Goal: Complete application form

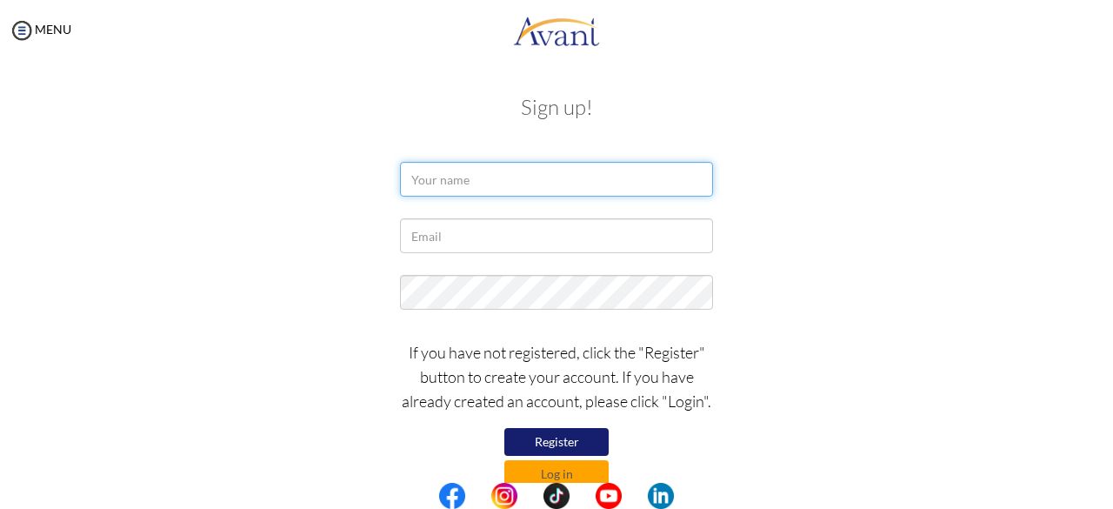
click at [438, 178] on input "text" at bounding box center [556, 179] width 313 height 35
type input "Josphat Mokua Nyagechanga"
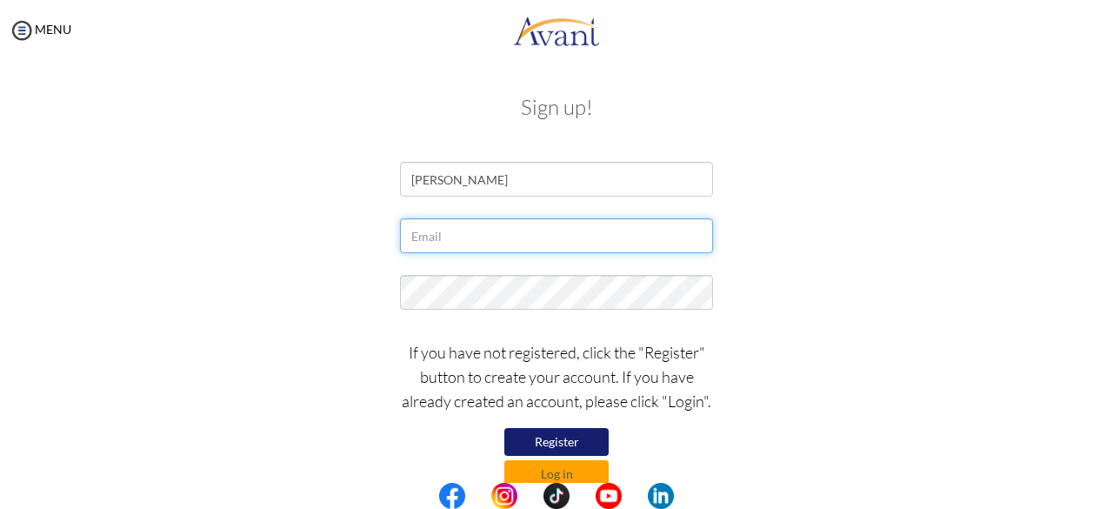
click at [442, 242] on input "text" at bounding box center [556, 235] width 313 height 35
type input "[EMAIL_ADDRESS][DOMAIN_NAME]"
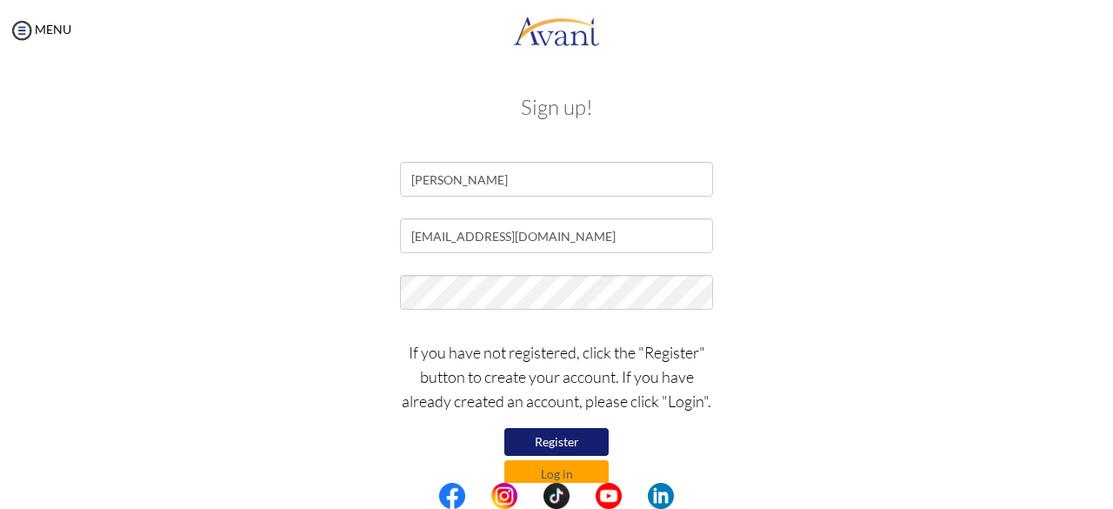
click at [553, 442] on button "Register" at bounding box center [556, 442] width 104 height 28
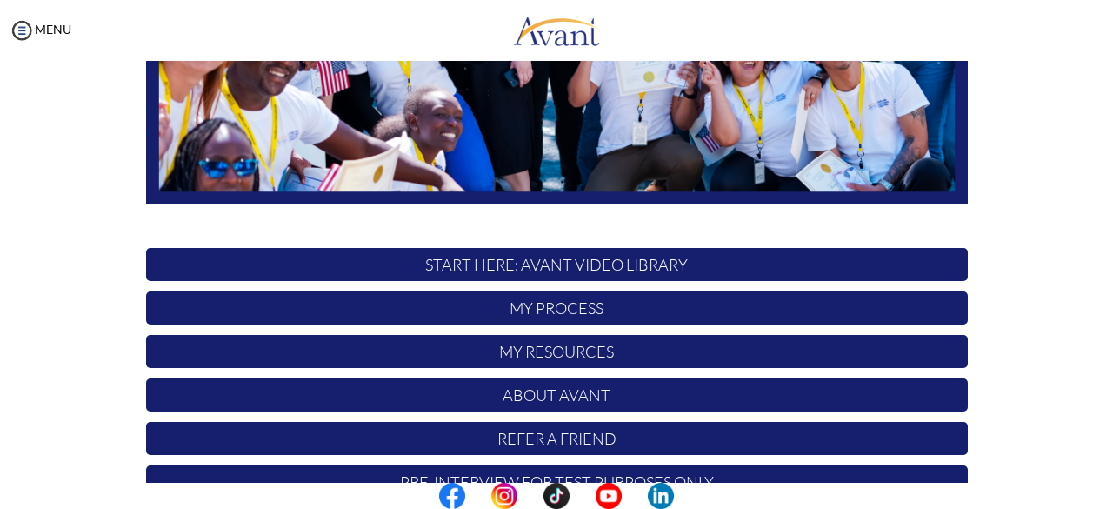
scroll to position [457, 0]
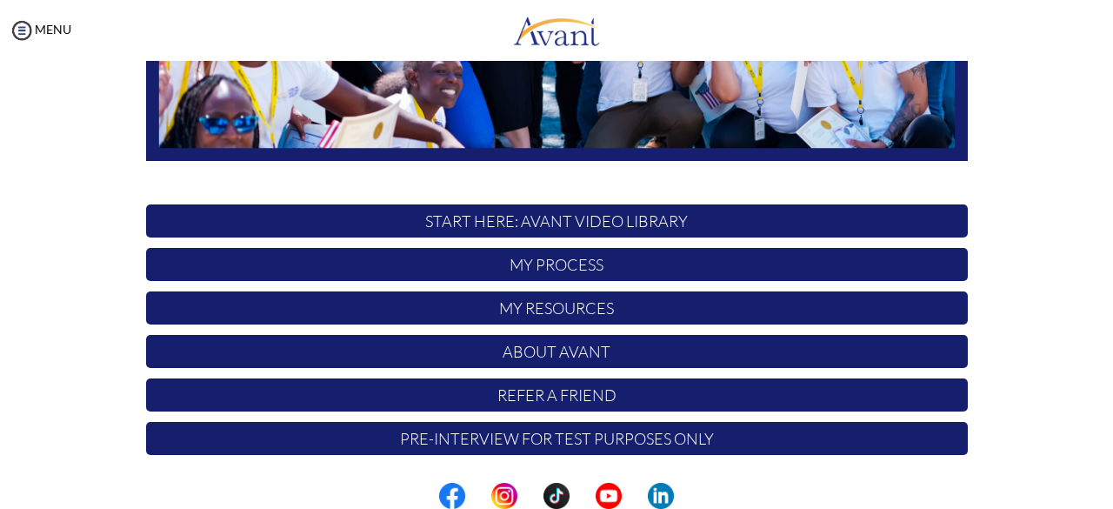
click at [595, 260] on p "My Process" at bounding box center [557, 264] width 822 height 33
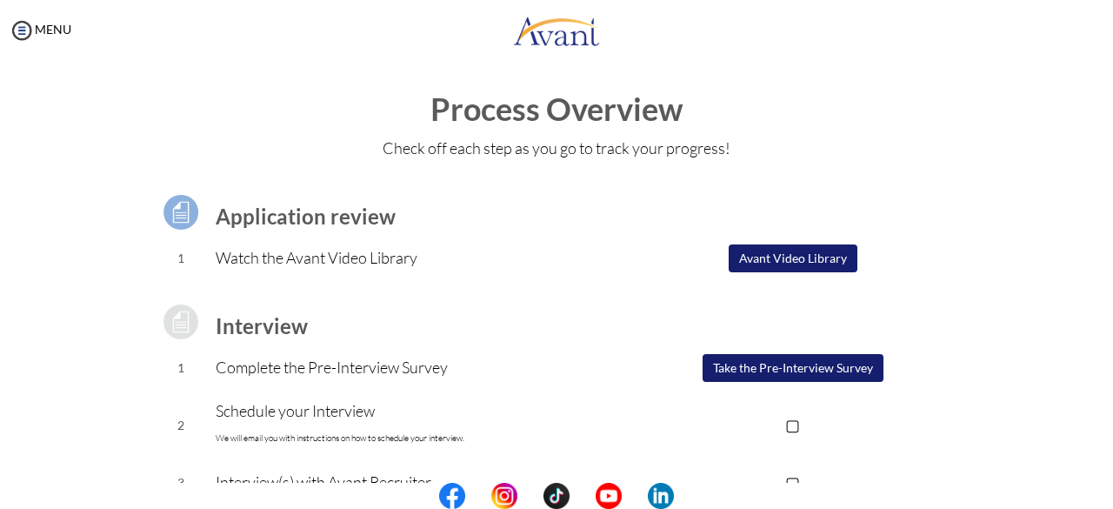
scroll to position [0, 0]
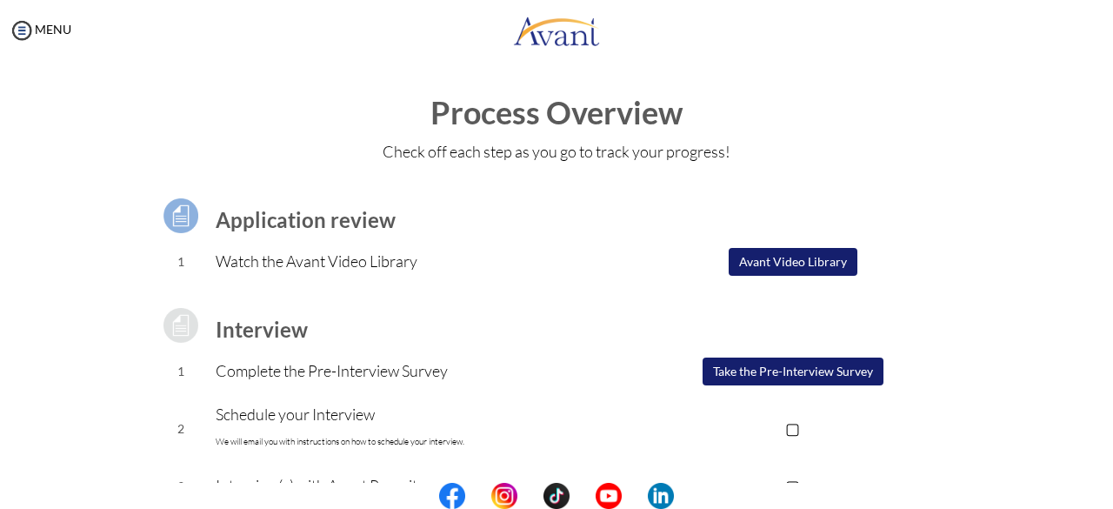
click at [760, 256] on button "Avant Video Library" at bounding box center [793, 262] width 129 height 28
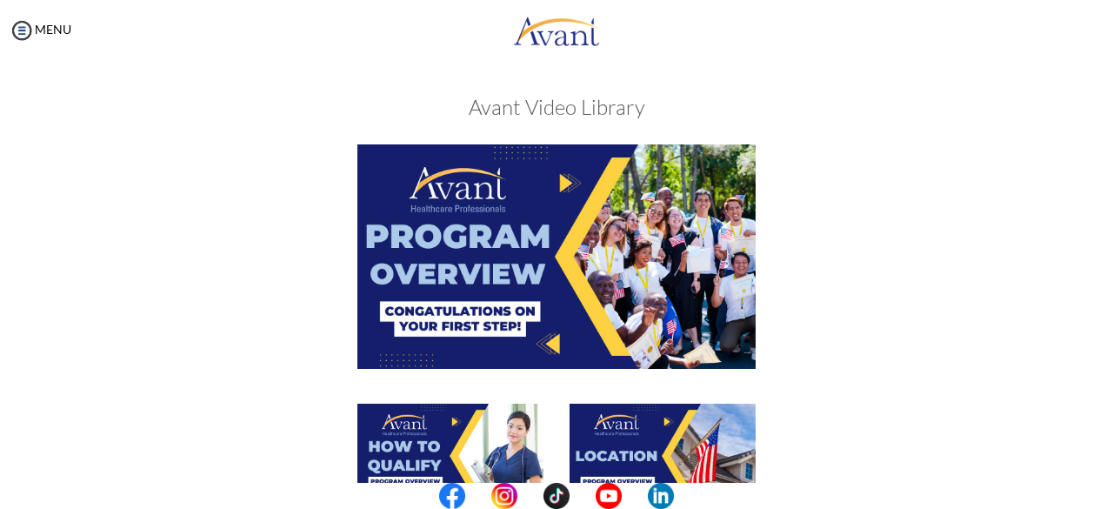
click at [536, 248] on img at bounding box center [556, 255] width 398 height 223
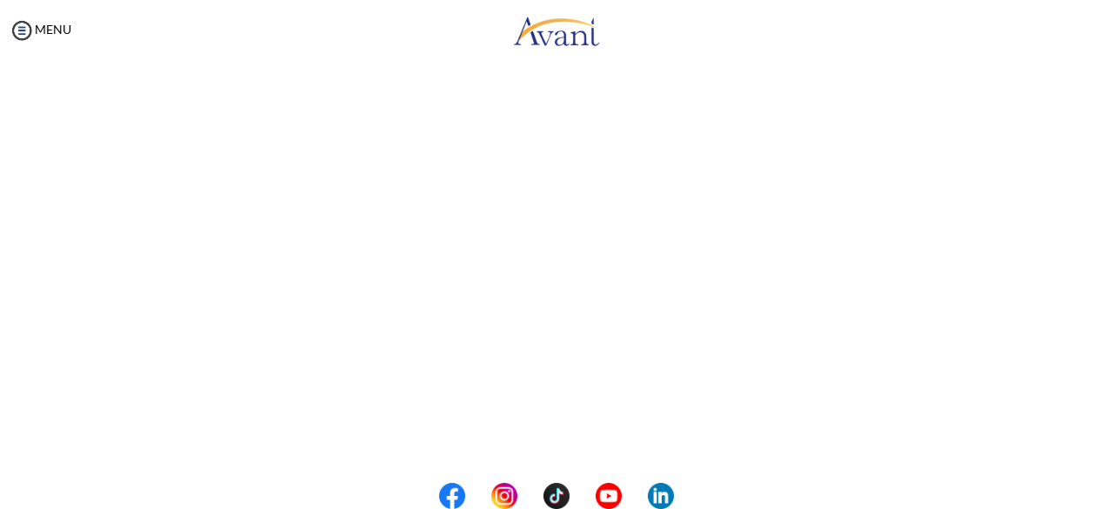
scroll to position [278, 0]
click at [23, 29] on body "Maintenance break. Please come back in 2 hours. MENU My Status What is the next…" at bounding box center [556, 254] width 1113 height 509
click at [17, 27] on img at bounding box center [22, 30] width 26 height 26
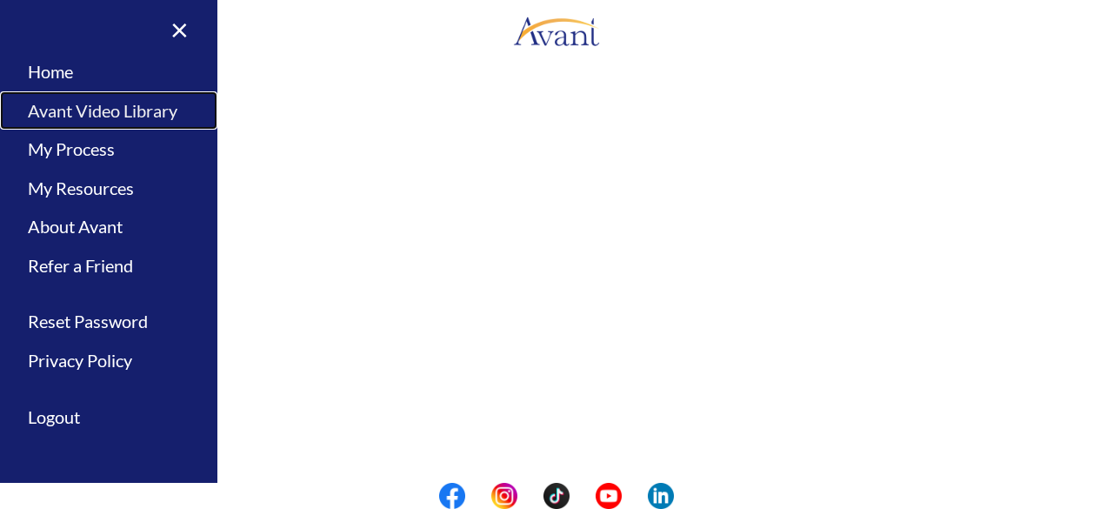
click at [63, 111] on link "Avant Video Library" at bounding box center [108, 110] width 217 height 39
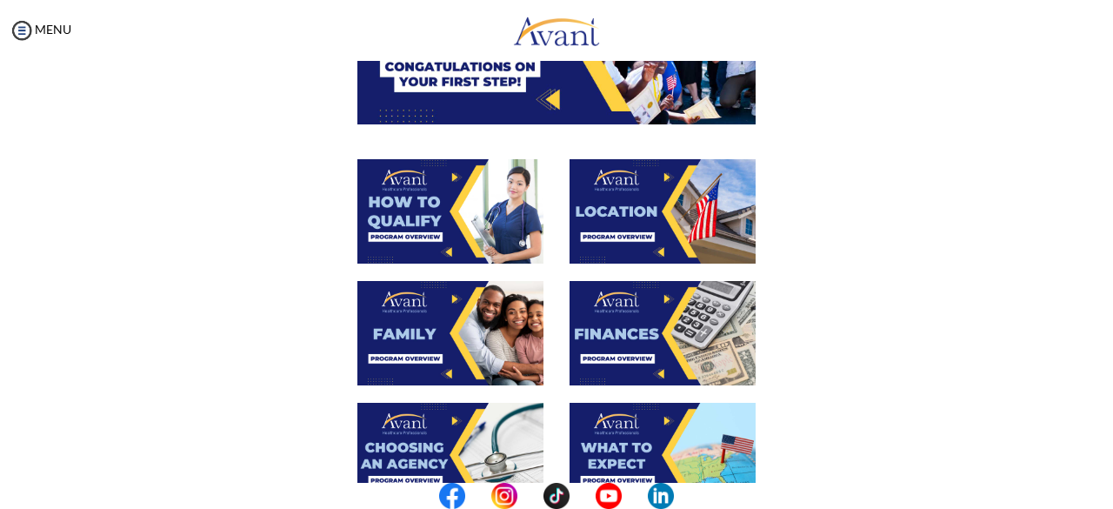
scroll to position [247, 0]
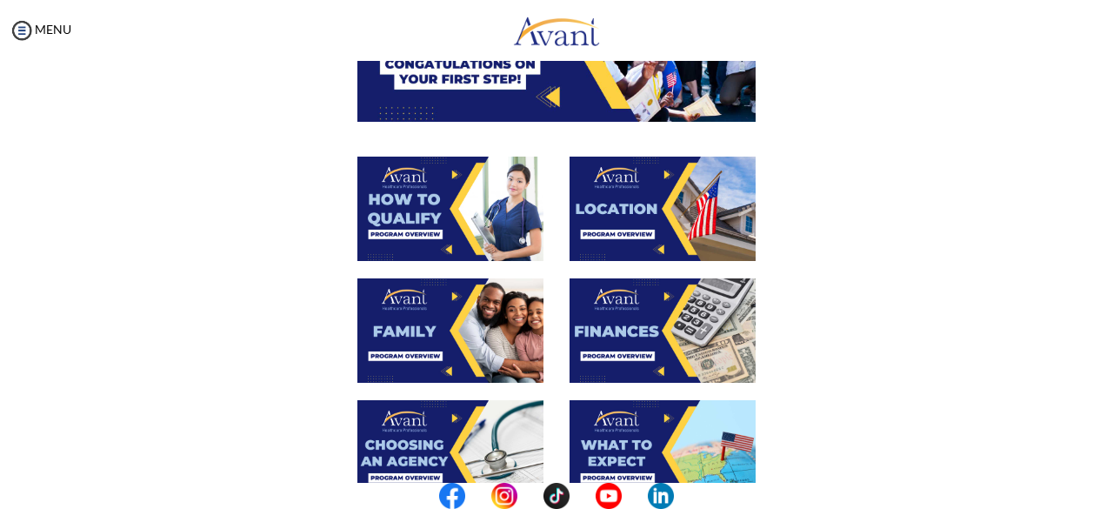
click at [484, 223] on img at bounding box center [450, 209] width 186 height 104
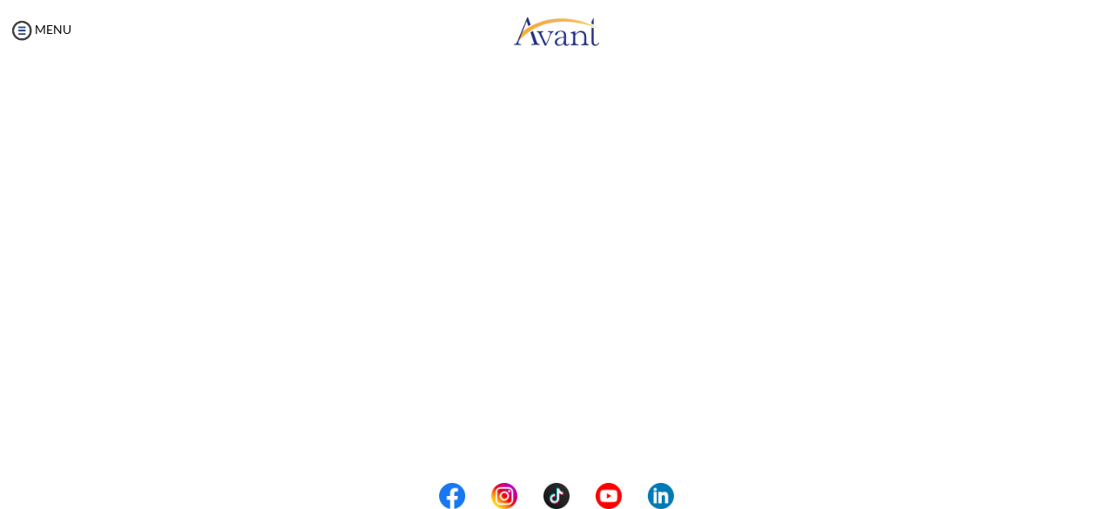
scroll to position [234, 0]
click at [23, 29] on body "Maintenance break. Please come back in 2 hours. MENU My Status What is the next…" at bounding box center [556, 254] width 1113 height 509
click at [22, 30] on img at bounding box center [22, 30] width 26 height 26
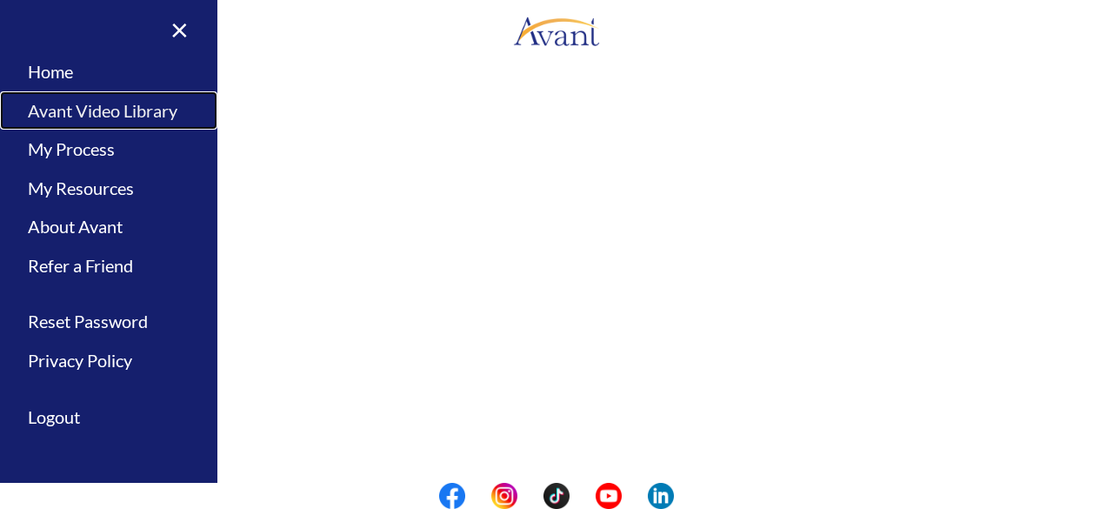
click at [43, 103] on link "Avant Video Library" at bounding box center [108, 110] width 217 height 39
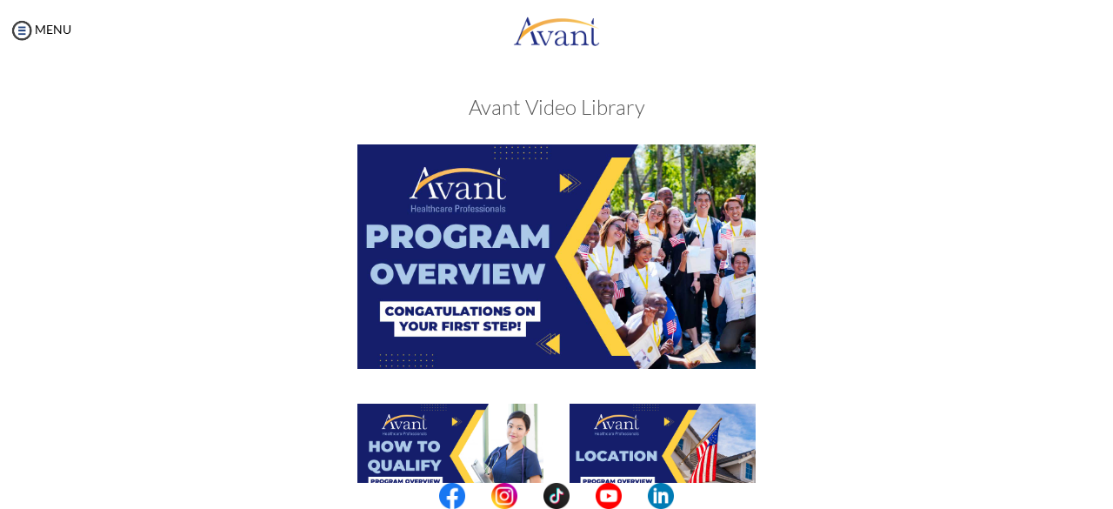
click at [618, 437] on img at bounding box center [663, 455] width 186 height 104
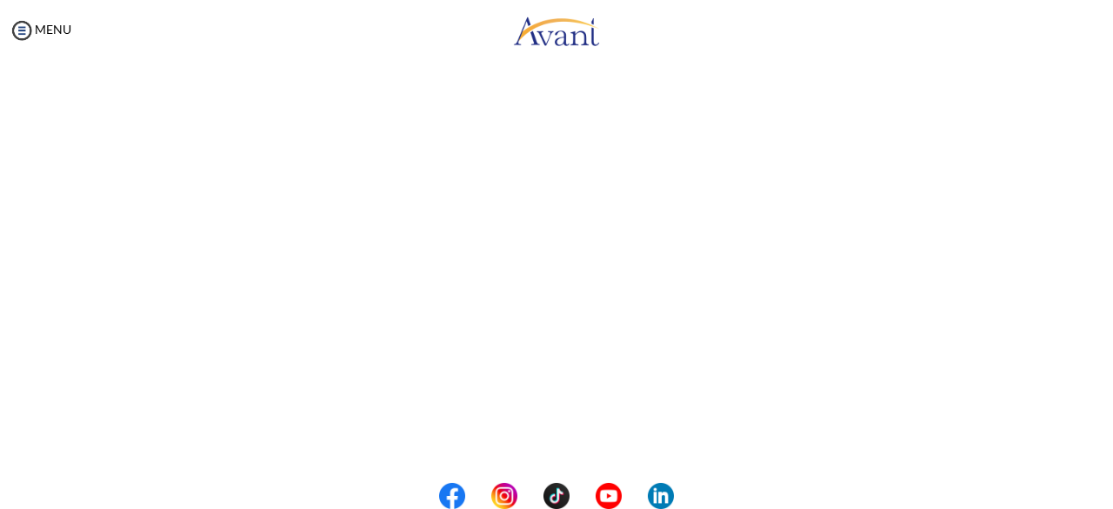
scroll to position [265, 0]
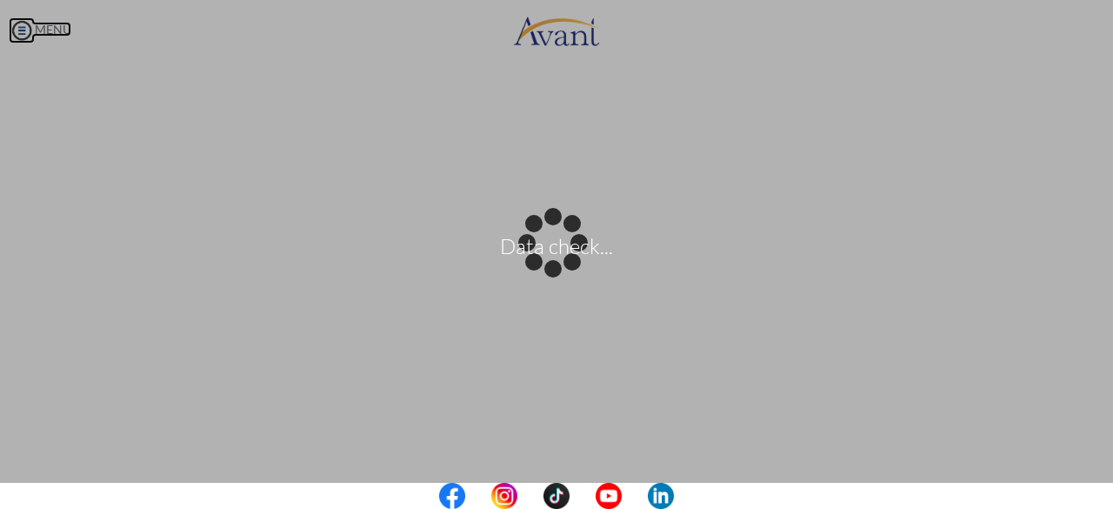
click at [16, 25] on body "Data check... Maintenance break. Please come back in 2 hours. MENU My Status Wh…" at bounding box center [556, 254] width 1113 height 509
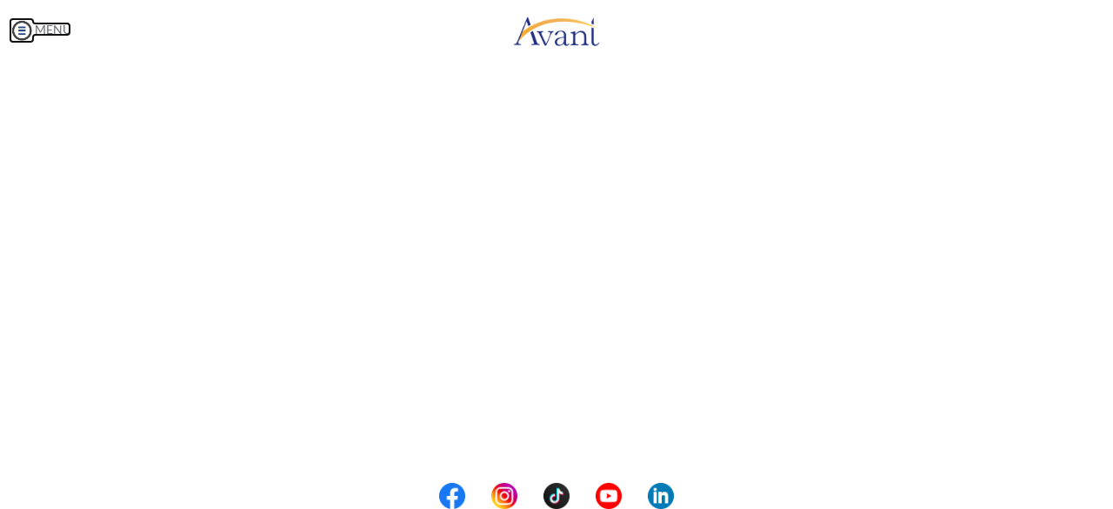
click at [16, 25] on img at bounding box center [22, 30] width 26 height 26
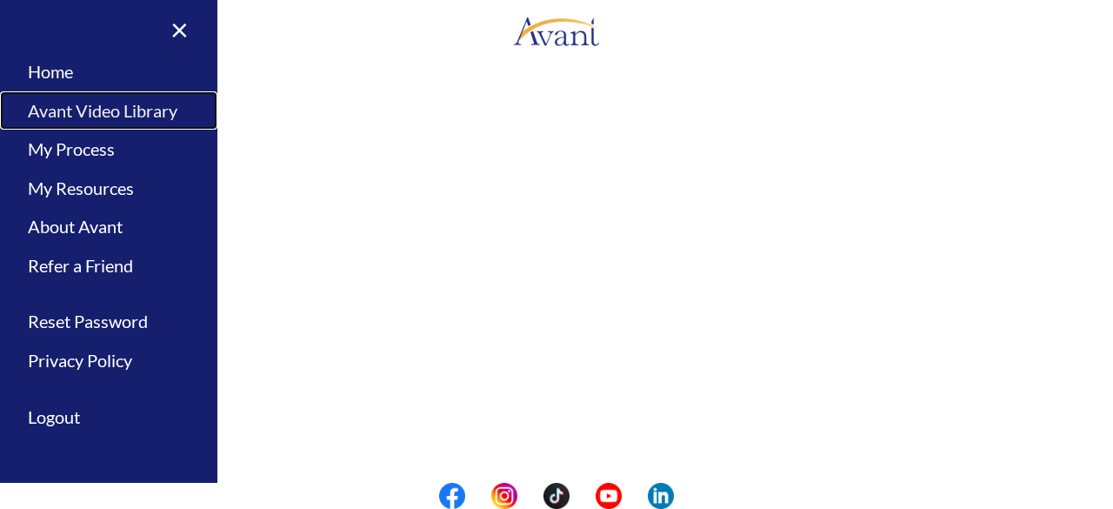
click at [77, 111] on link "Avant Video Library" at bounding box center [108, 110] width 217 height 39
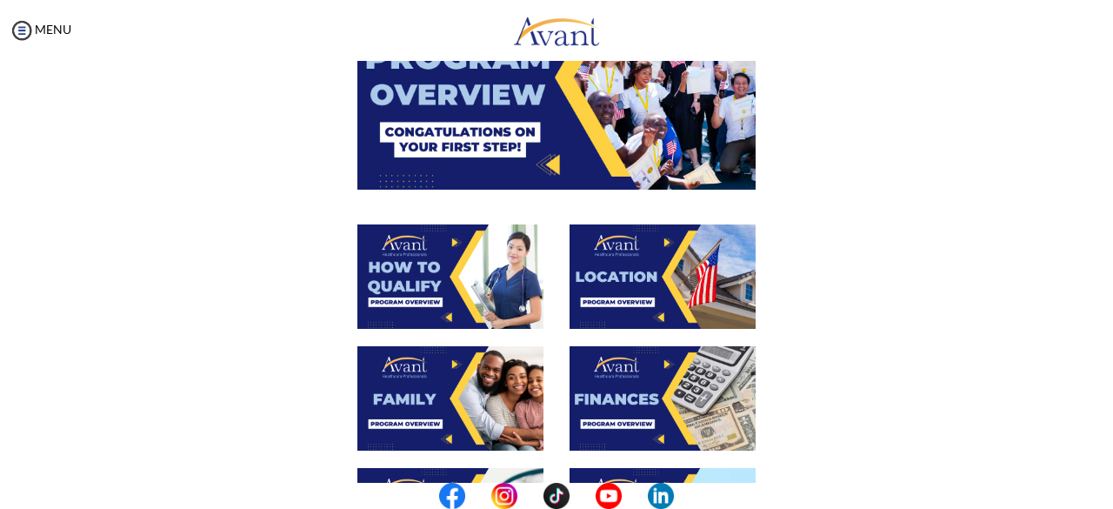
scroll to position [181, 0]
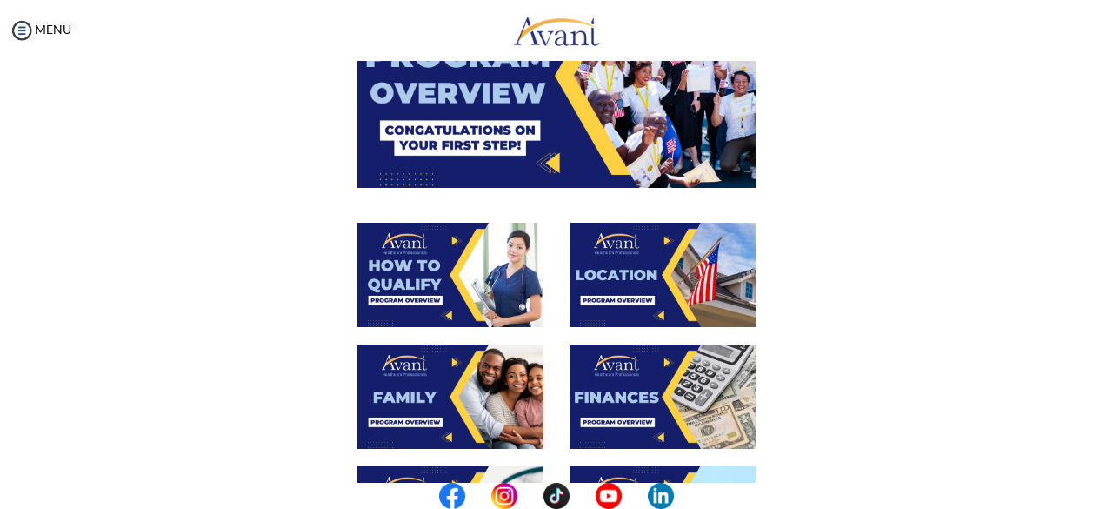
click at [637, 256] on img at bounding box center [663, 275] width 186 height 104
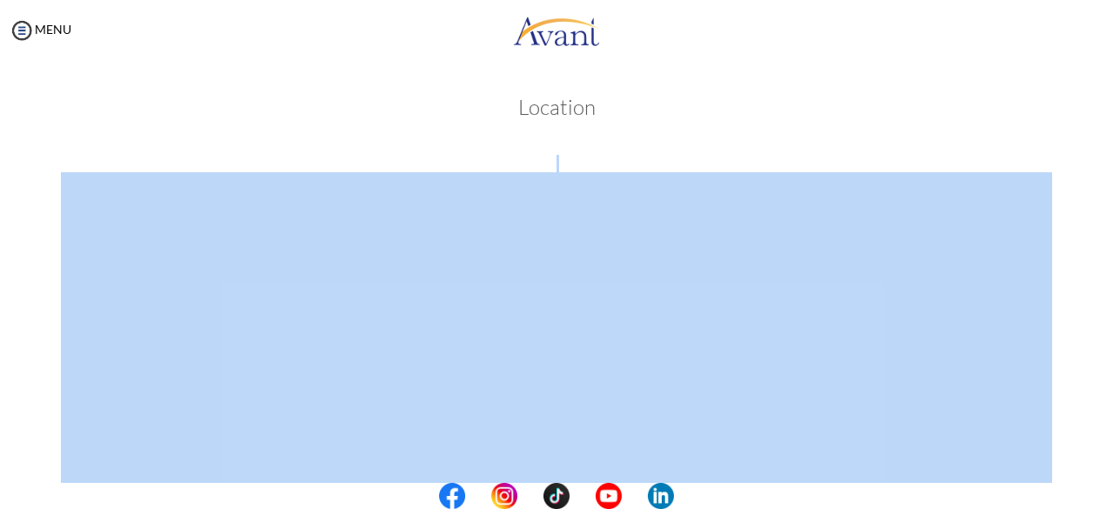
drag, startPoint x: 1097, startPoint y: 166, endPoint x: 1099, endPoint y: 177, distance: 10.6
click at [1099, 177] on div "My Status What is the next step? We would like you to watch the introductory vi…" at bounding box center [556, 315] width 1113 height 509
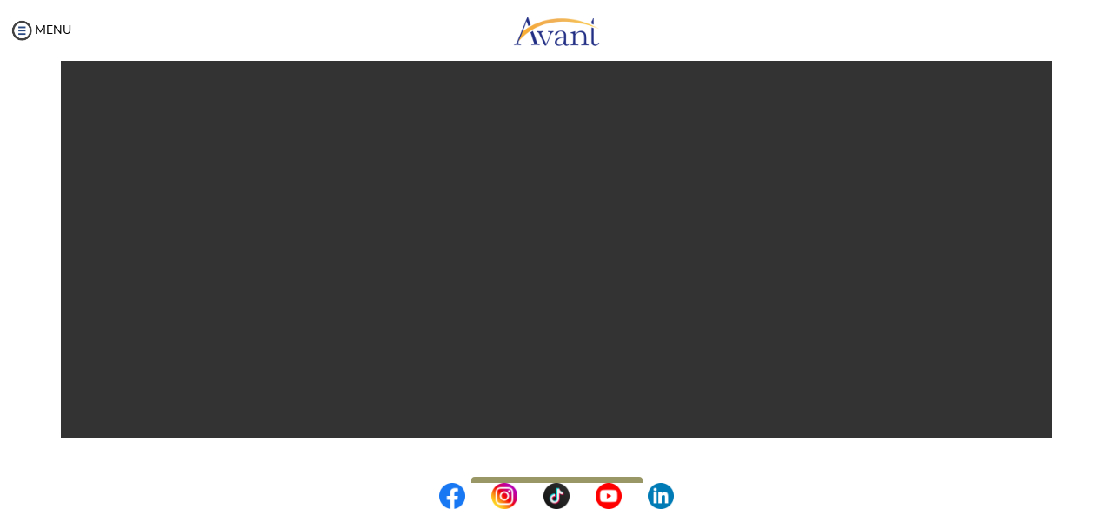
scroll to position [296, 0]
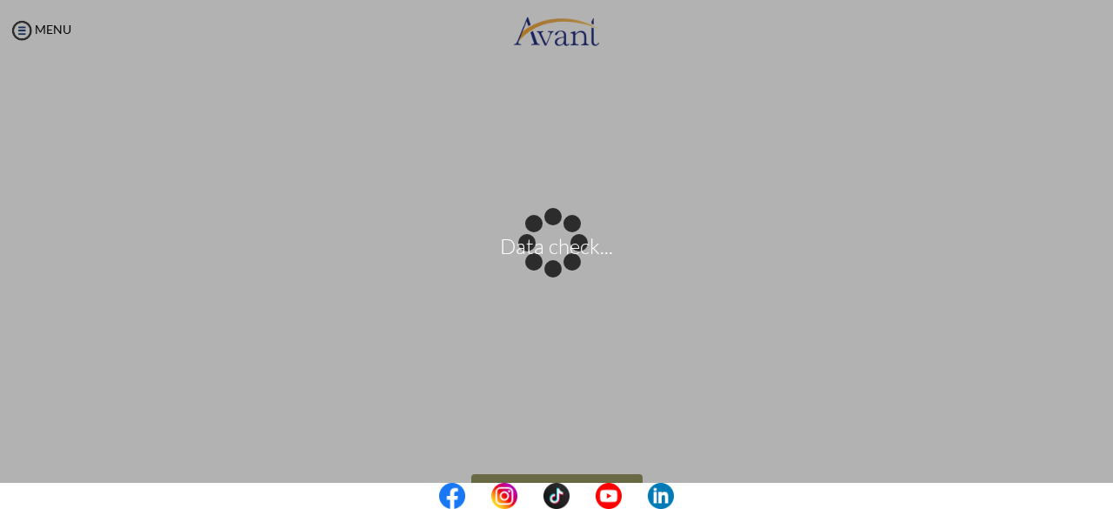
click at [544, 243] on div "Data check..." at bounding box center [556, 255] width 24 height 24
click at [550, 262] on p "Data check..." at bounding box center [556, 255] width 1113 height 42
click at [25, 31] on body "Data check... Maintenance break. Please come back in 2 hours. MENU My Status Wh…" at bounding box center [556, 254] width 1113 height 509
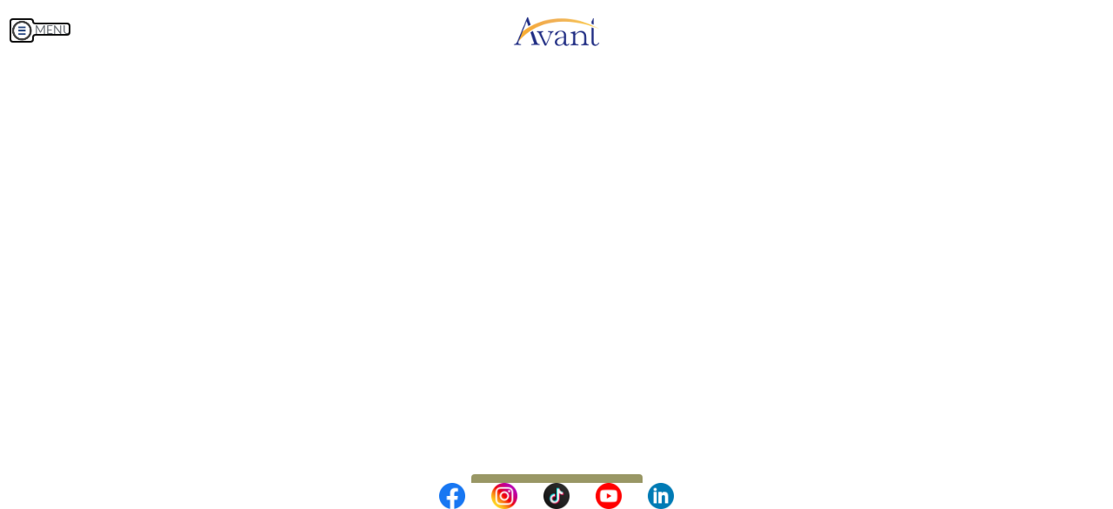
click at [23, 29] on img at bounding box center [22, 30] width 26 height 26
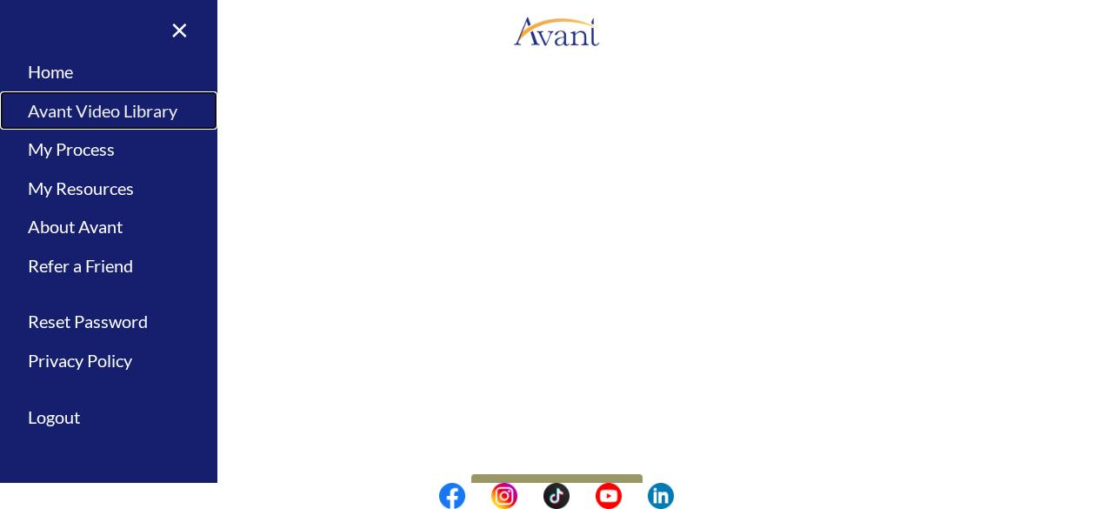
click at [62, 112] on link "Avant Video Library" at bounding box center [108, 110] width 217 height 39
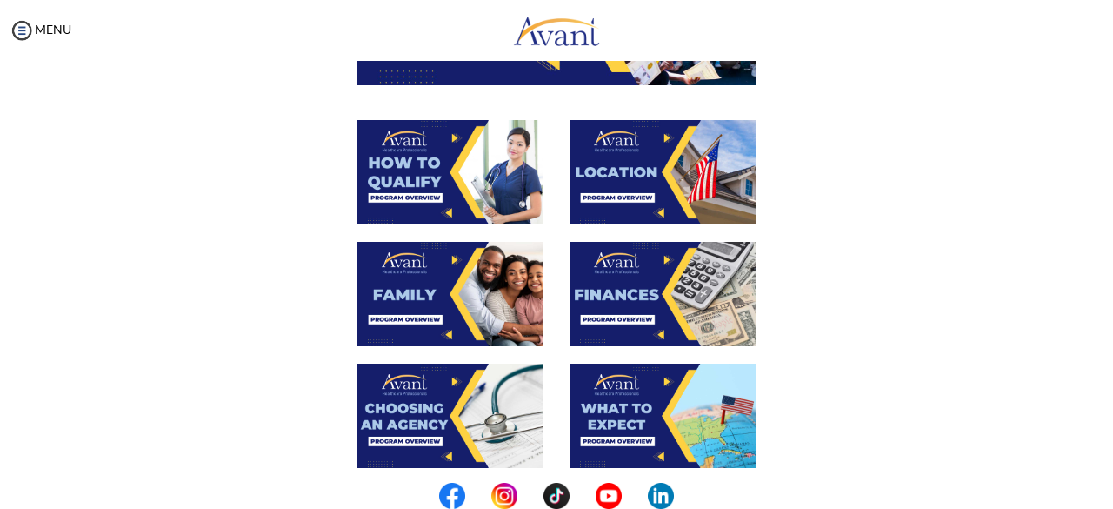
scroll to position [292, 0]
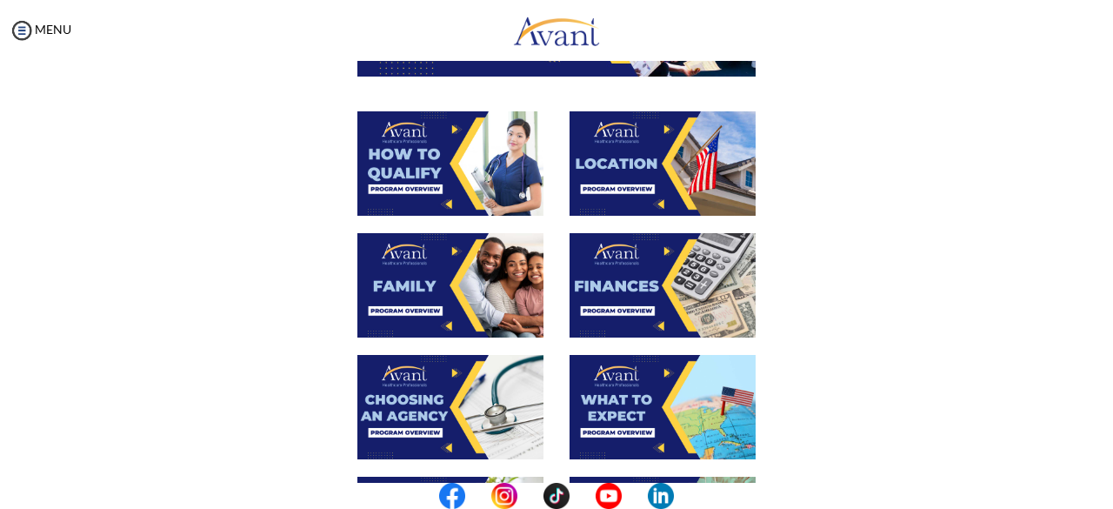
click at [459, 279] on img at bounding box center [450, 285] width 186 height 104
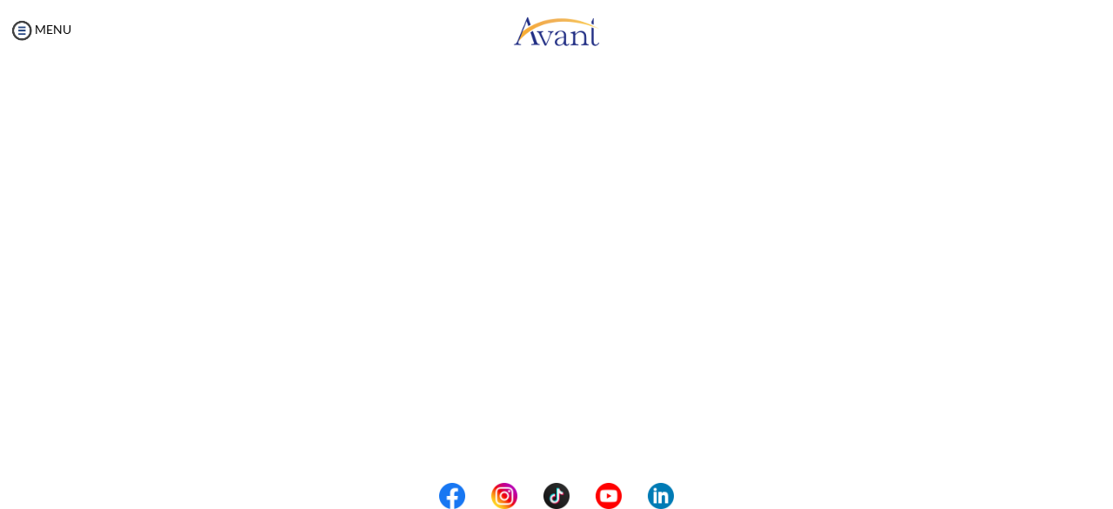
scroll to position [358, 0]
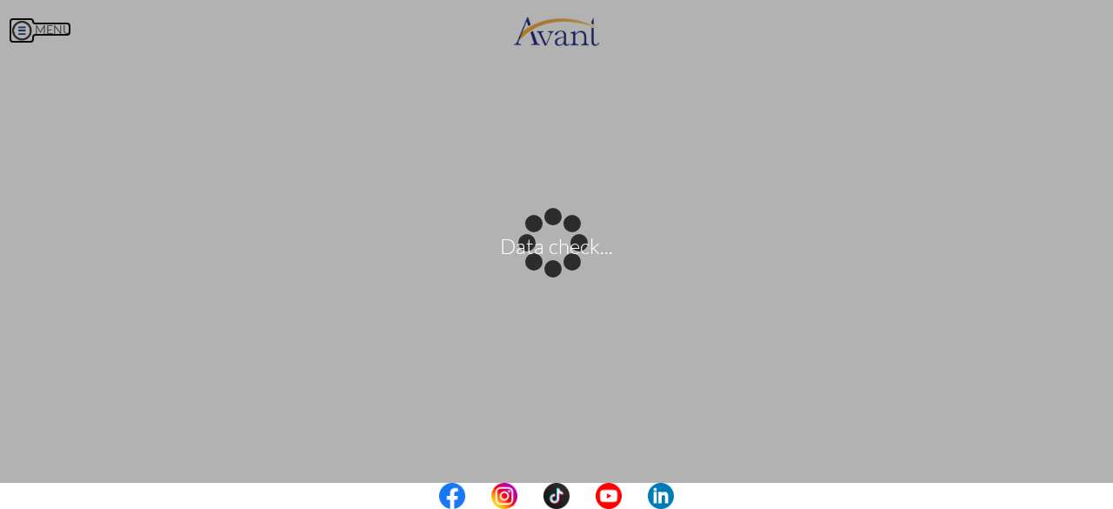
click at [26, 30] on body "Data check... Maintenance break. Please come back in 2 hours. MENU My Status Wh…" at bounding box center [556, 254] width 1113 height 509
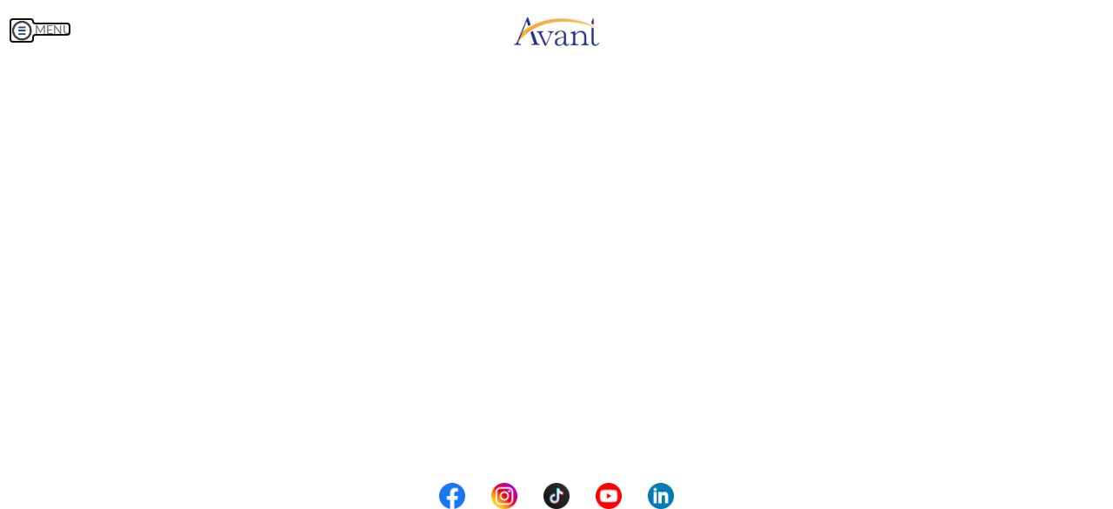
click at [26, 30] on img at bounding box center [22, 30] width 26 height 26
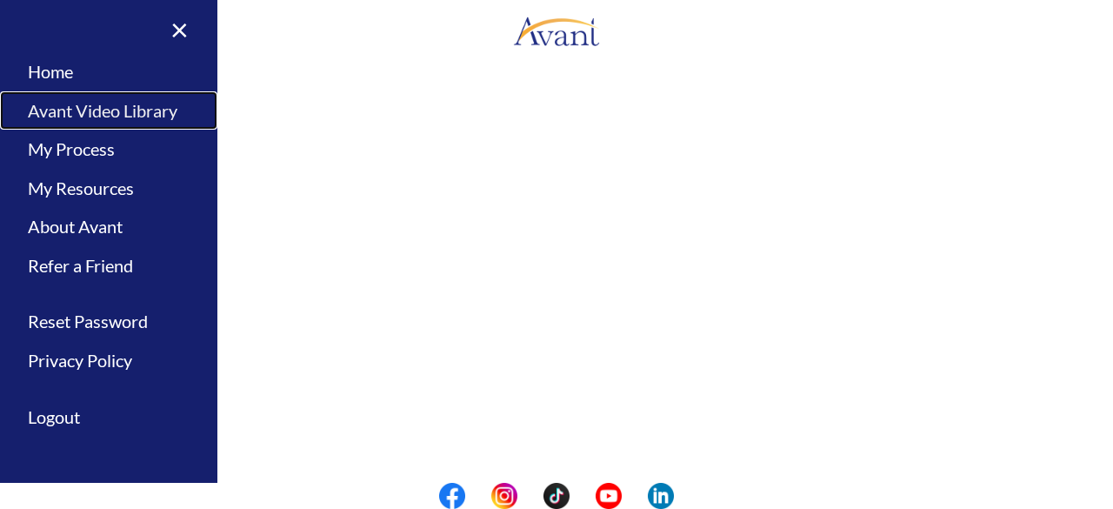
click at [104, 106] on link "Avant Video Library" at bounding box center [108, 110] width 217 height 39
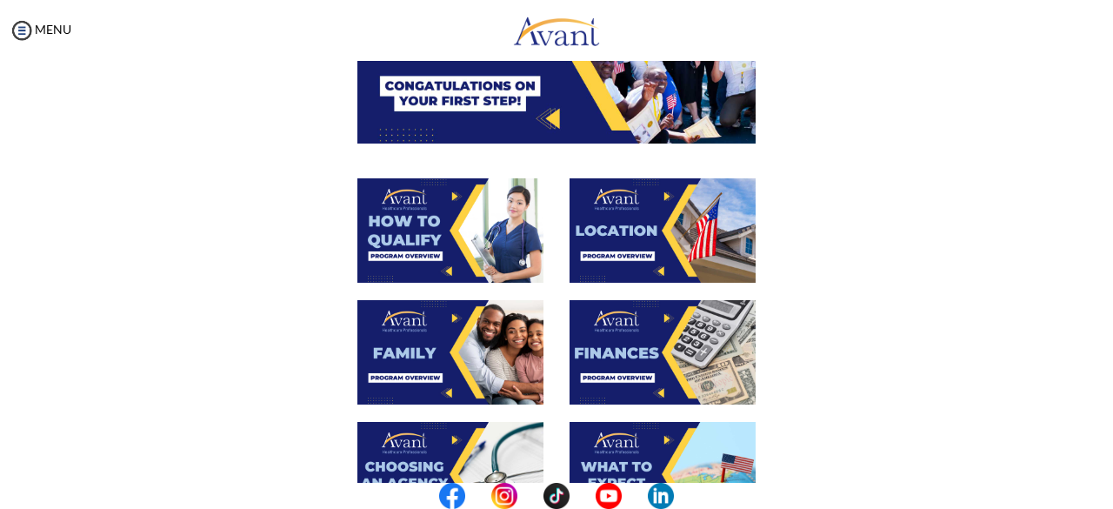
scroll to position [260, 0]
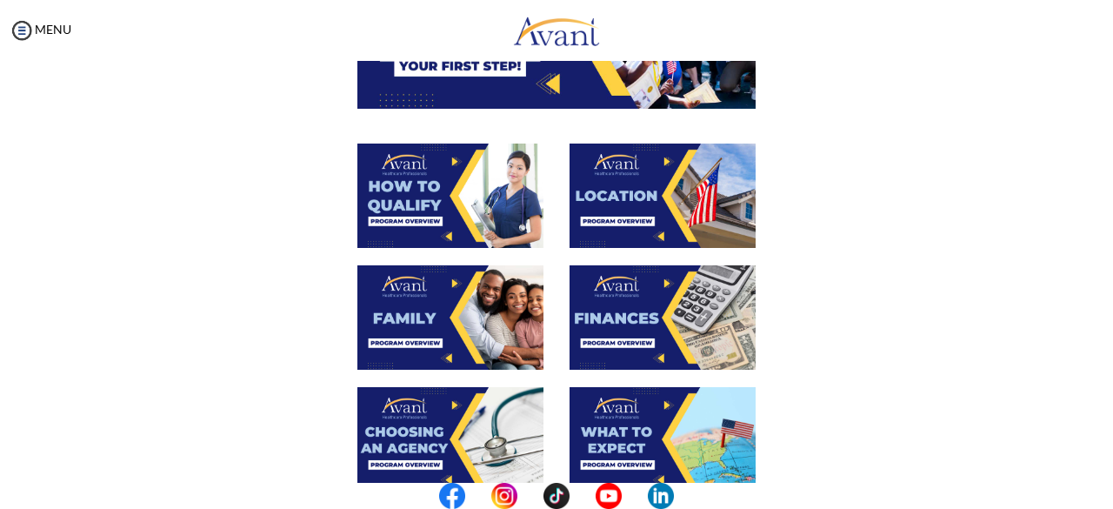
click at [665, 297] on img at bounding box center [663, 317] width 186 height 104
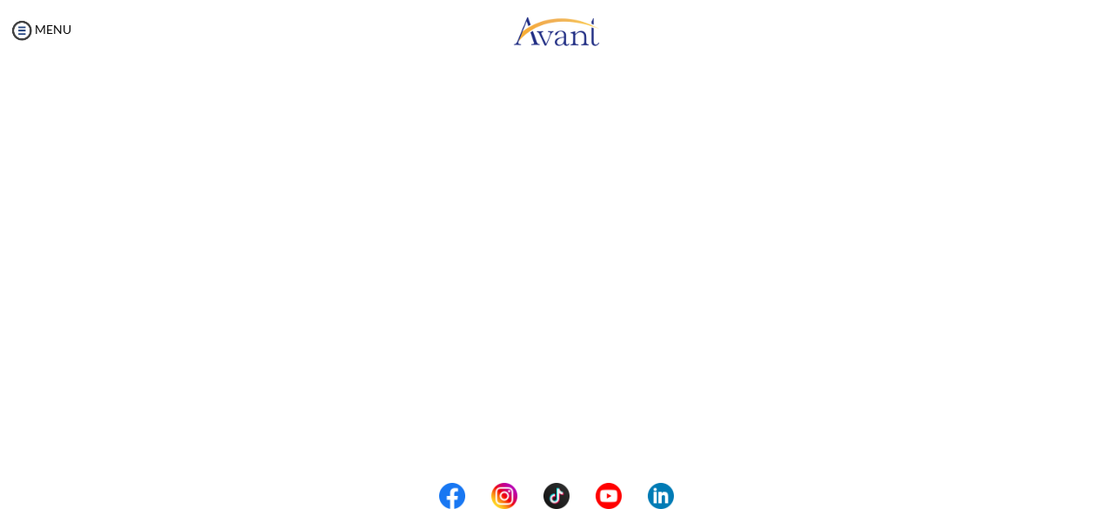
scroll to position [276, 0]
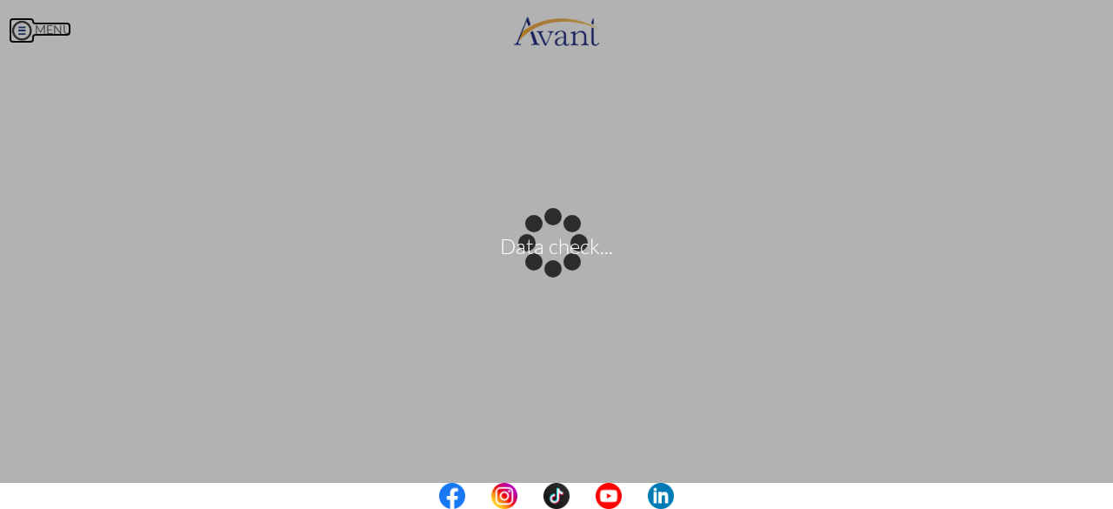
click at [19, 27] on body "Data check... Maintenance break. Please come back in 2 hours. MENU My Status Wh…" at bounding box center [556, 254] width 1113 height 509
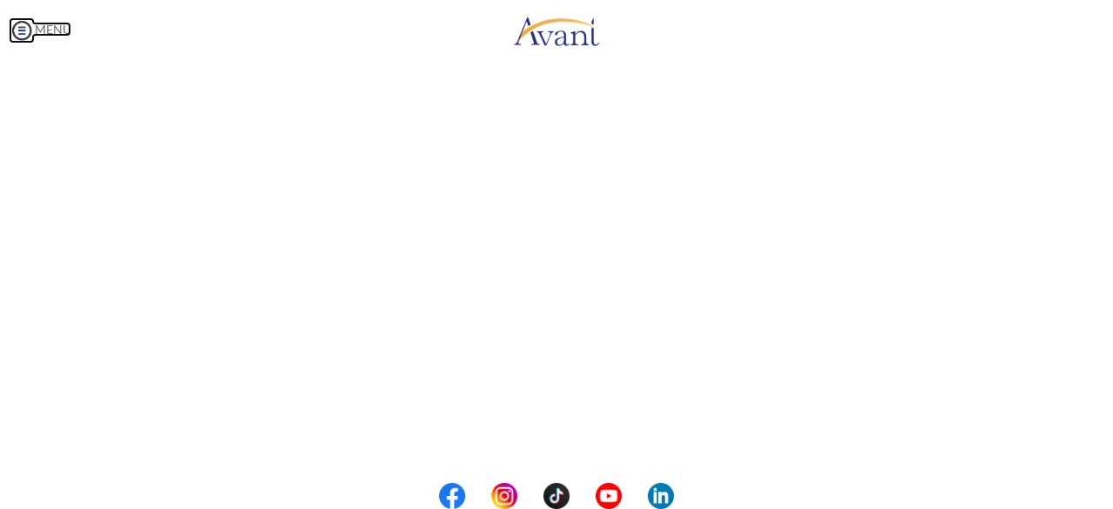
click at [19, 27] on img at bounding box center [22, 30] width 26 height 26
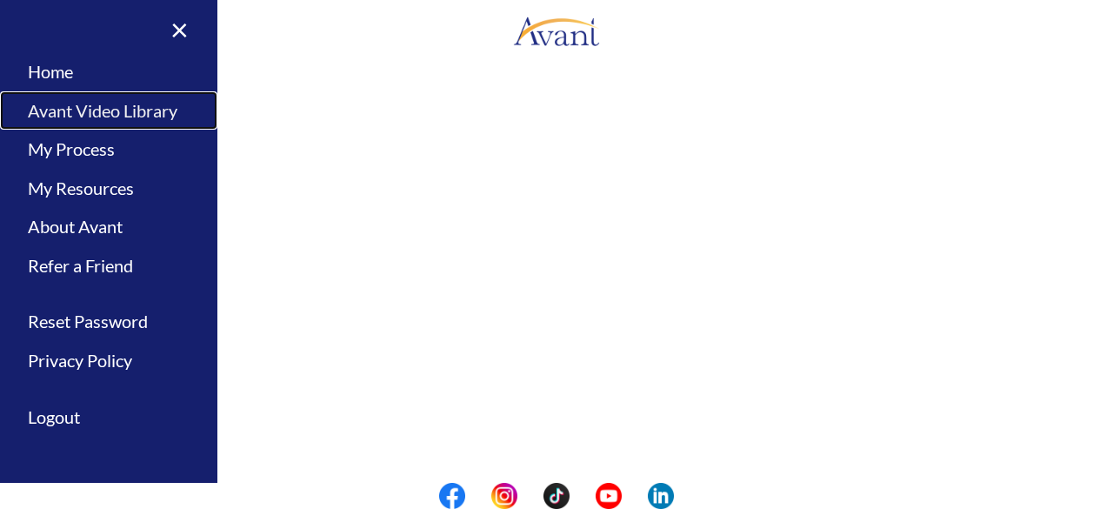
click at [73, 114] on link "Avant Video Library" at bounding box center [108, 110] width 217 height 39
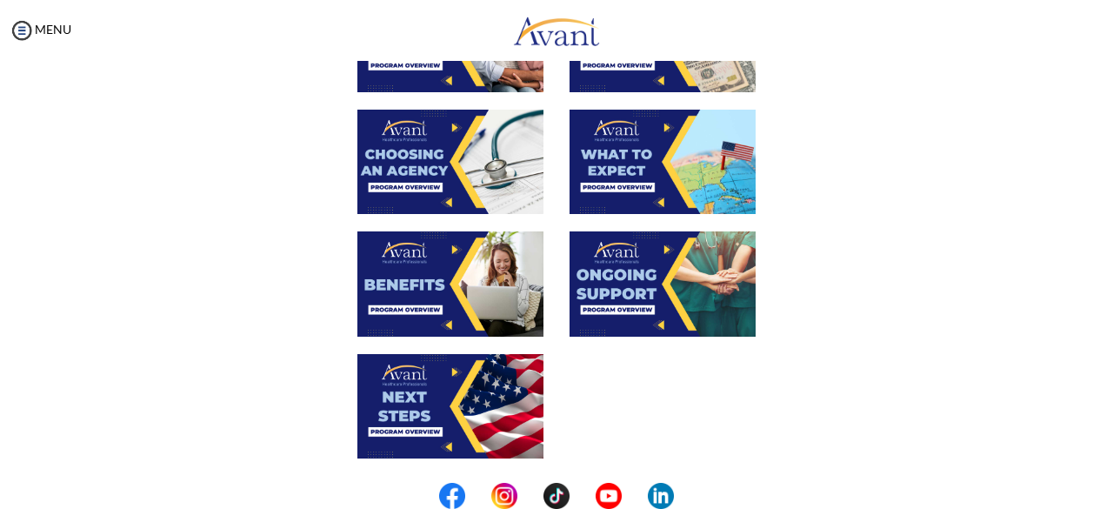
scroll to position [543, 0]
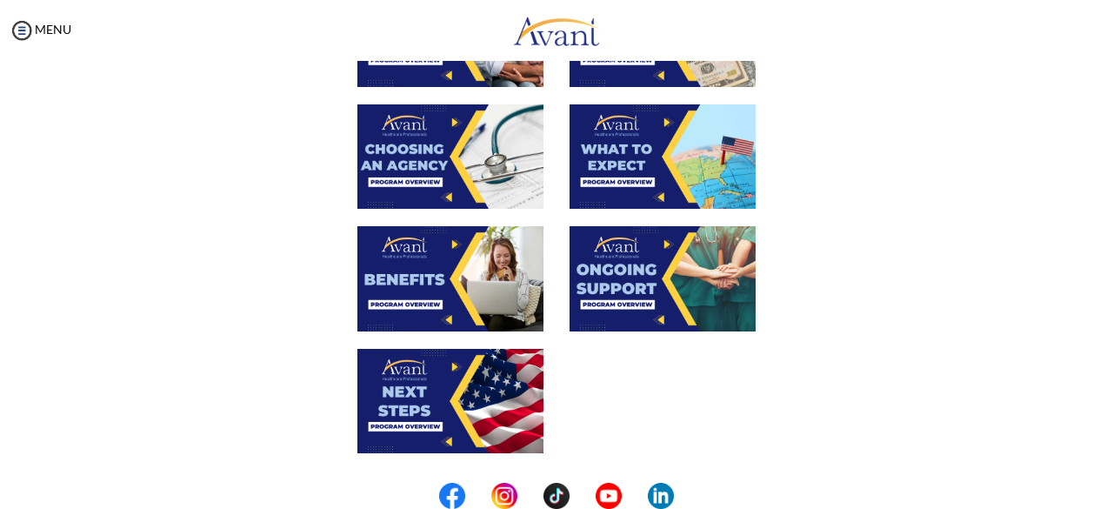
click at [416, 131] on img at bounding box center [450, 156] width 186 height 104
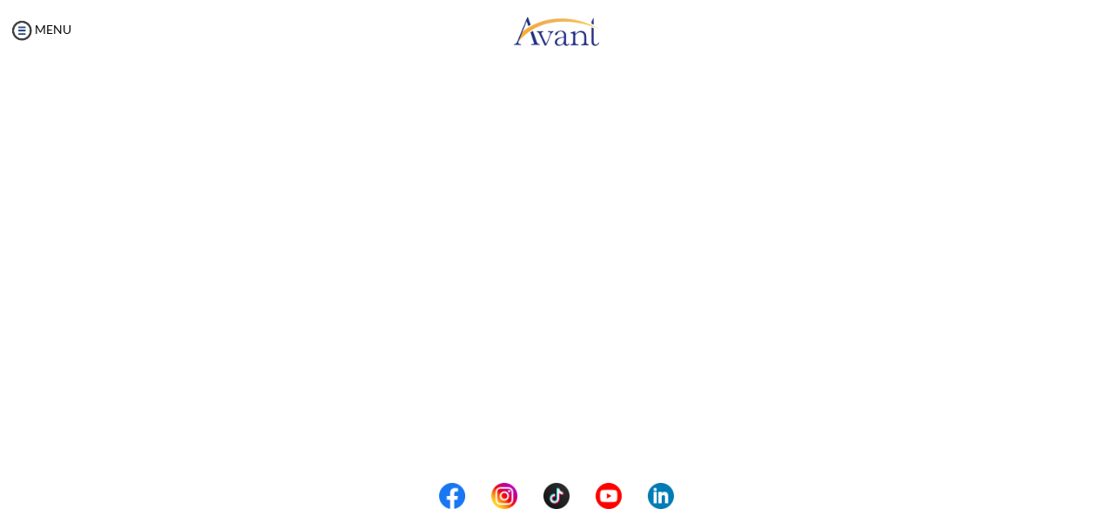
scroll to position [391, 0]
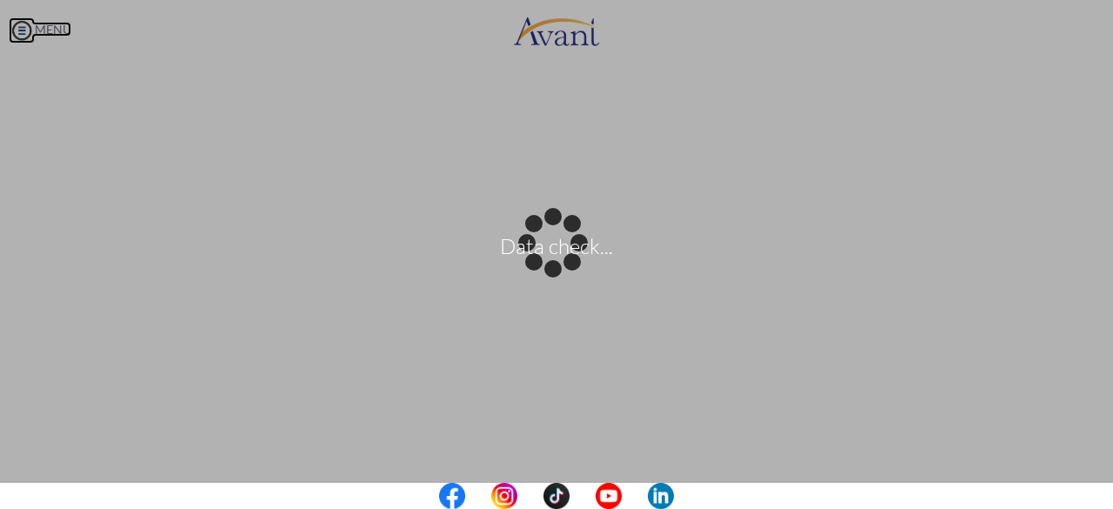
click at [21, 31] on body "Data check... Maintenance break. Please come back in 2 hours. MENU My Status Wh…" at bounding box center [556, 254] width 1113 height 509
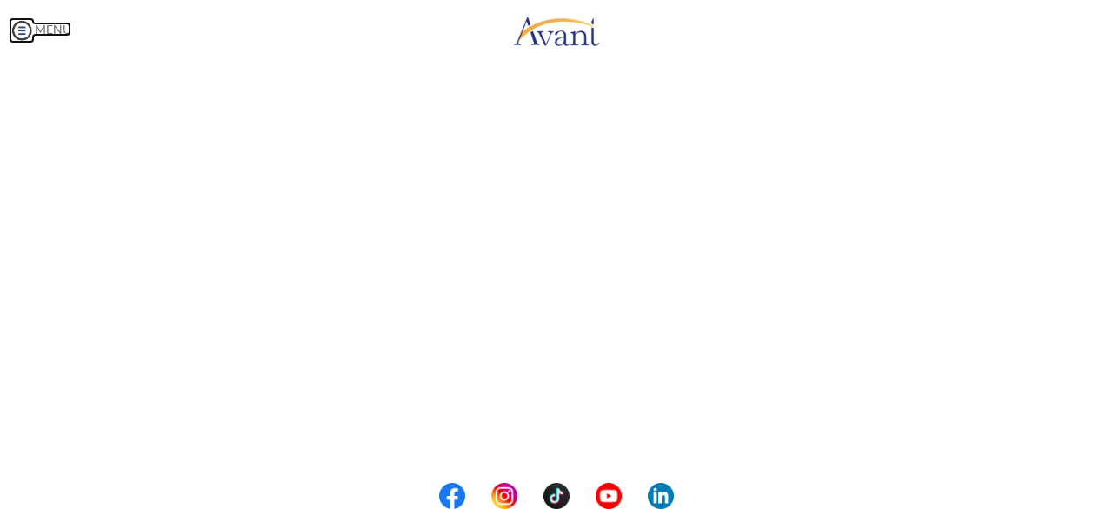
click at [21, 31] on img at bounding box center [22, 30] width 26 height 26
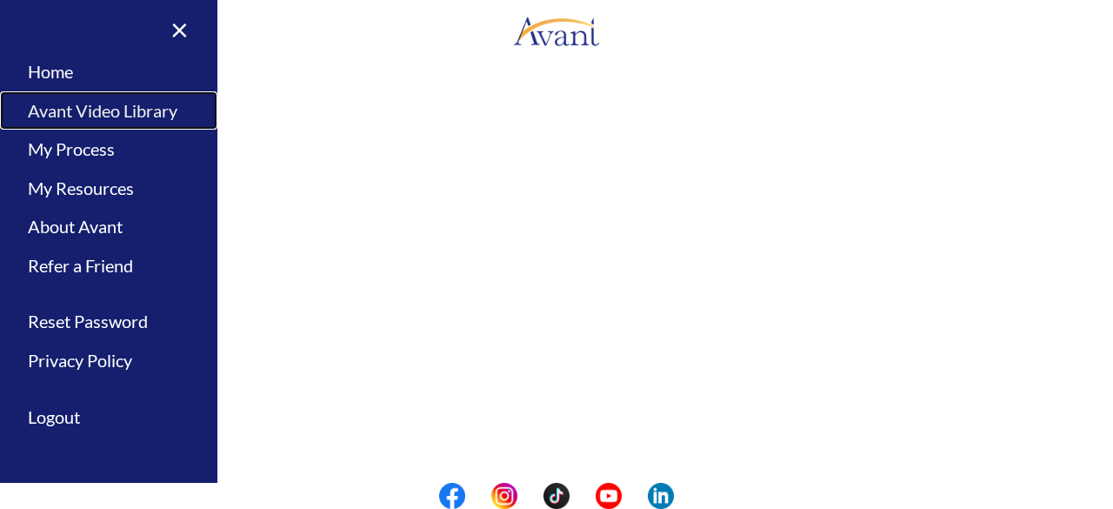
click at [54, 105] on link "Avant Video Library" at bounding box center [108, 110] width 217 height 39
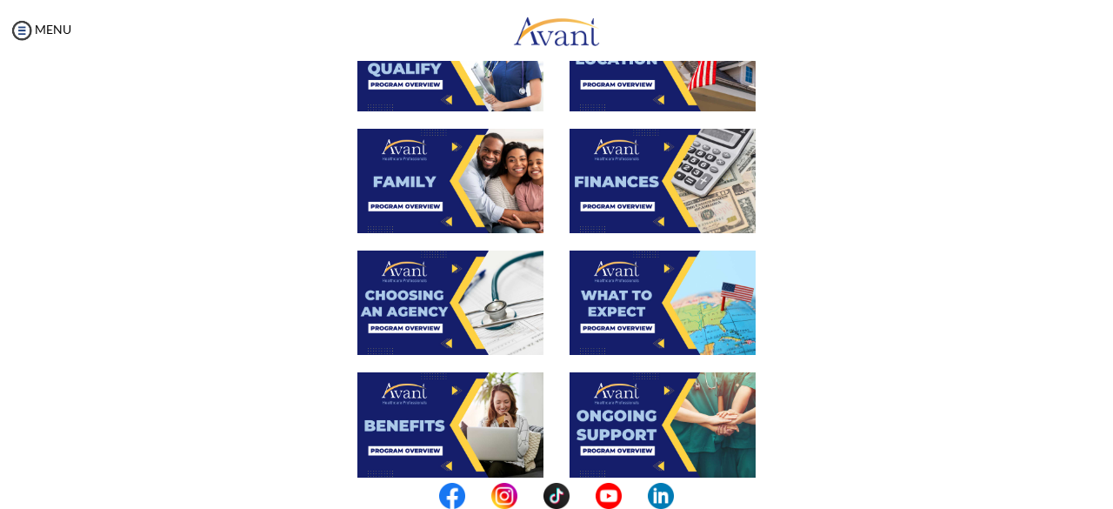
scroll to position [403, 0]
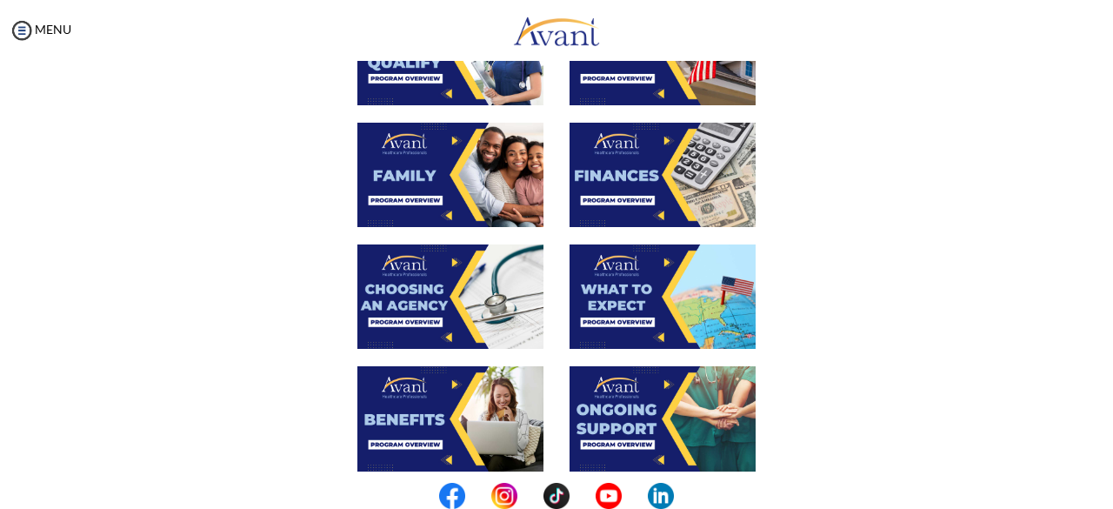
click at [627, 296] on img at bounding box center [663, 296] width 186 height 104
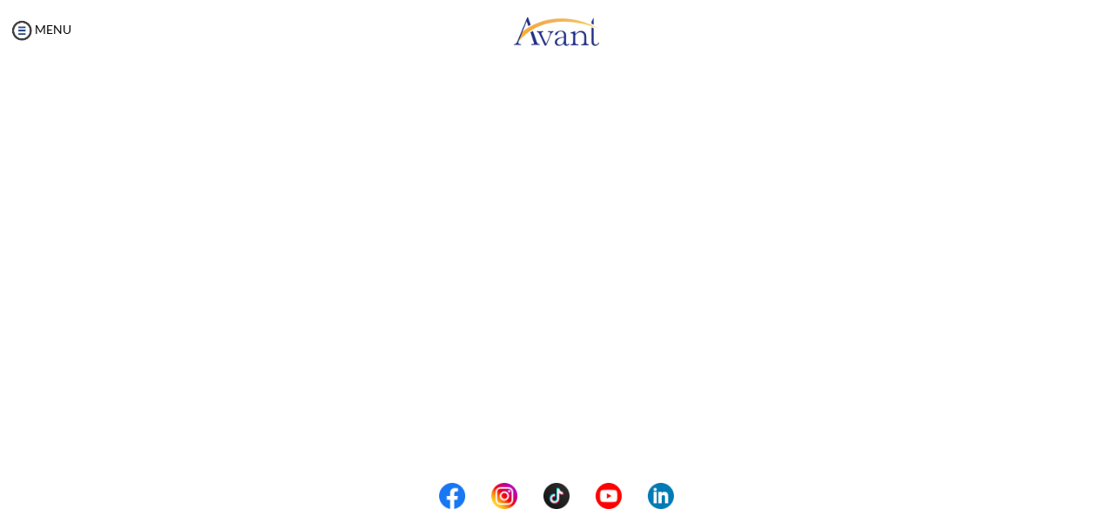
scroll to position [327, 0]
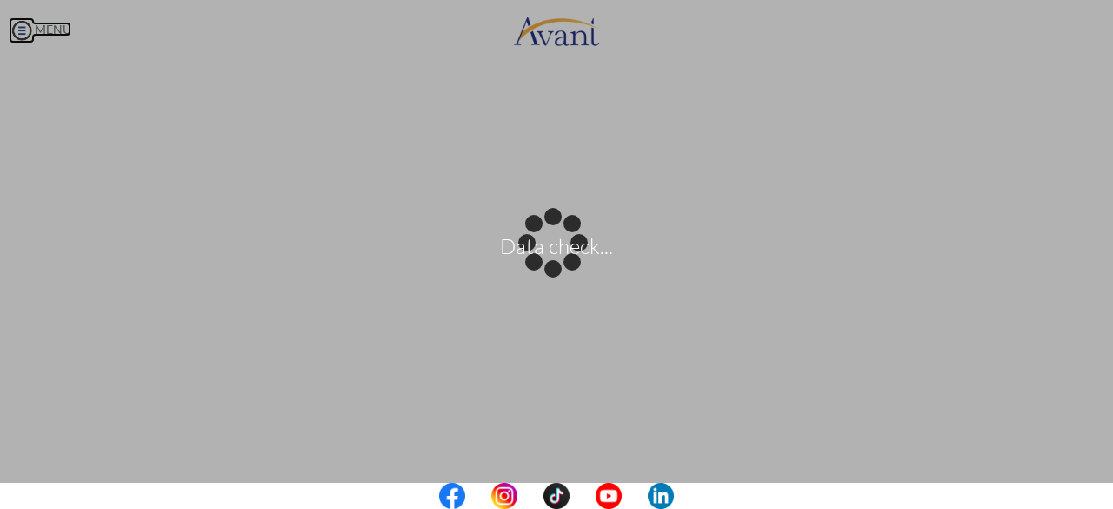
click at [23, 22] on body "Data check... Maintenance break. Please come back in 2 hours. MENU My Status Wh…" at bounding box center [556, 254] width 1113 height 509
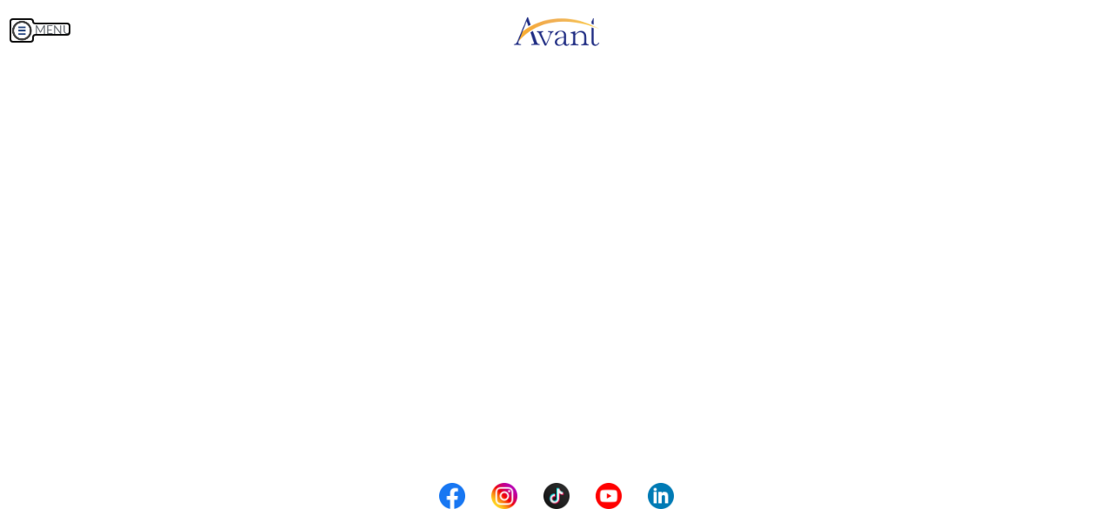
click at [23, 22] on img at bounding box center [22, 30] width 26 height 26
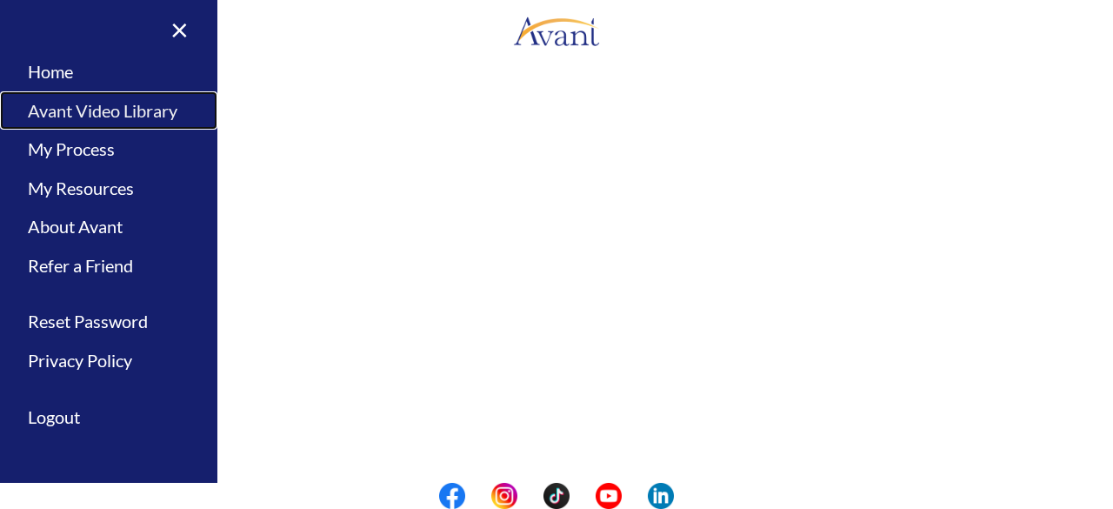
click at [28, 109] on link "Avant Video Library" at bounding box center [108, 110] width 217 height 39
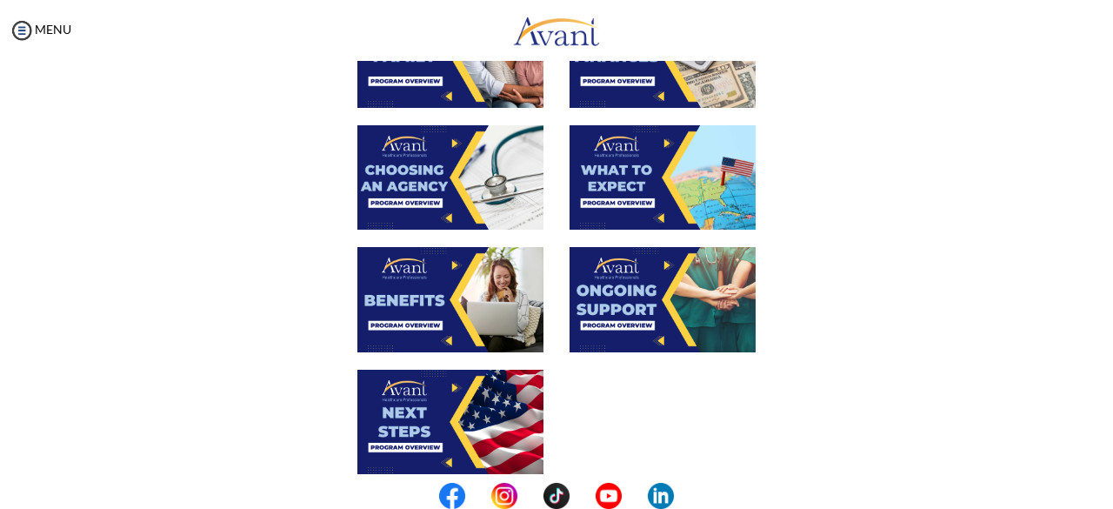
scroll to position [525, 0]
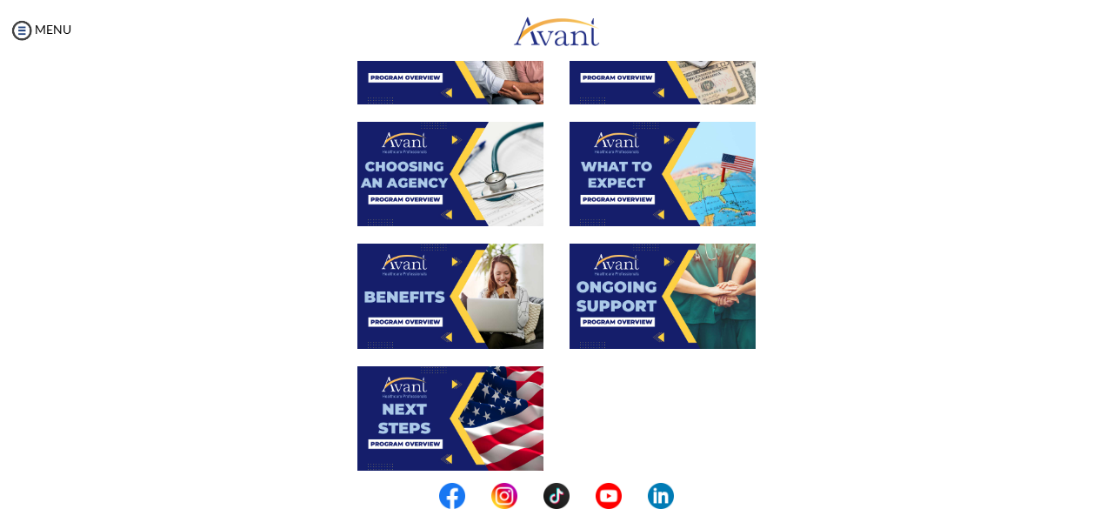
click at [461, 299] on img at bounding box center [450, 295] width 186 height 104
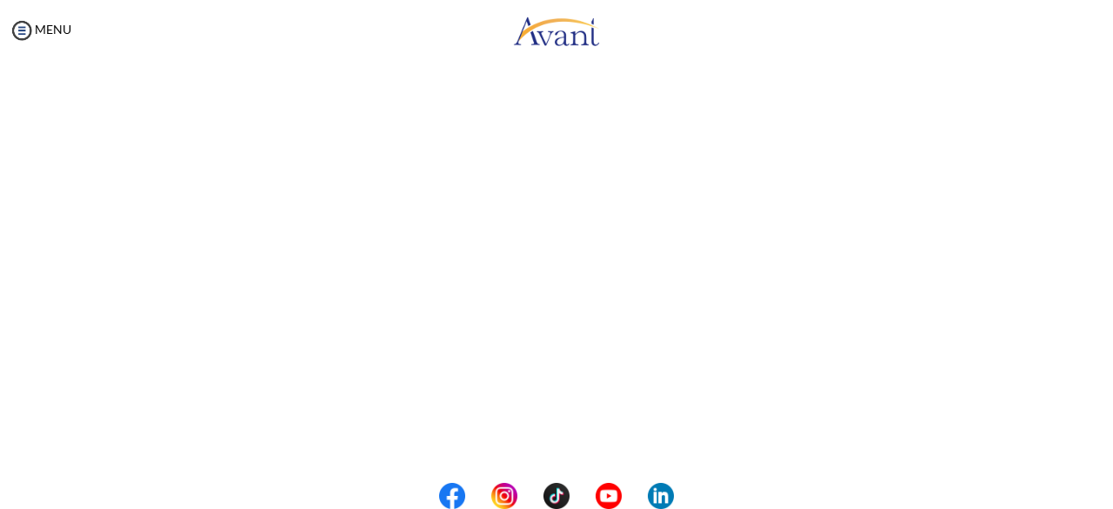
scroll to position [264, 0]
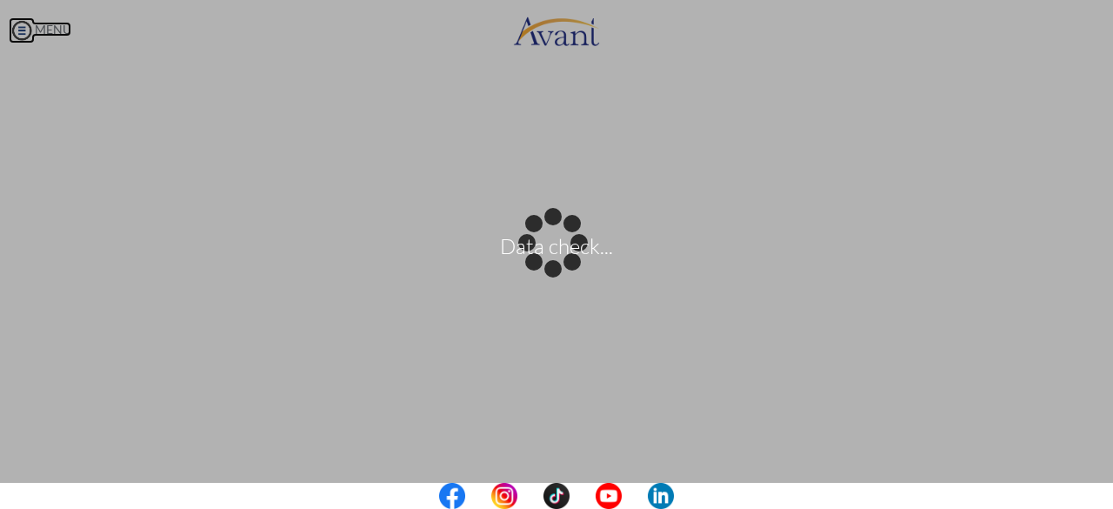
click at [30, 29] on body "Data check... Maintenance break. Please come back in 2 hours. MENU My Status Wh…" at bounding box center [556, 254] width 1113 height 509
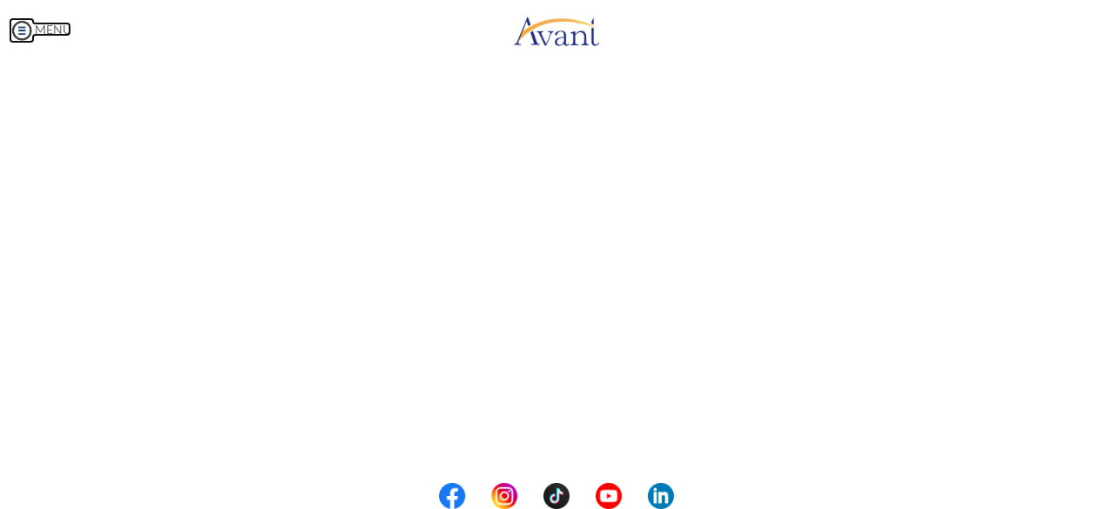
click at [30, 29] on img at bounding box center [22, 30] width 26 height 26
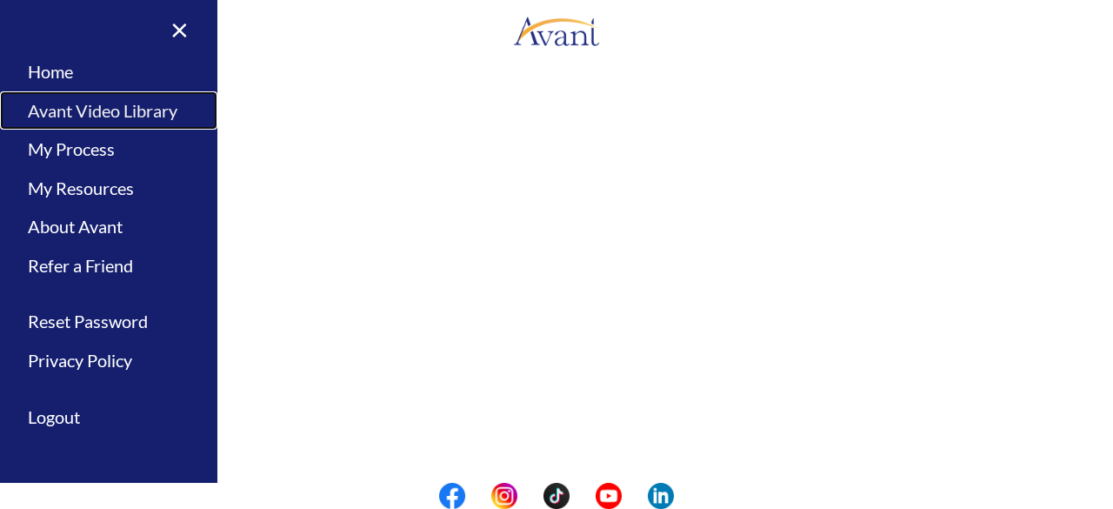
click at [103, 103] on link "Avant Video Library" at bounding box center [108, 110] width 217 height 39
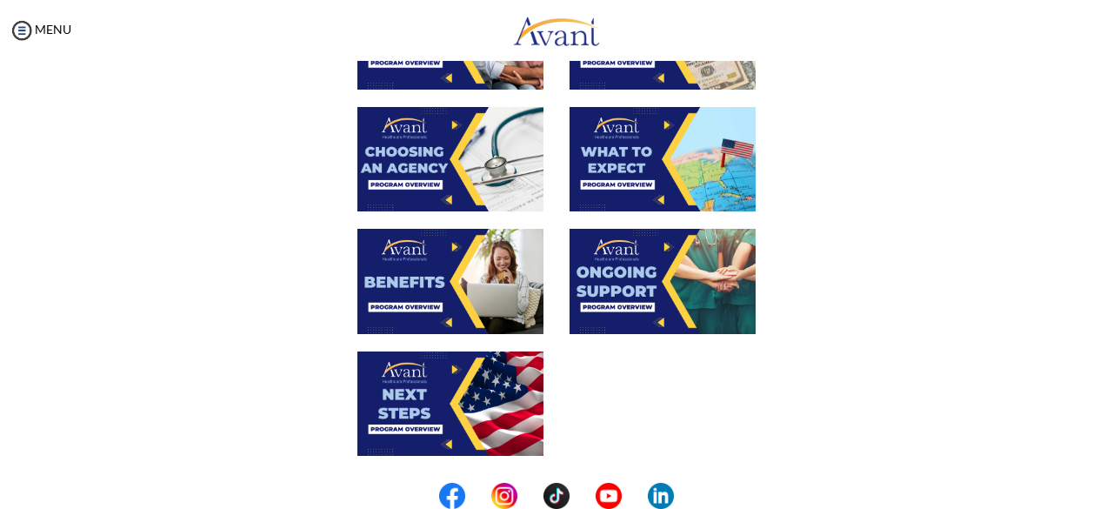
scroll to position [562, 0]
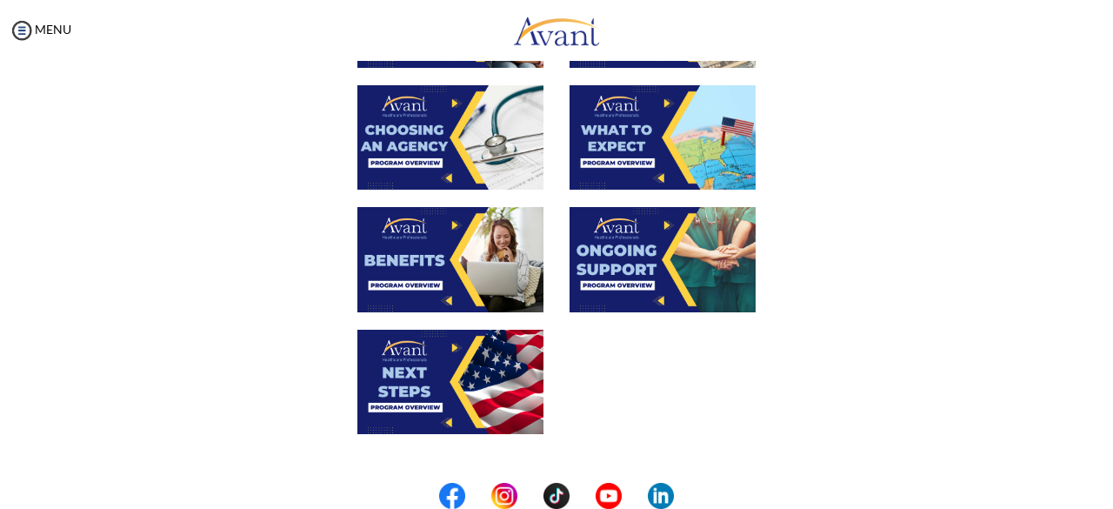
click at [639, 244] on img at bounding box center [663, 259] width 186 height 104
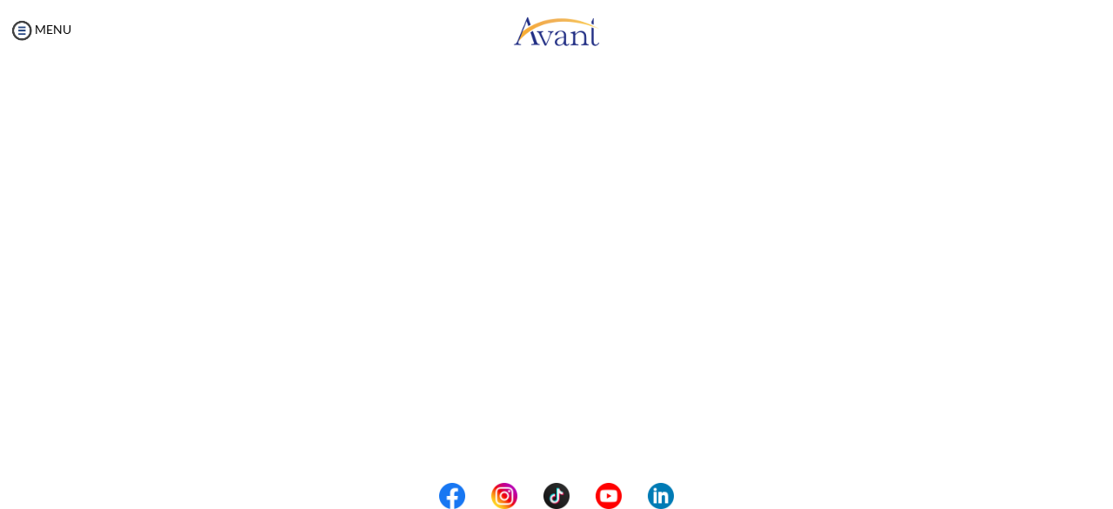
scroll to position [364, 0]
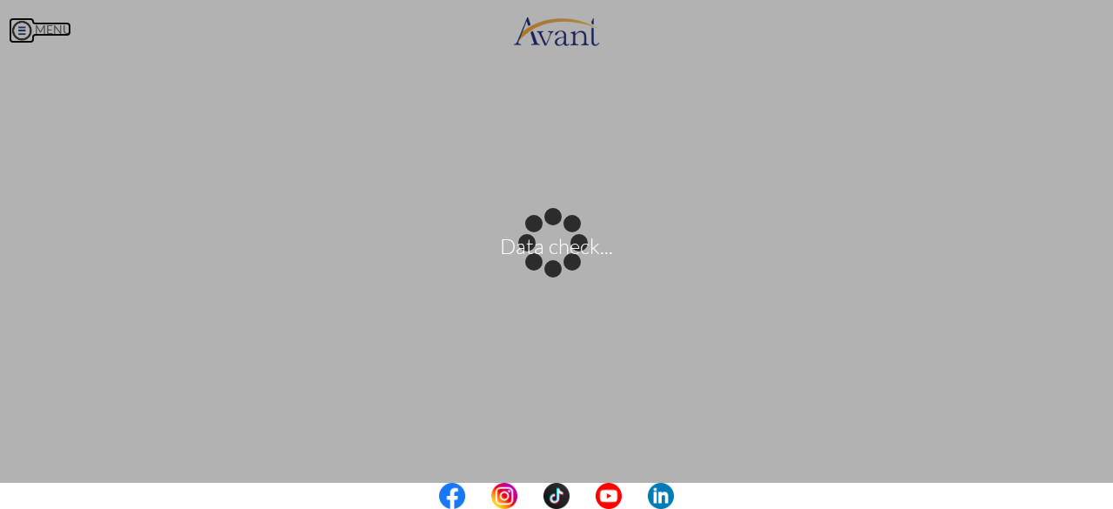
click at [30, 36] on body "Data check... Maintenance break. Please come back in 2 hours. MENU My Status Wh…" at bounding box center [556, 254] width 1113 height 509
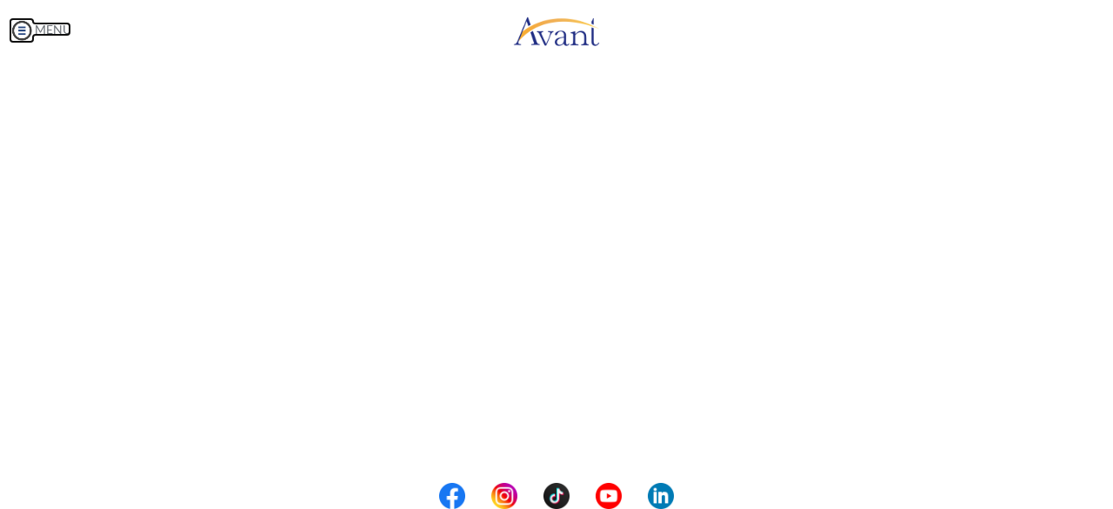
click at [16, 36] on img at bounding box center [22, 30] width 26 height 26
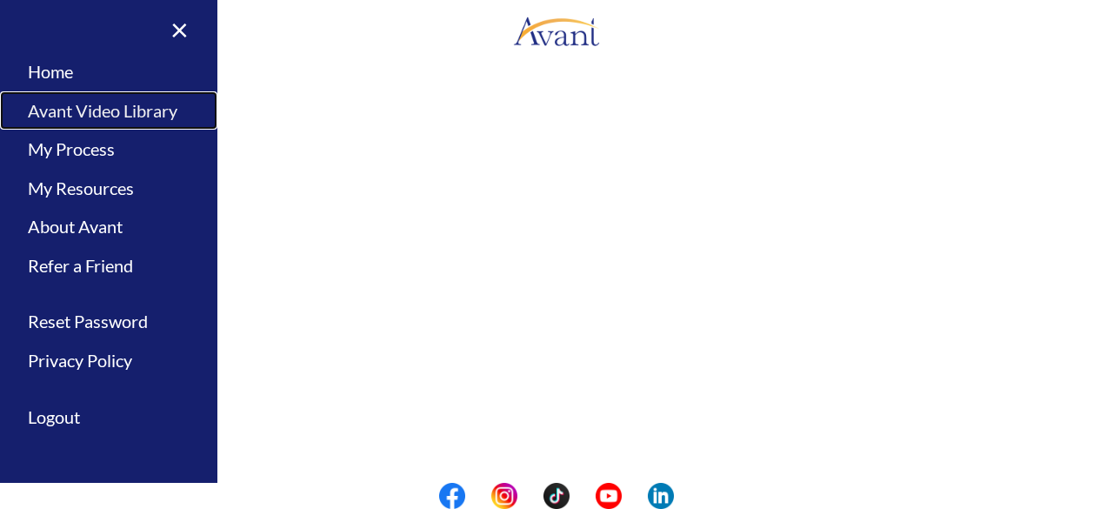
click at [73, 109] on link "Avant Video Library" at bounding box center [108, 110] width 217 height 39
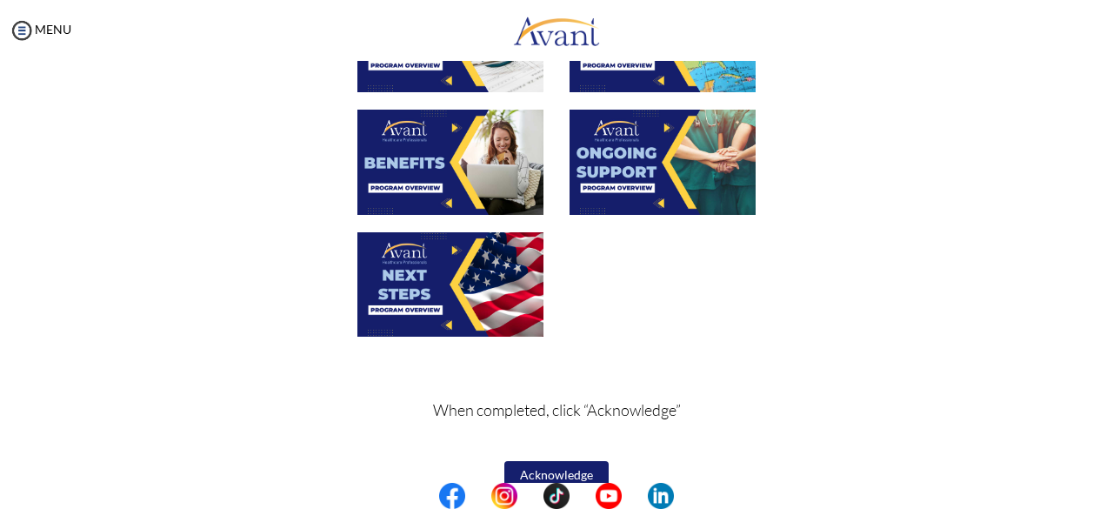
scroll to position [665, 0]
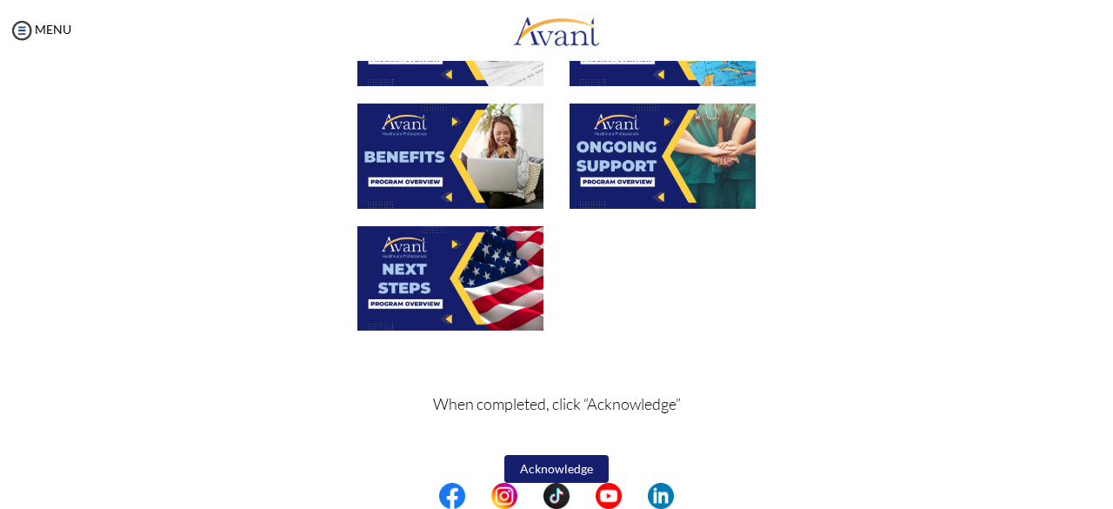
click at [450, 257] on img at bounding box center [450, 278] width 186 height 104
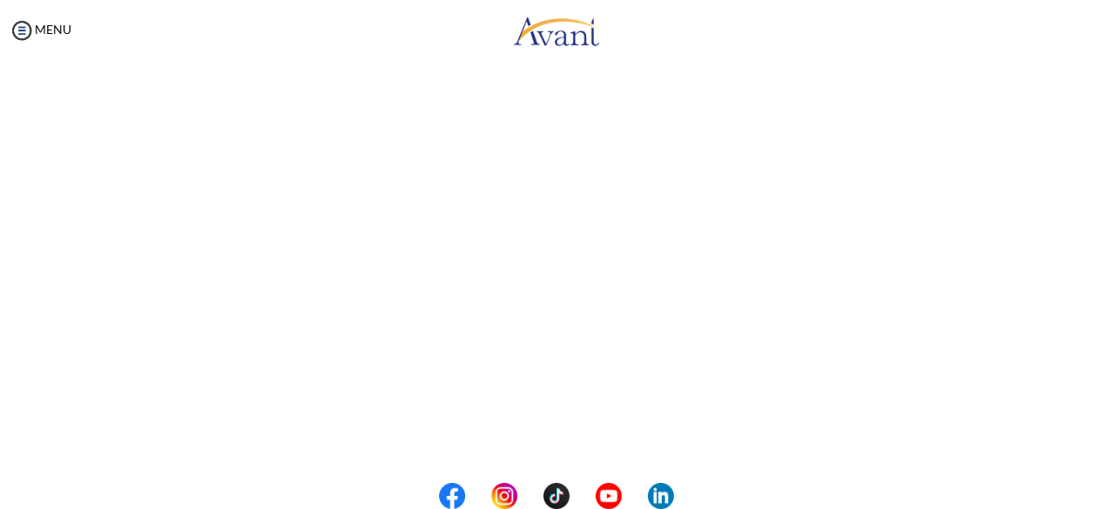
scroll to position [310, 0]
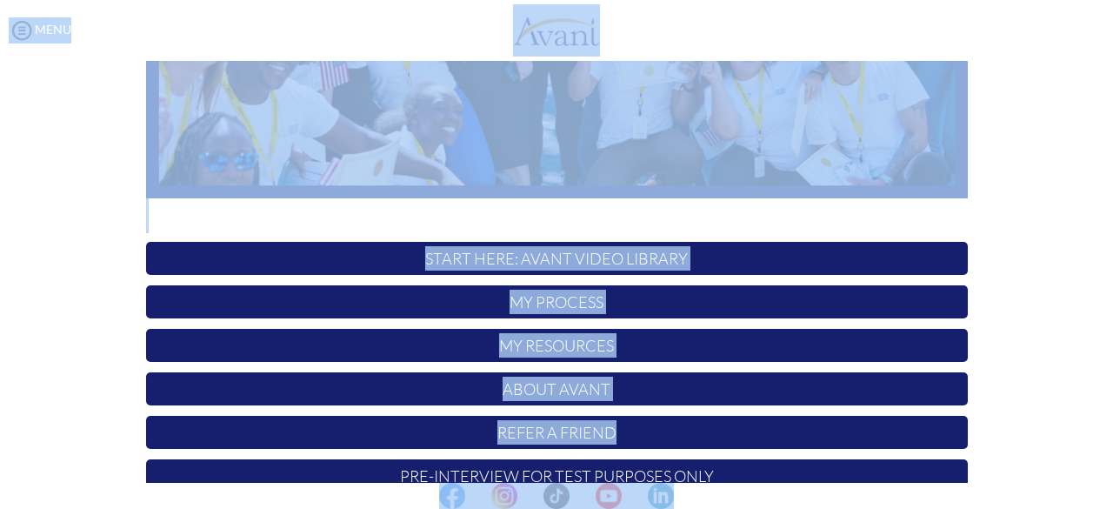
drag, startPoint x: 1109, startPoint y: 230, endPoint x: 1082, endPoint y: 439, distance: 211.2
click at [1082, 439] on body "Maintenance break. Please come back in 2 hours. MENU My Status What is the next…" at bounding box center [556, 254] width 1113 height 509
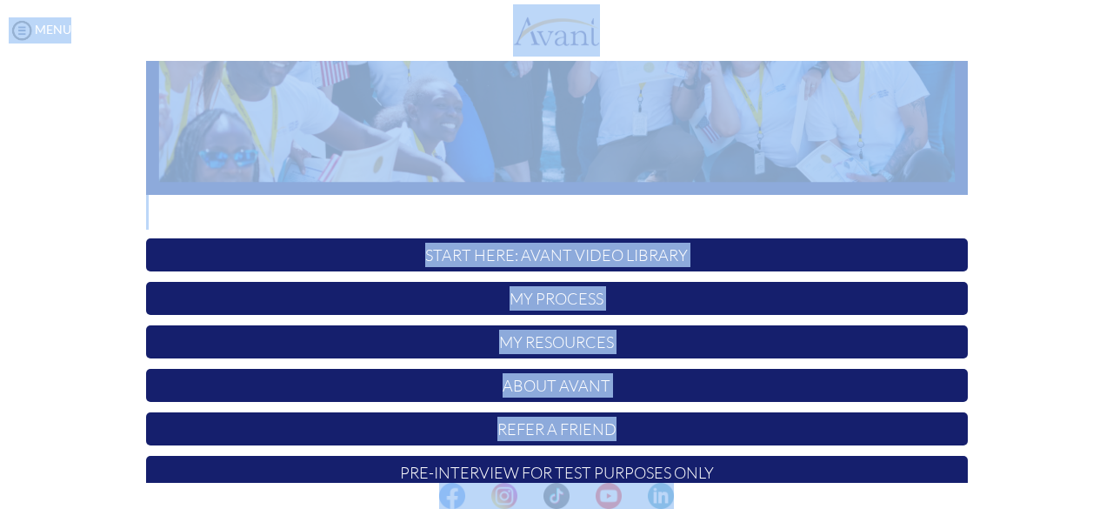
click at [643, 256] on p "START HERE: Avant Video Library" at bounding box center [557, 254] width 822 height 33
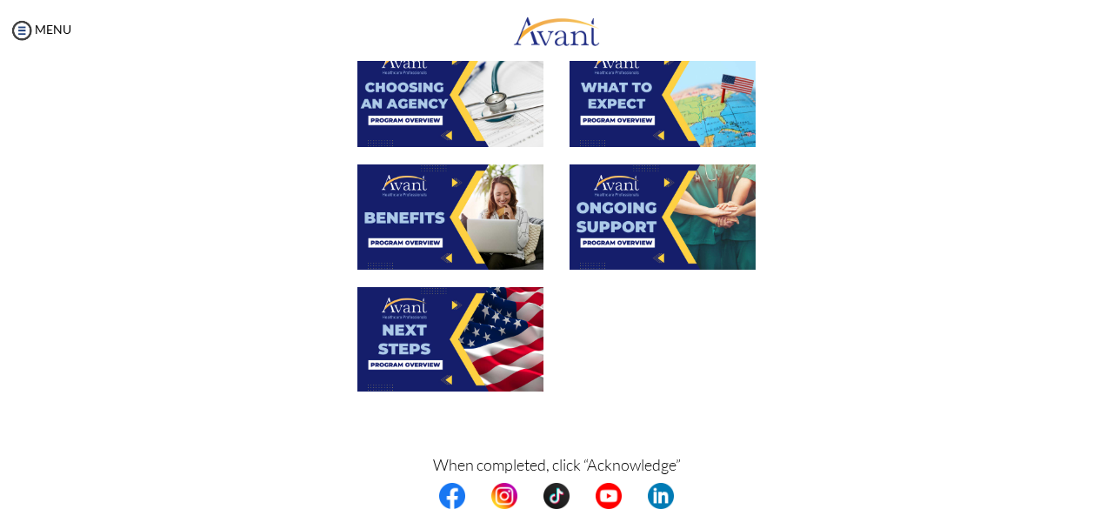
scroll to position [610, 0]
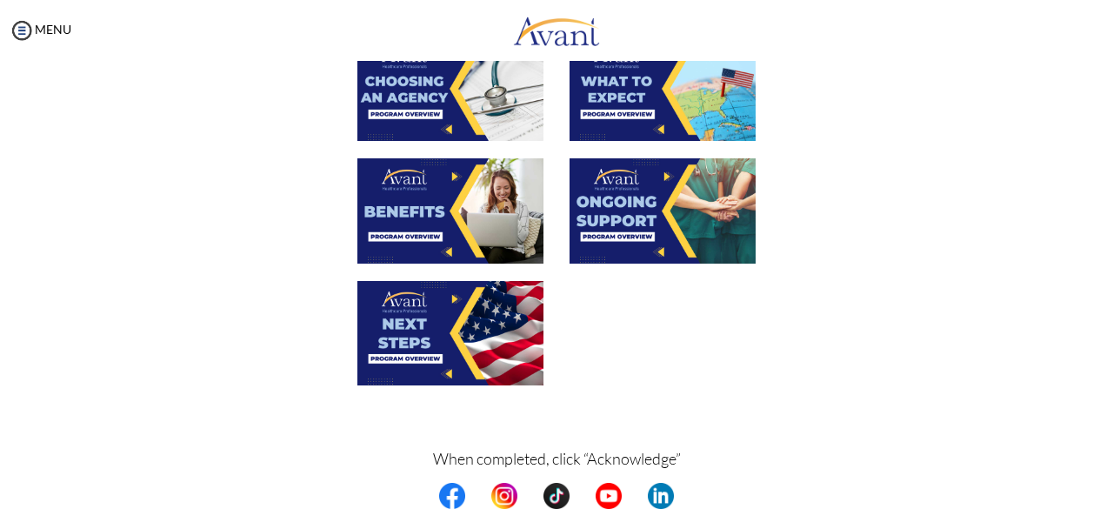
click at [377, 343] on img at bounding box center [450, 333] width 186 height 104
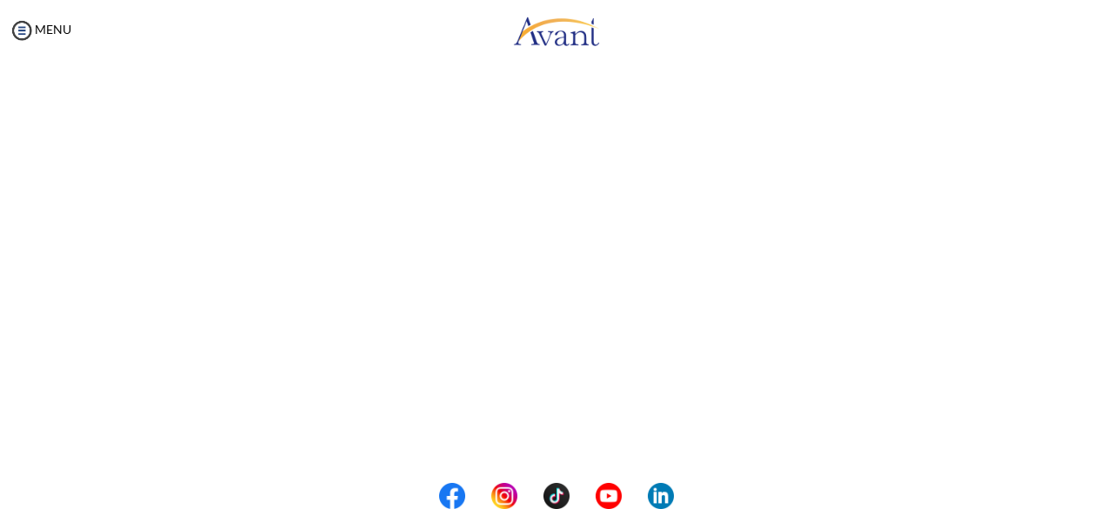
scroll to position [364, 0]
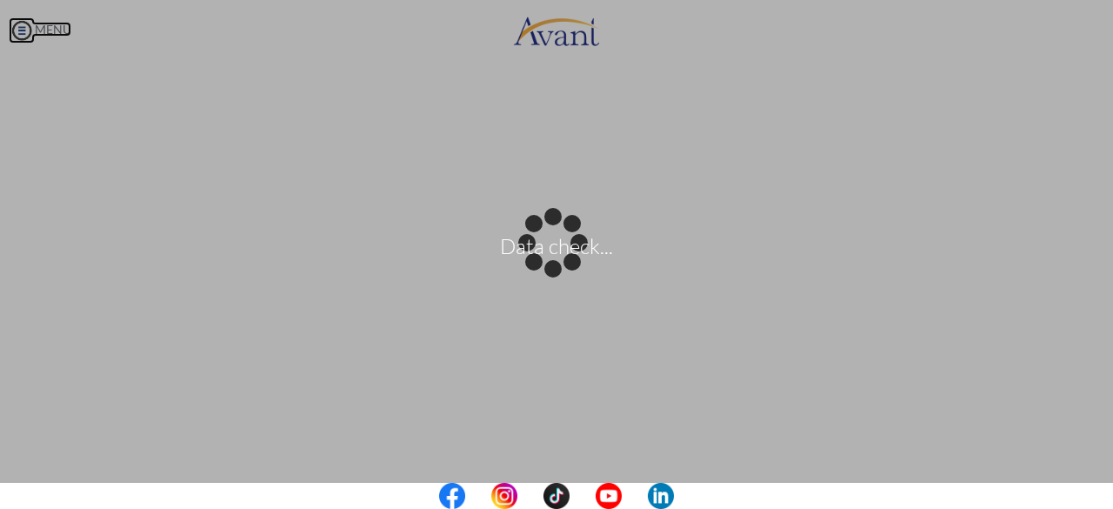
click at [20, 27] on body "Data check... Maintenance break. Please come back in 2 hours. MENU My Status Wh…" at bounding box center [556, 254] width 1113 height 509
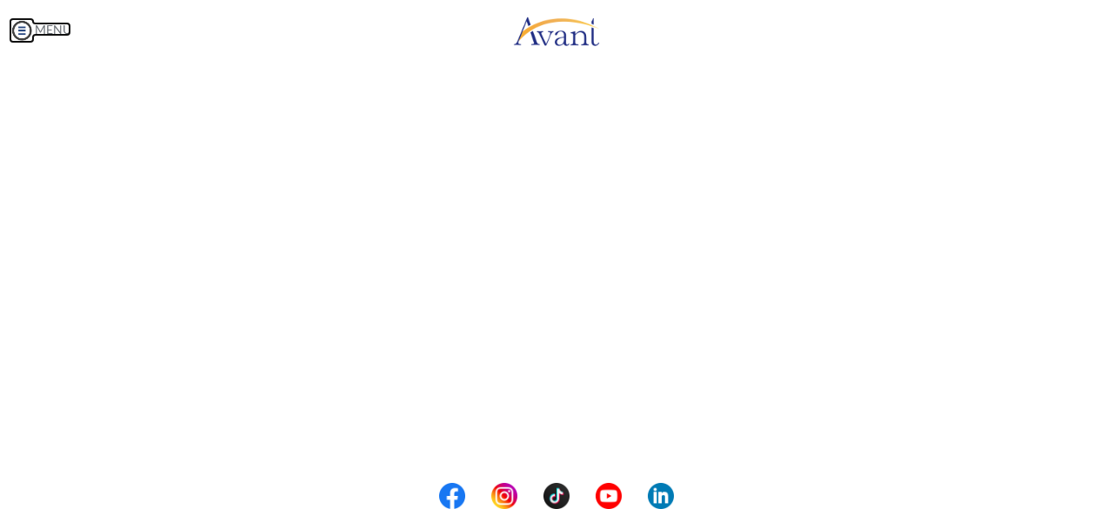
click at [20, 27] on img at bounding box center [22, 30] width 26 height 26
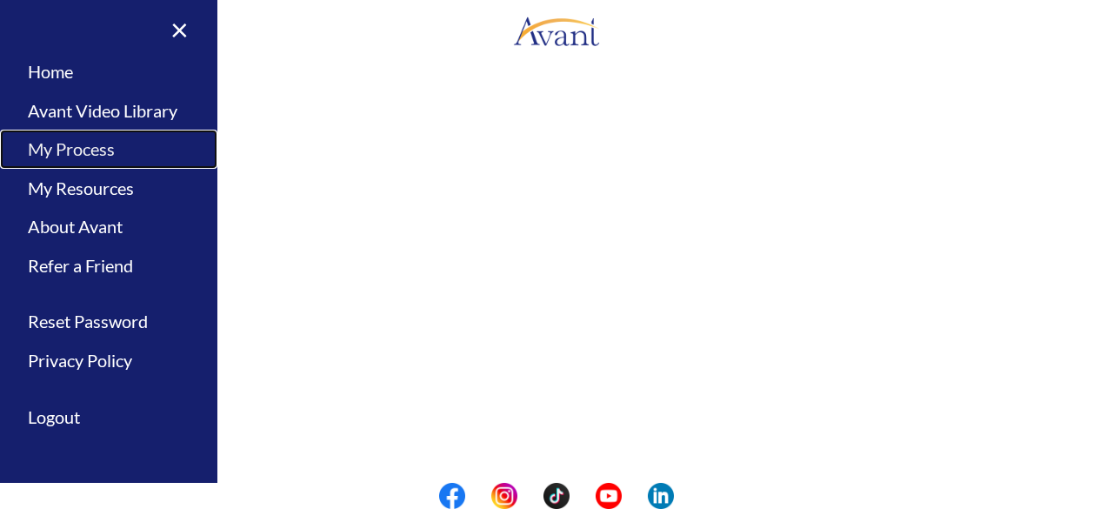
click at [59, 152] on link "My Process" at bounding box center [108, 149] width 217 height 39
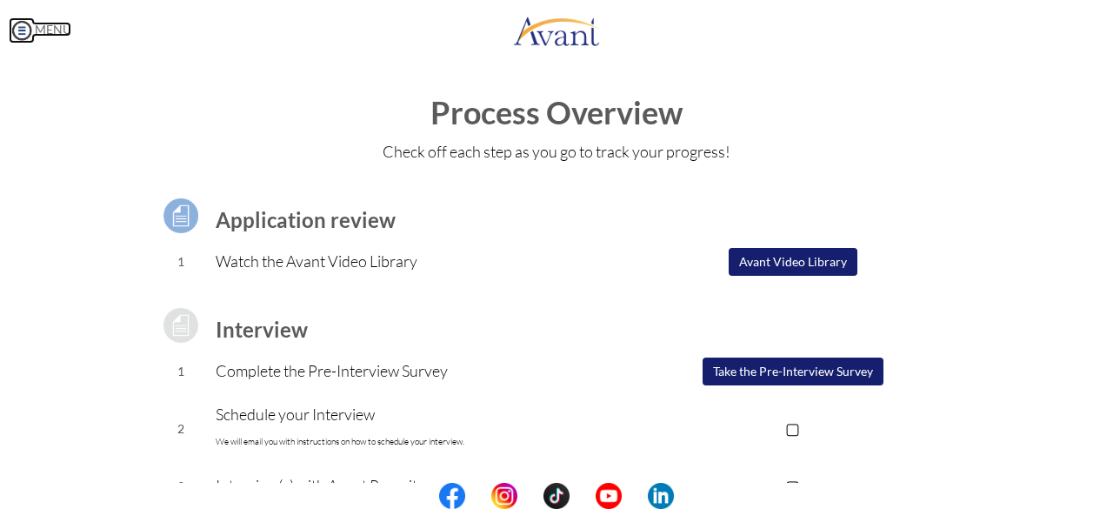
click at [20, 19] on img at bounding box center [22, 30] width 26 height 26
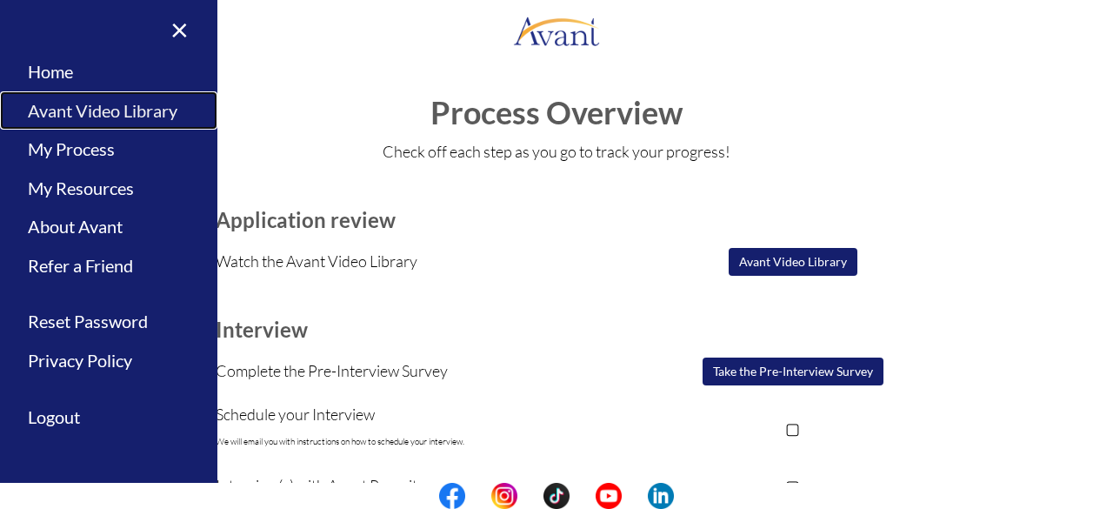
click at [66, 108] on link "Avant Video Library" at bounding box center [108, 110] width 217 height 39
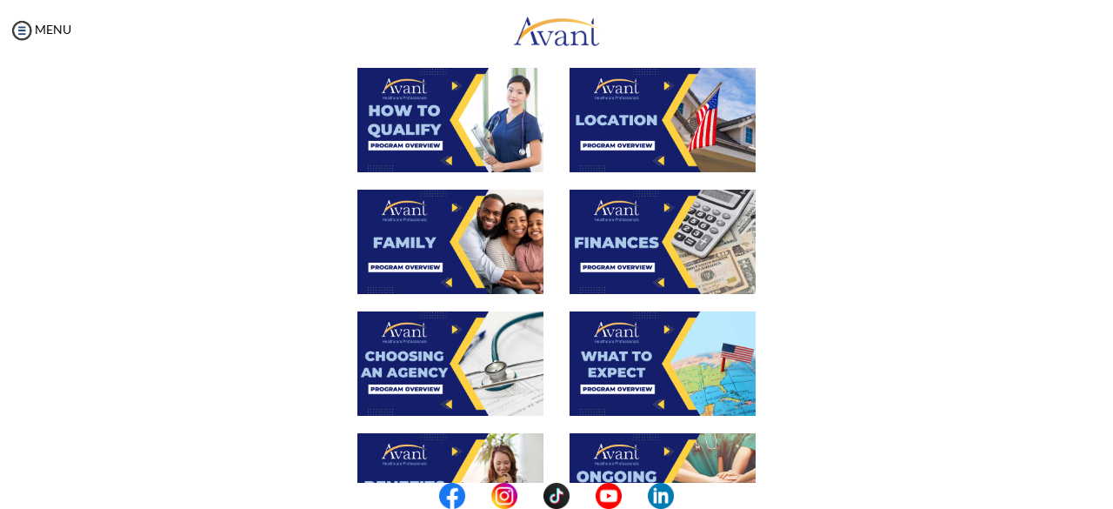
scroll to position [338, 0]
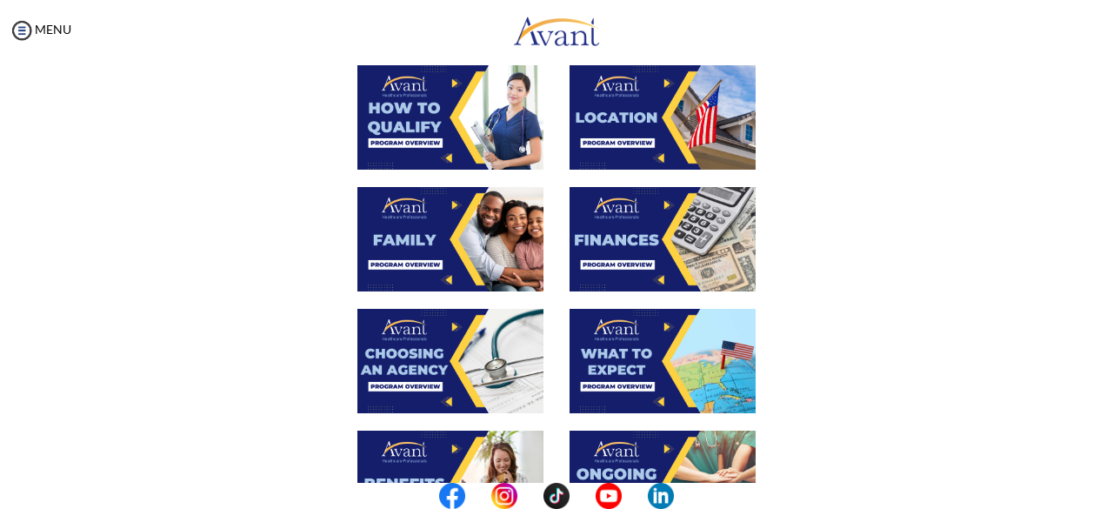
drag, startPoint x: 1086, startPoint y: 362, endPoint x: 1089, endPoint y: 399, distance: 37.5
click at [1089, 399] on div "My Status What is the next step? We would like you to watch the introductory vi…" at bounding box center [556, 315] width 1113 height 509
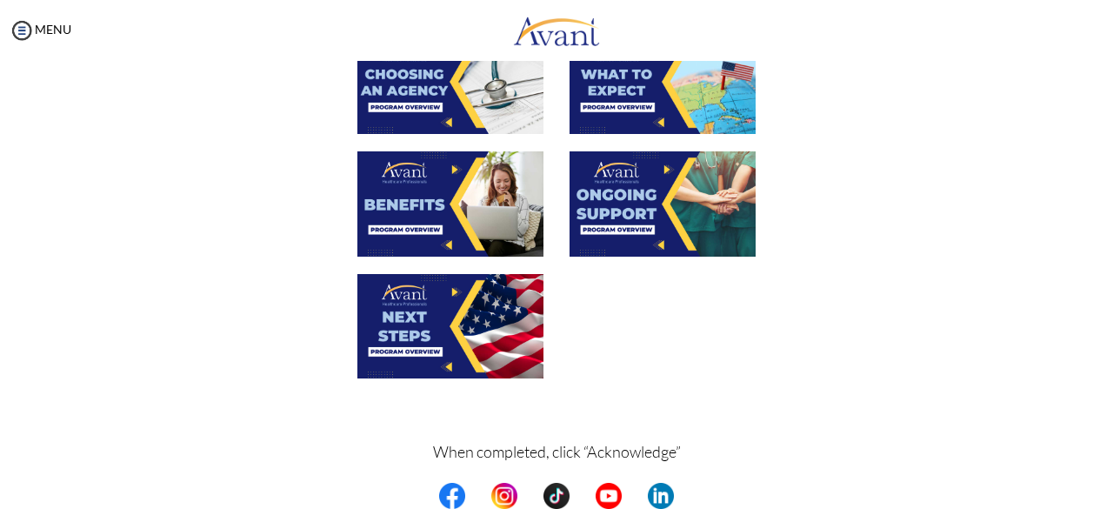
scroll to position [686, 0]
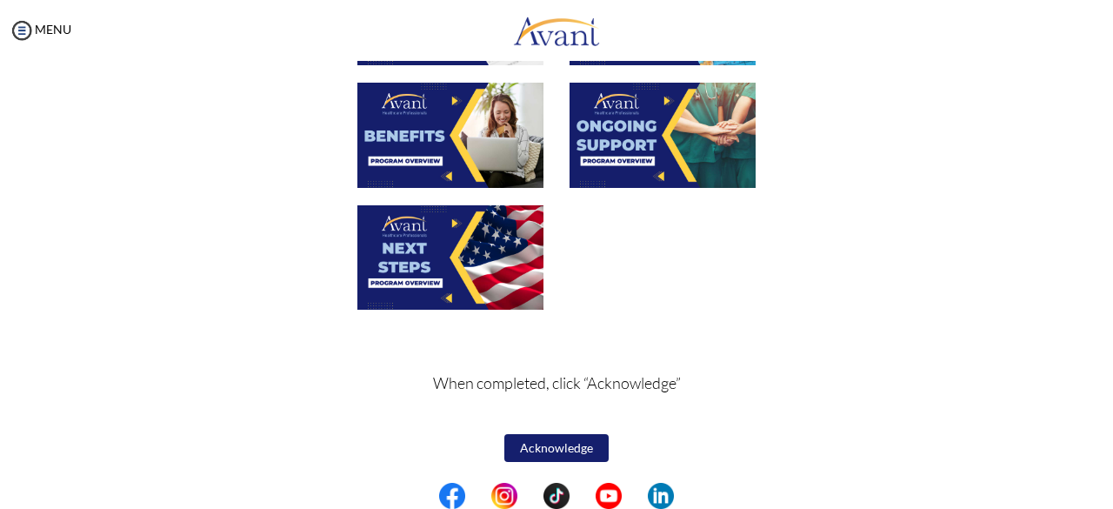
click at [544, 455] on button "Acknowledge" at bounding box center [556, 448] width 104 height 28
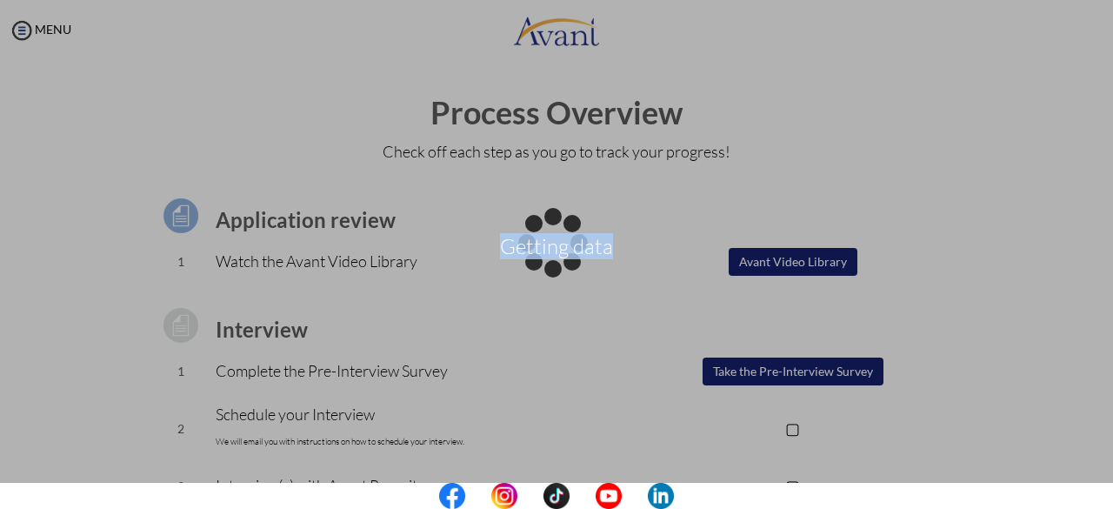
drag, startPoint x: 1112, startPoint y: 251, endPoint x: 1104, endPoint y: 476, distance: 224.5
click at [569, 267] on div "Getting data" at bounding box center [556, 255] width 24 height 24
click at [544, 243] on div "Getting data" at bounding box center [556, 255] width 24 height 24
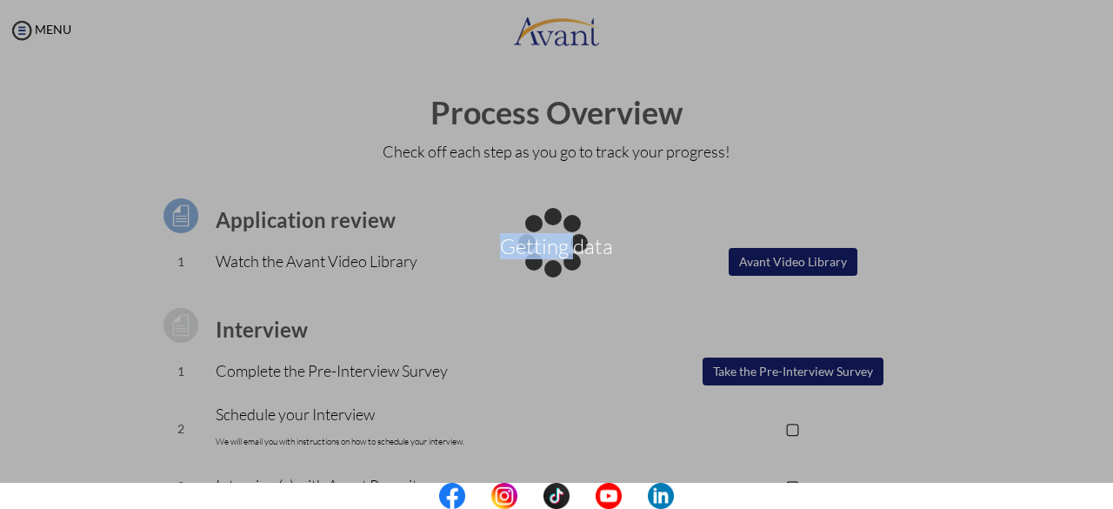
click at [544, 243] on div "Getting data" at bounding box center [556, 255] width 24 height 24
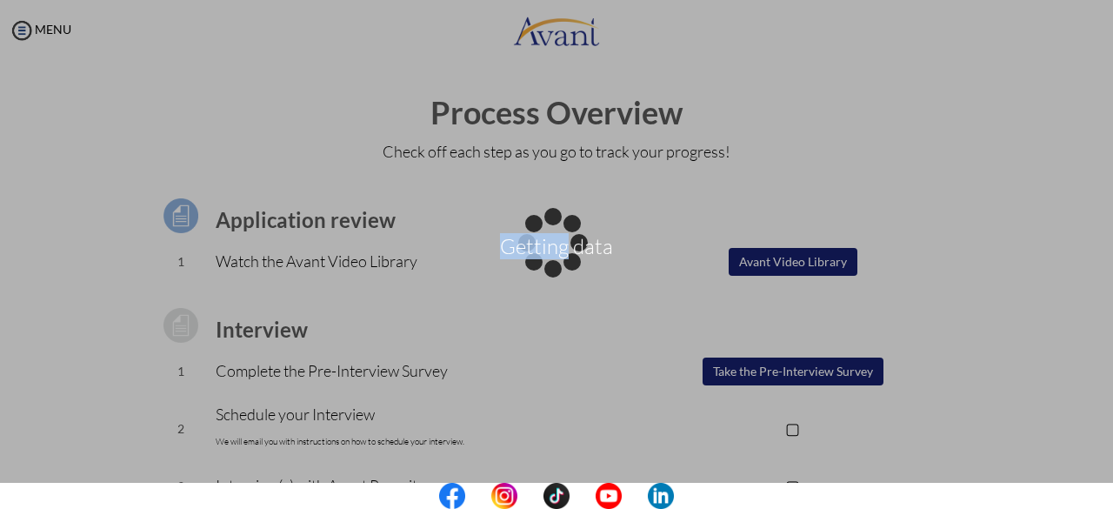
click at [544, 243] on div "Getting data" at bounding box center [556, 255] width 24 height 24
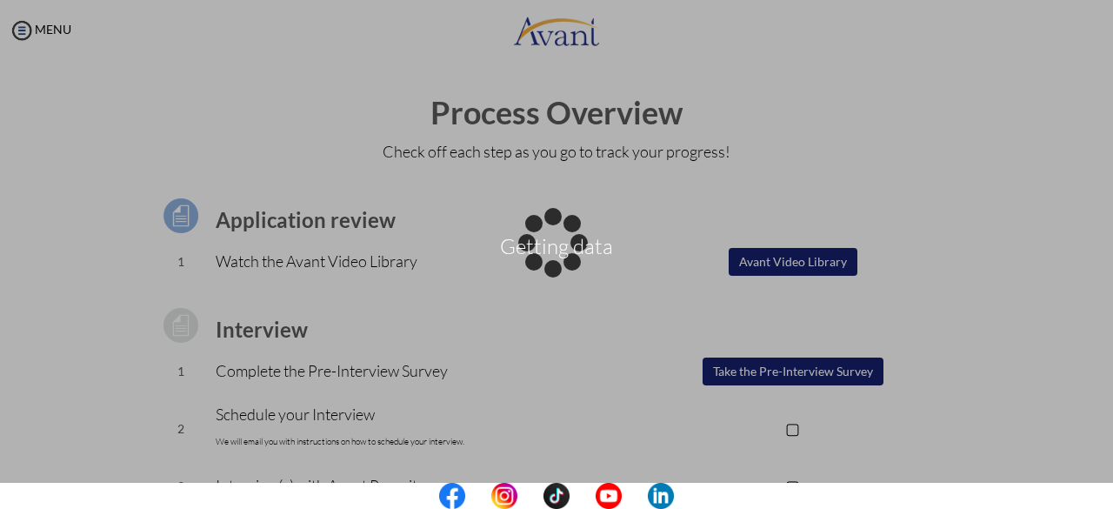
click at [544, 243] on div "Getting data" at bounding box center [556, 255] width 24 height 24
drag, startPoint x: 1097, startPoint y: 178, endPoint x: 1107, endPoint y: 192, distance: 16.9
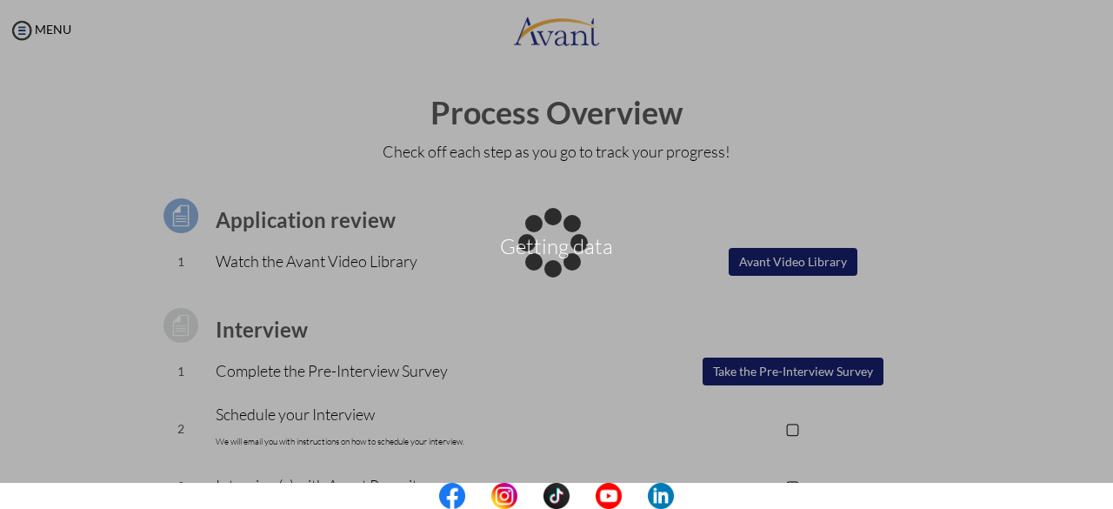
click at [569, 243] on div "Getting data" at bounding box center [556, 255] width 24 height 24
drag, startPoint x: 1107, startPoint y: 192, endPoint x: 1082, endPoint y: 352, distance: 161.8
click at [569, 267] on div "Getting data" at bounding box center [556, 255] width 24 height 24
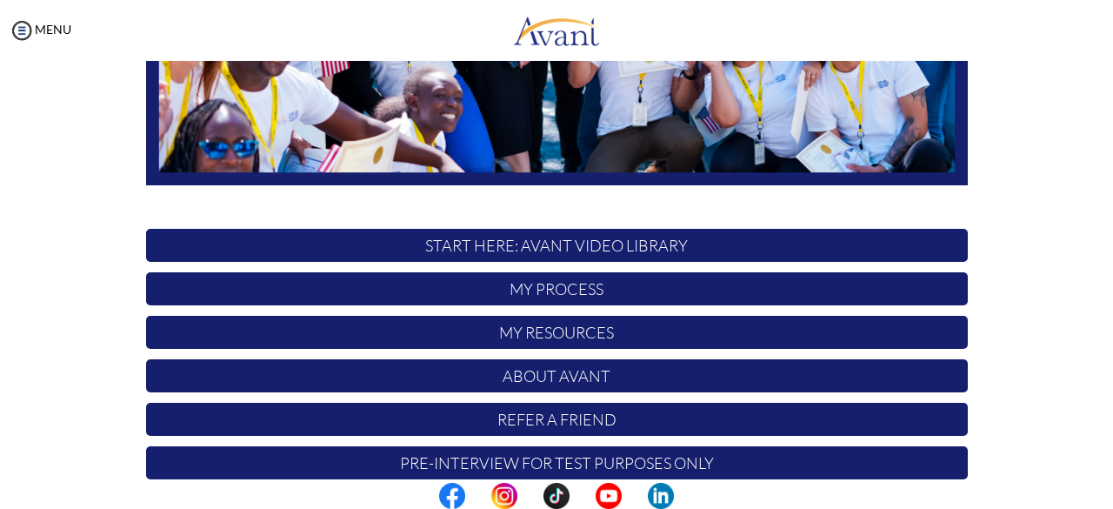
scroll to position [435, 0]
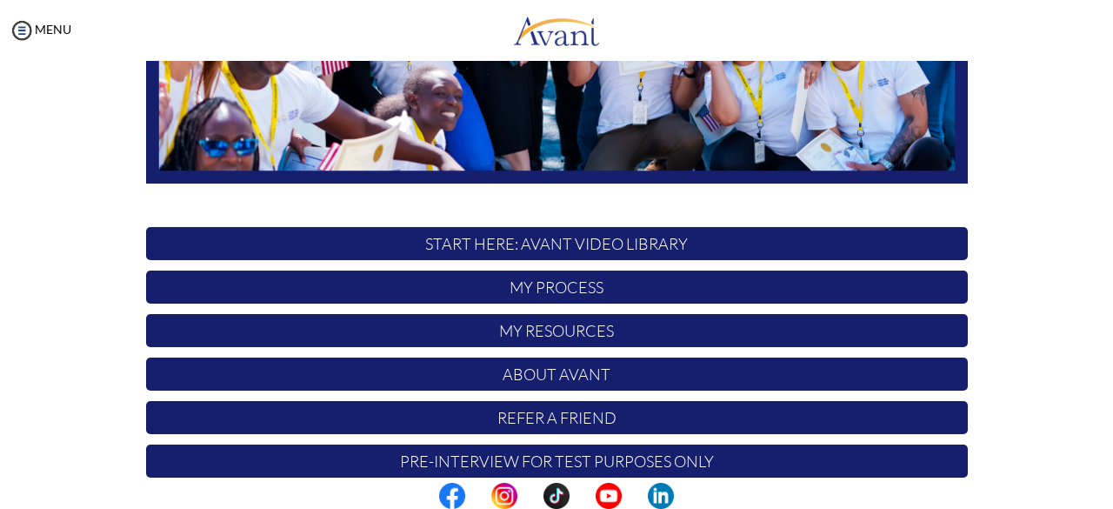
click at [579, 294] on p "My Process" at bounding box center [557, 286] width 822 height 33
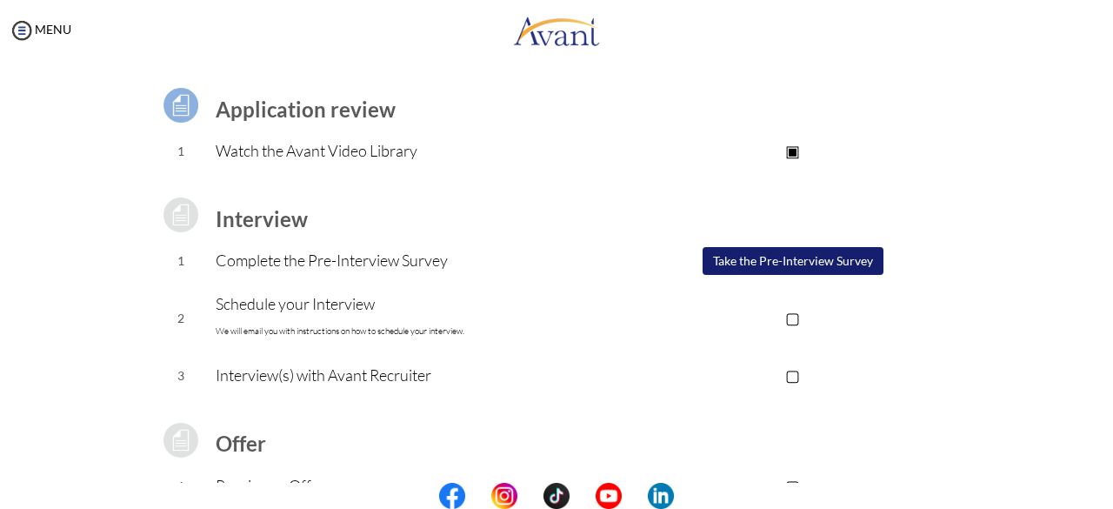
scroll to position [111, 0]
click at [761, 267] on button "Take the Pre-Interview Survey" at bounding box center [793, 260] width 181 height 28
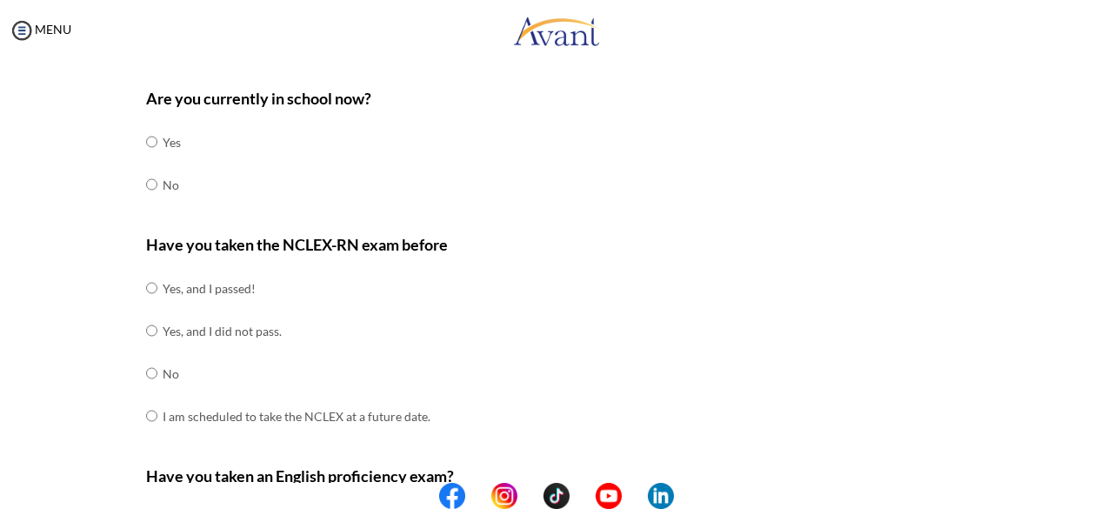
scroll to position [80, 0]
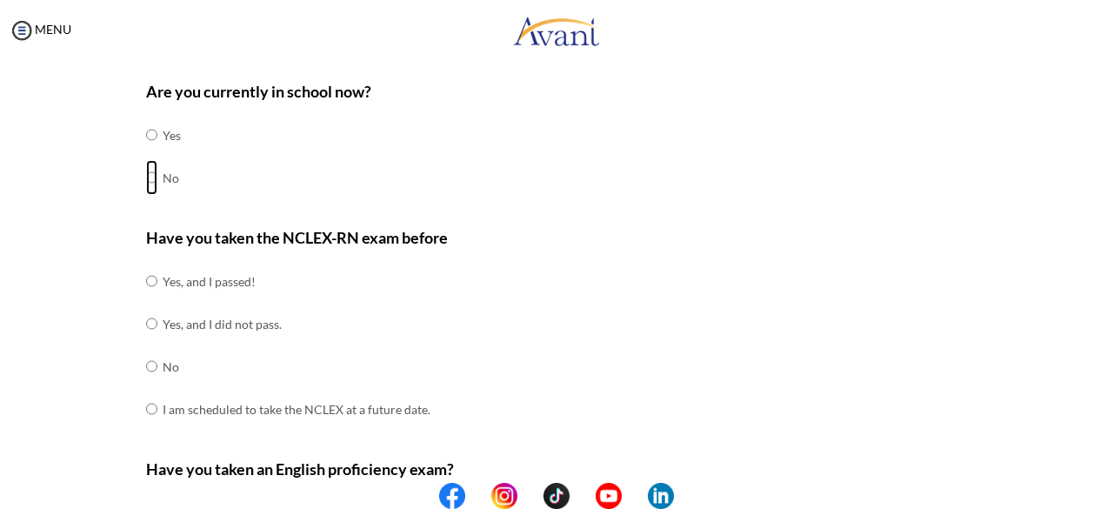
click at [146, 152] on input "radio" at bounding box center [151, 134] width 11 height 35
radio input "true"
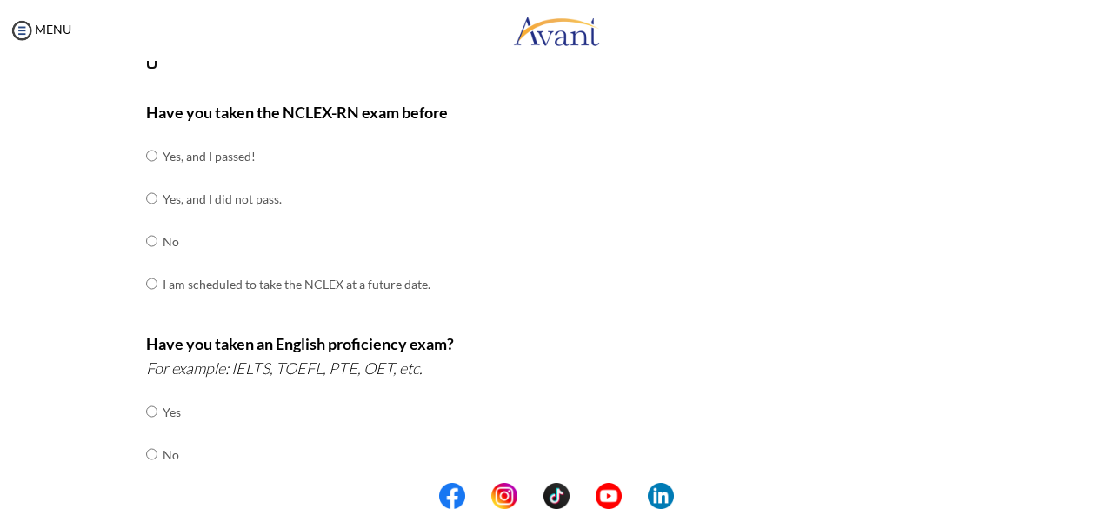
scroll to position [210, 0]
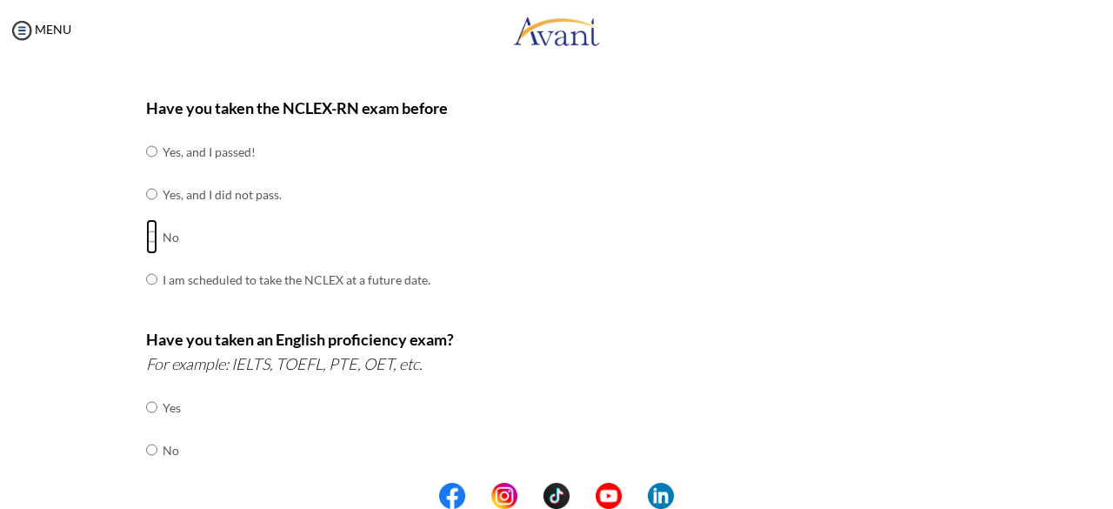
click at [146, 169] on input "radio" at bounding box center [151, 151] width 11 height 35
radio input "true"
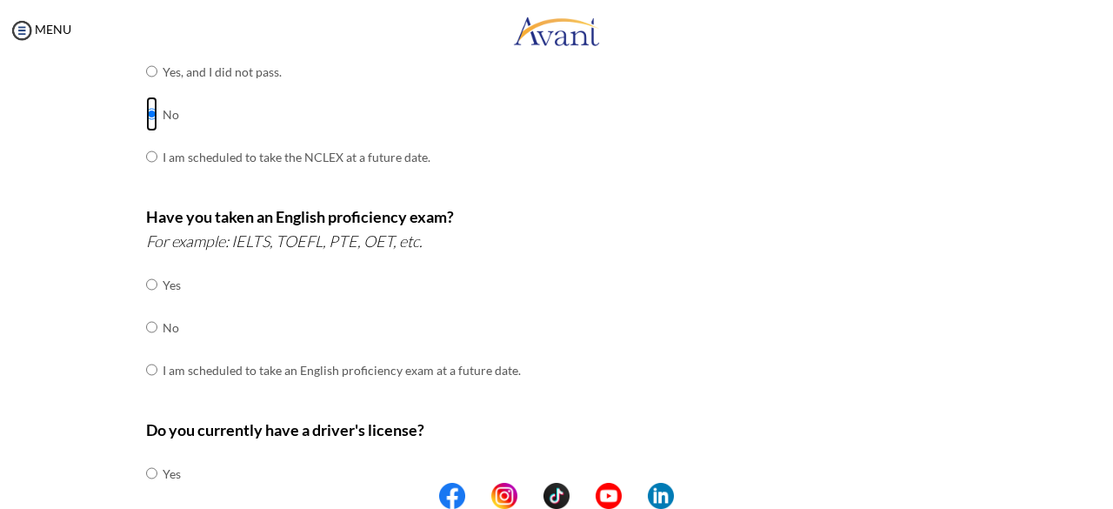
scroll to position [334, 0]
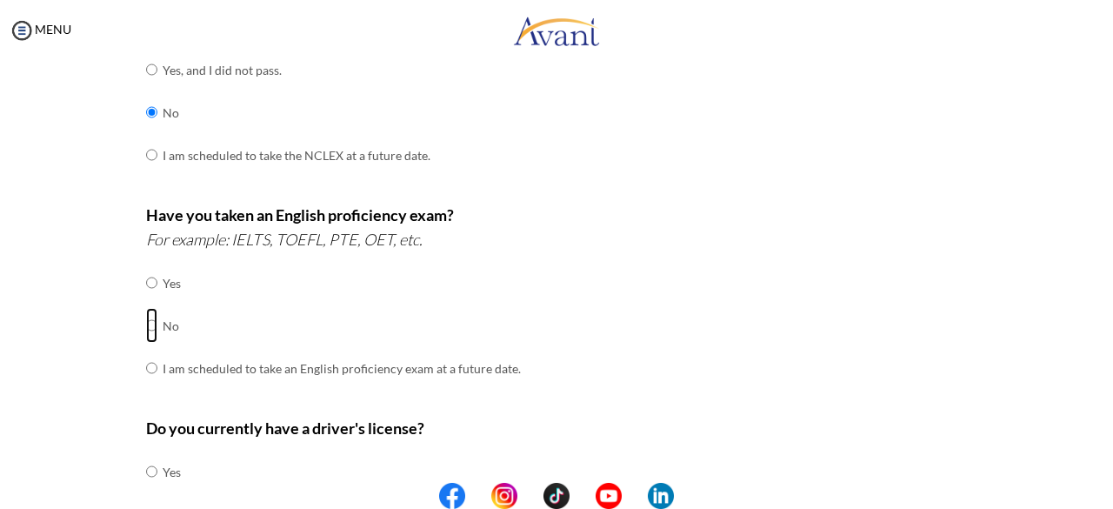
click at [146, 300] on input "radio" at bounding box center [151, 282] width 11 height 35
radio input "true"
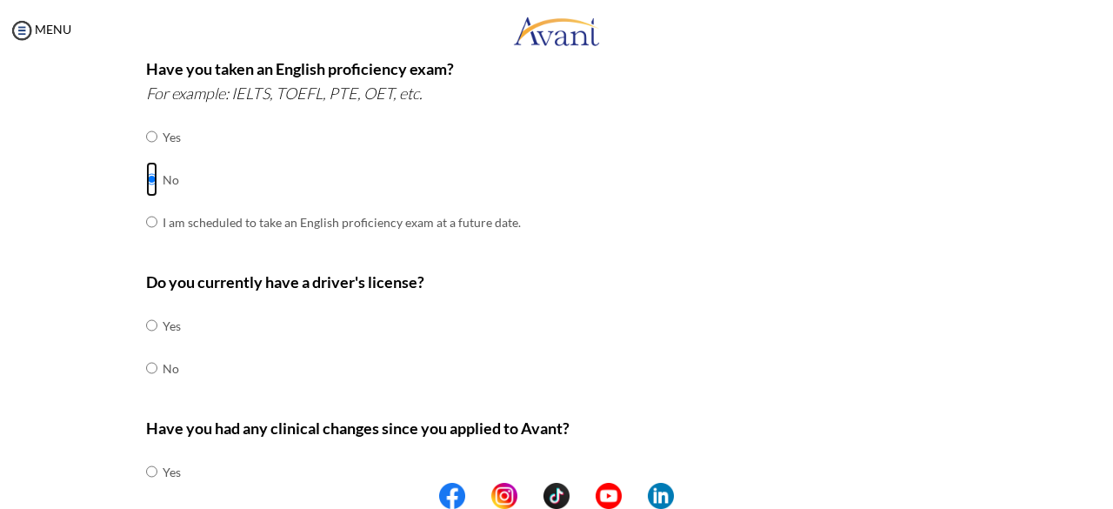
scroll to position [483, 0]
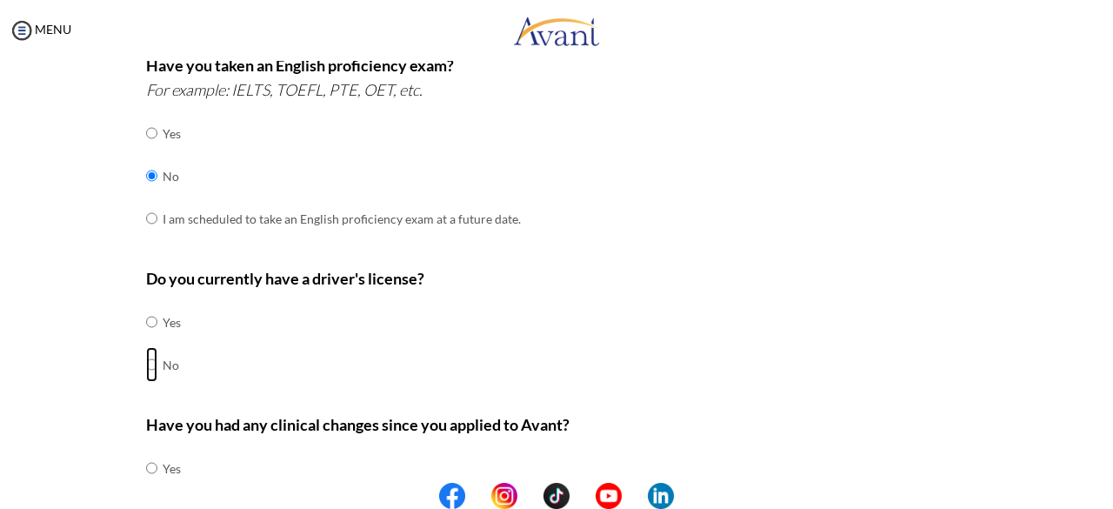
click at [146, 339] on input "radio" at bounding box center [151, 321] width 11 height 35
radio input "true"
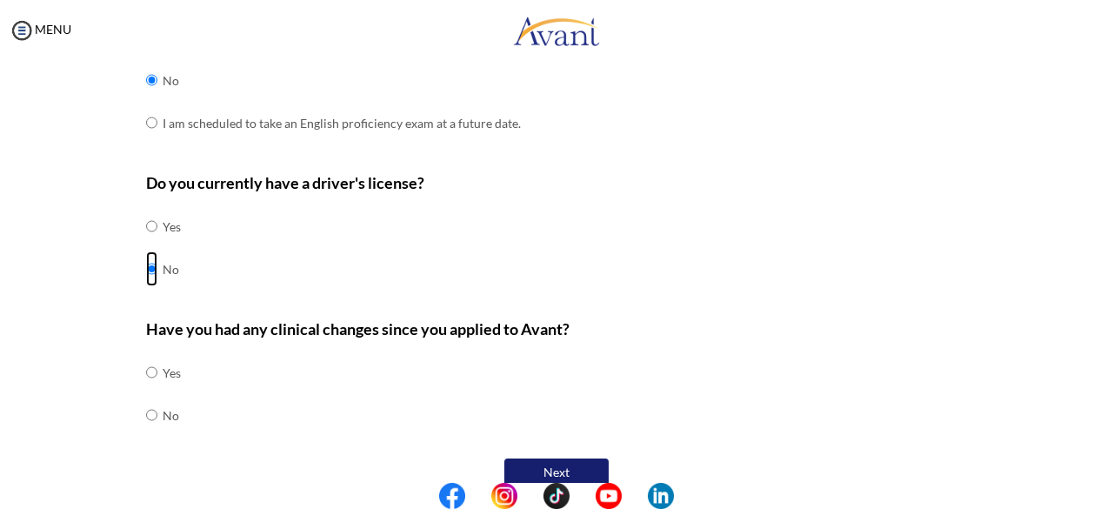
scroll to position [600, 0]
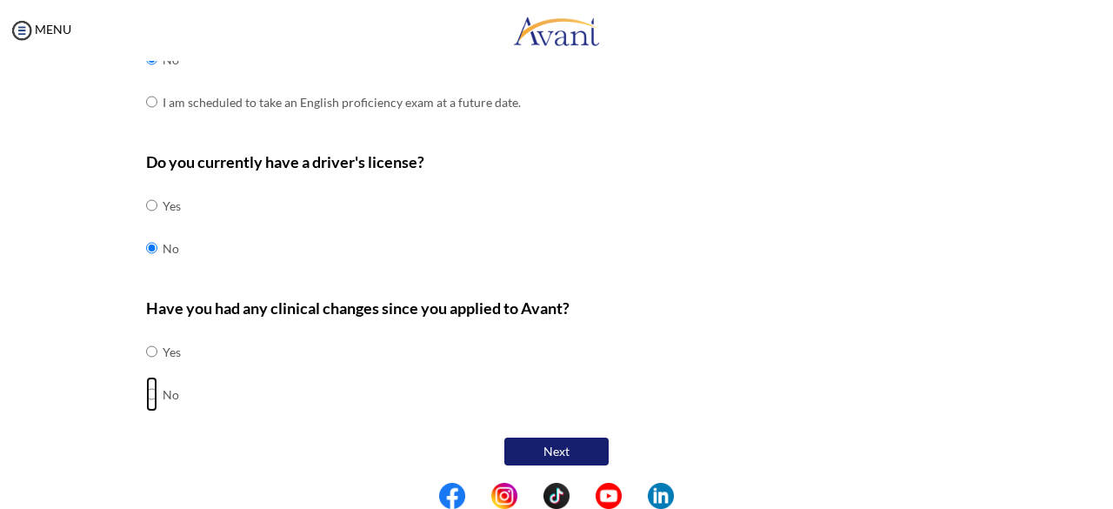
click at [146, 369] on input "radio" at bounding box center [151, 351] width 11 height 35
radio input "true"
click at [547, 448] on button "Next" at bounding box center [556, 452] width 104 height 30
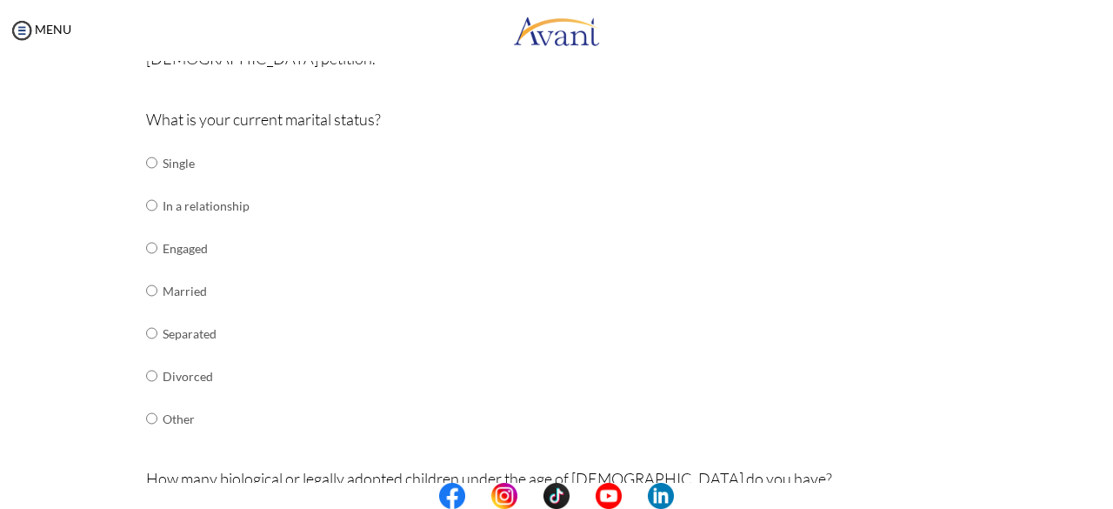
scroll to position [182, 0]
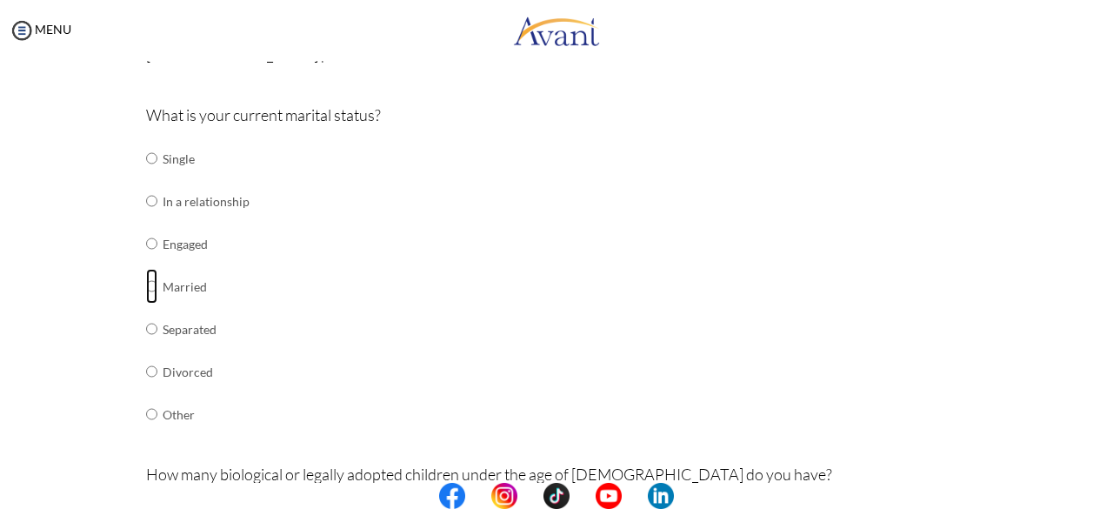
click at [146, 176] on input "radio" at bounding box center [151, 158] width 11 height 35
radio input "true"
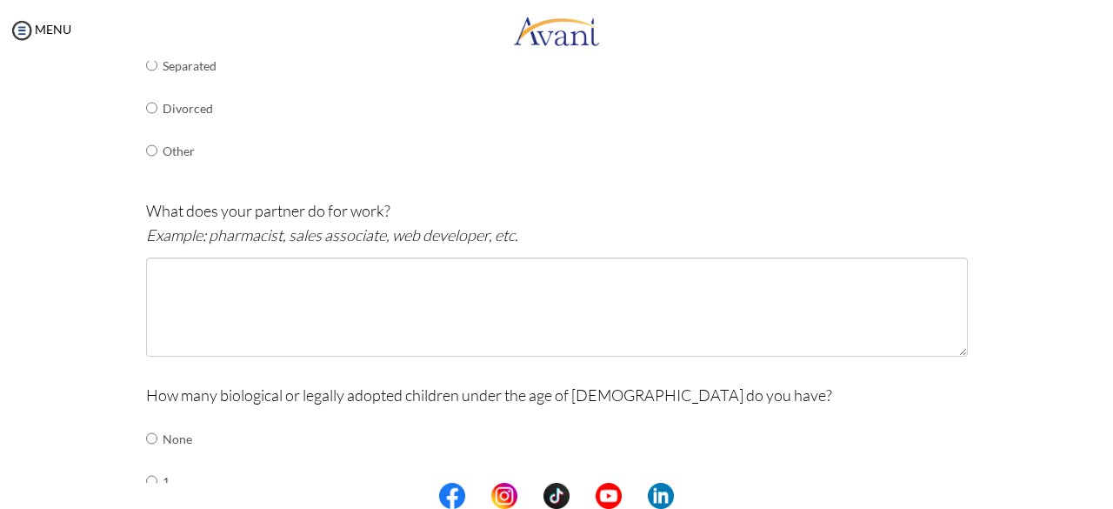
scroll to position [452, 0]
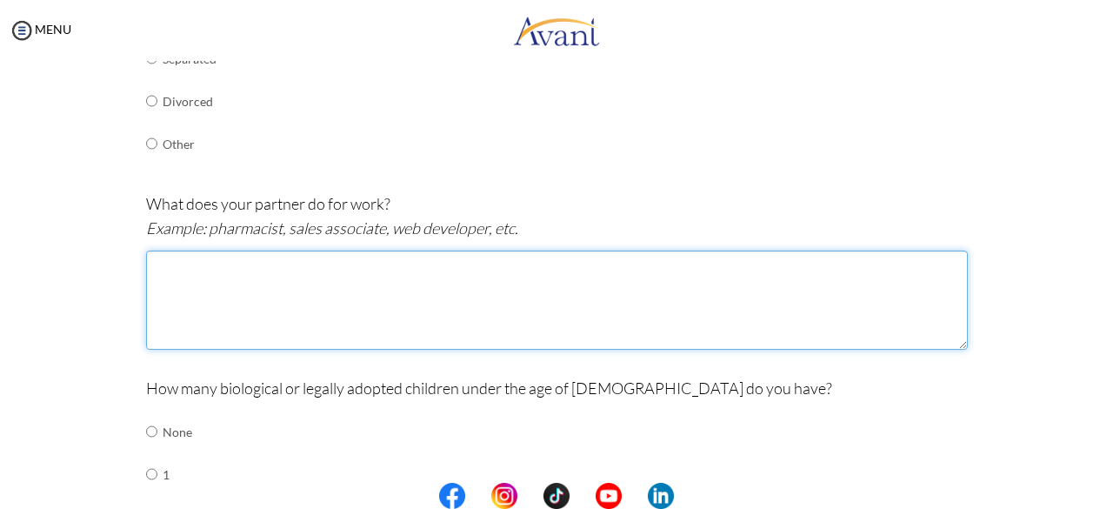
click at [242, 299] on textarea at bounding box center [557, 299] width 822 height 99
type textarea "h"
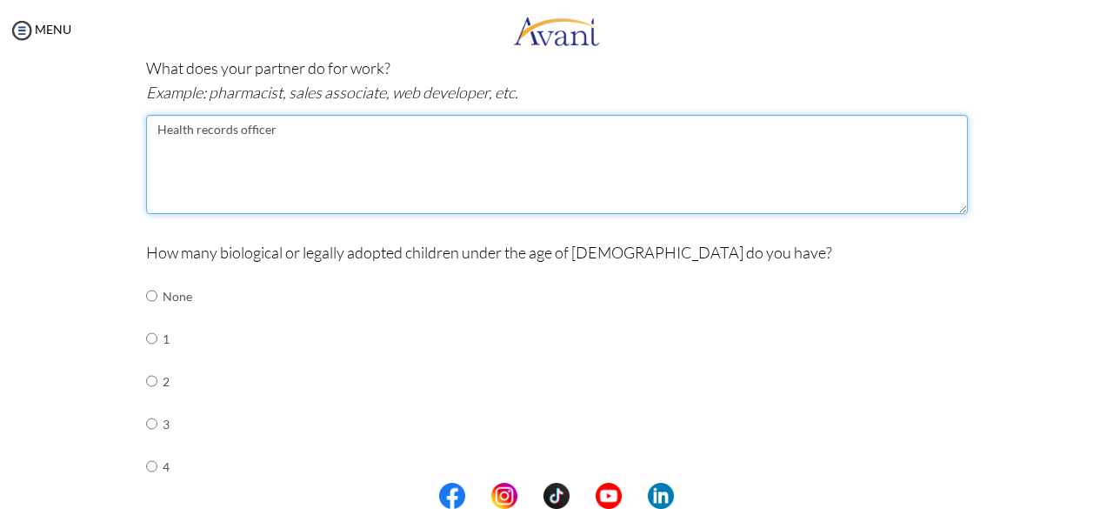
scroll to position [593, 0]
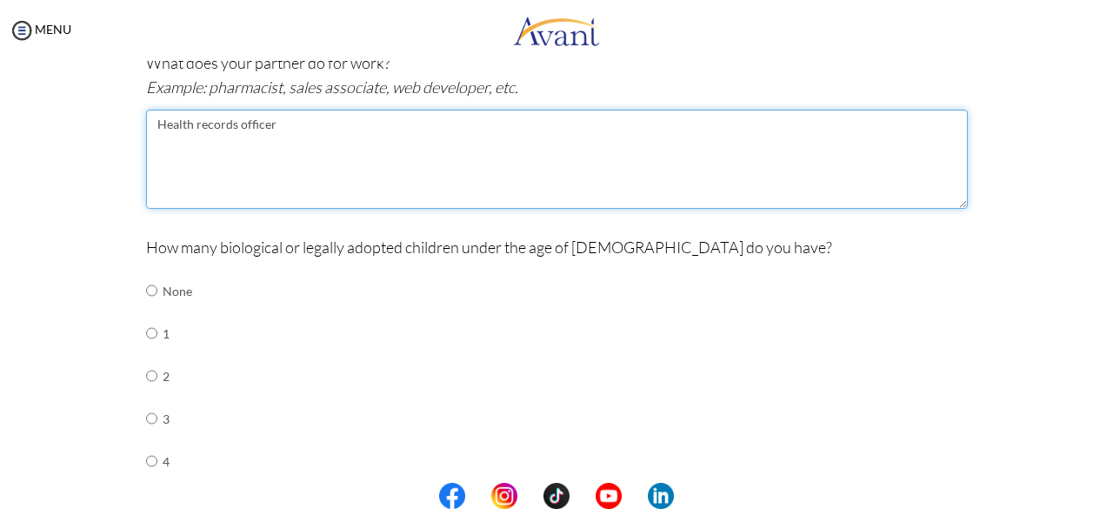
type textarea "Health records officer"
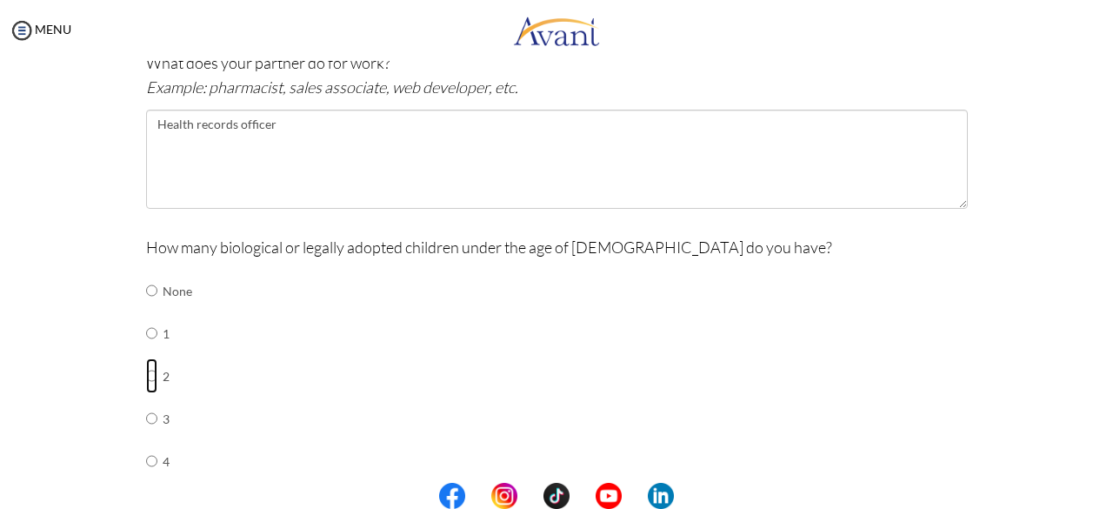
click at [146, 308] on input "radio" at bounding box center [151, 290] width 11 height 35
radio input "true"
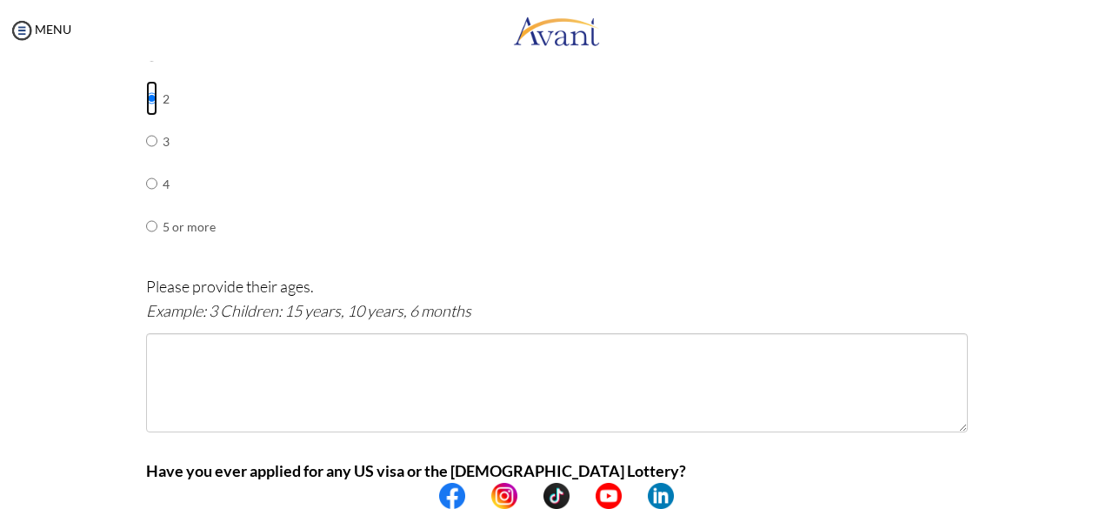
scroll to position [874, 0]
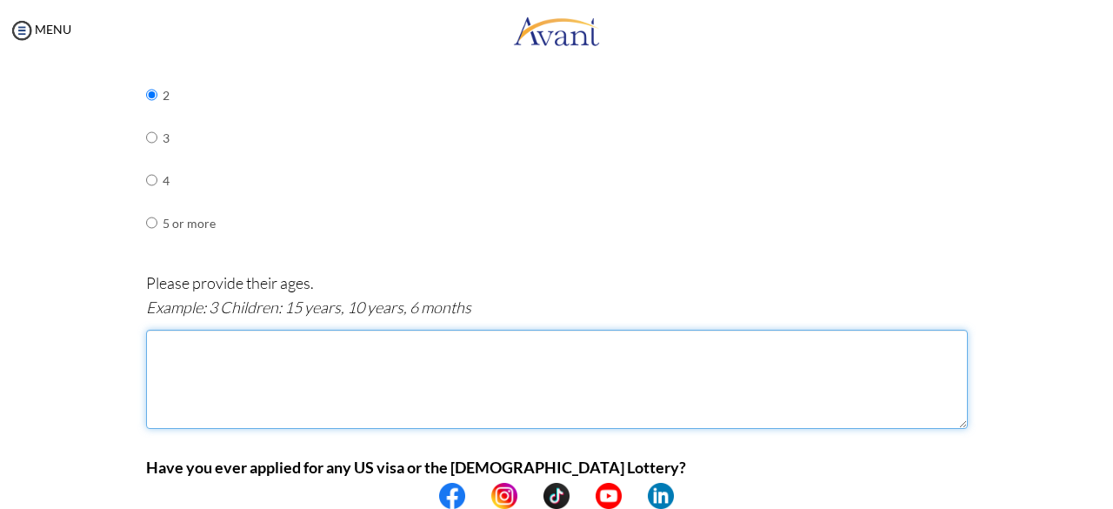
click at [212, 358] on textarea at bounding box center [557, 379] width 822 height 99
type textarea "2"
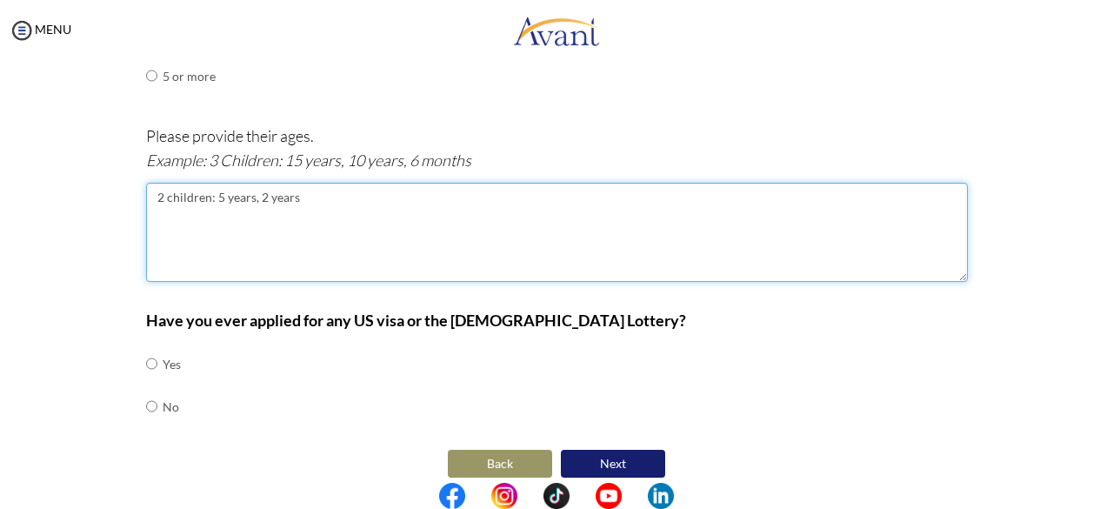
scroll to position [1031, 0]
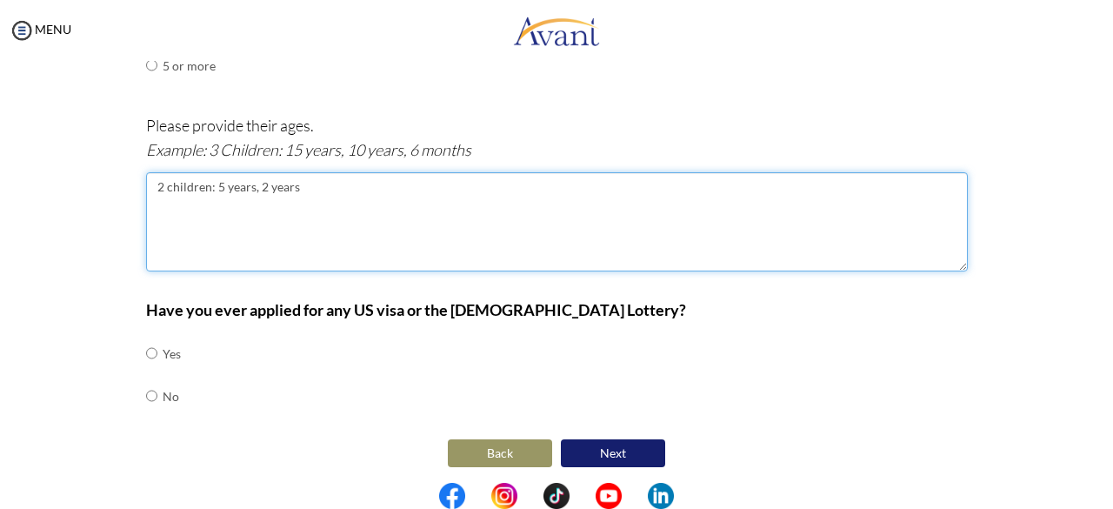
type textarea "2 children: 5 years, 2 years"
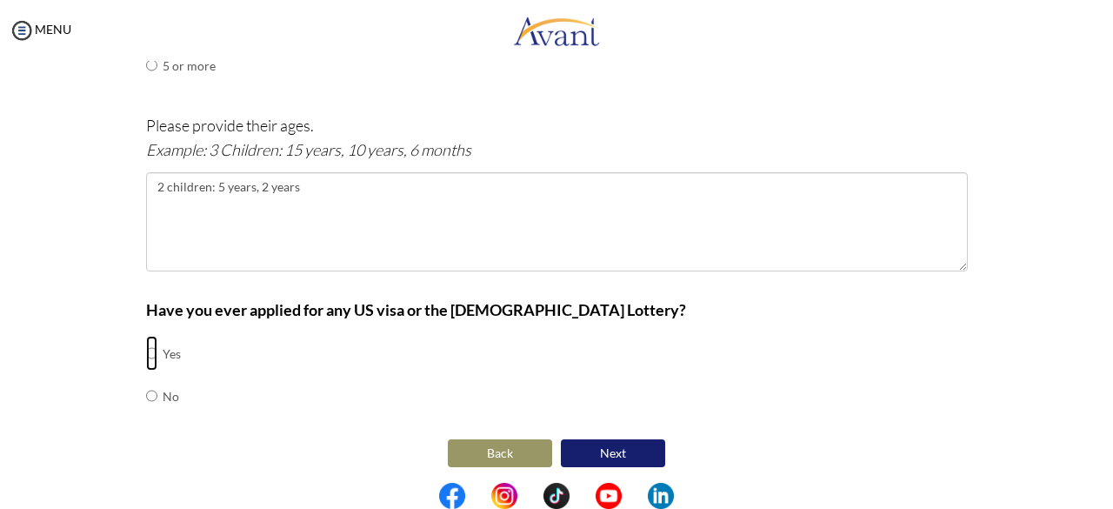
click at [146, 350] on input "radio" at bounding box center [151, 353] width 11 height 35
radio input "true"
click at [608, 450] on button "Next" at bounding box center [613, 453] width 104 height 28
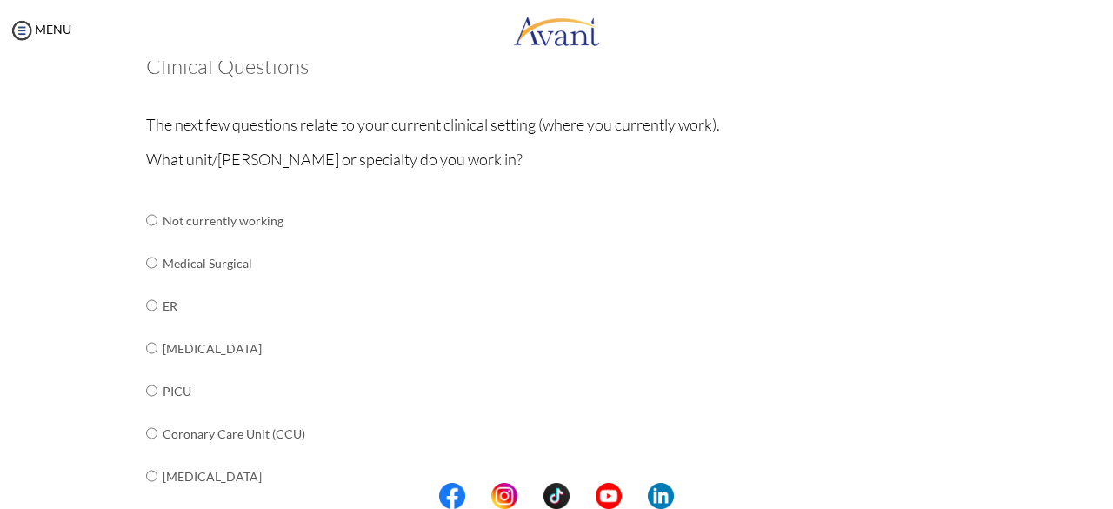
scroll to position [115, 0]
click at [148, 236] on input "radio" at bounding box center [151, 218] width 11 height 35
radio input "true"
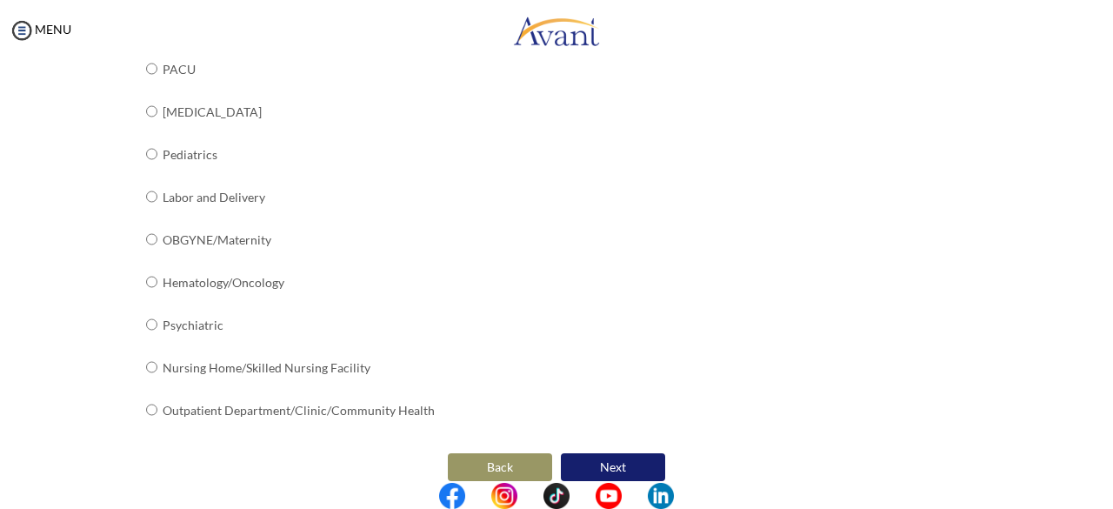
scroll to position [747, 0]
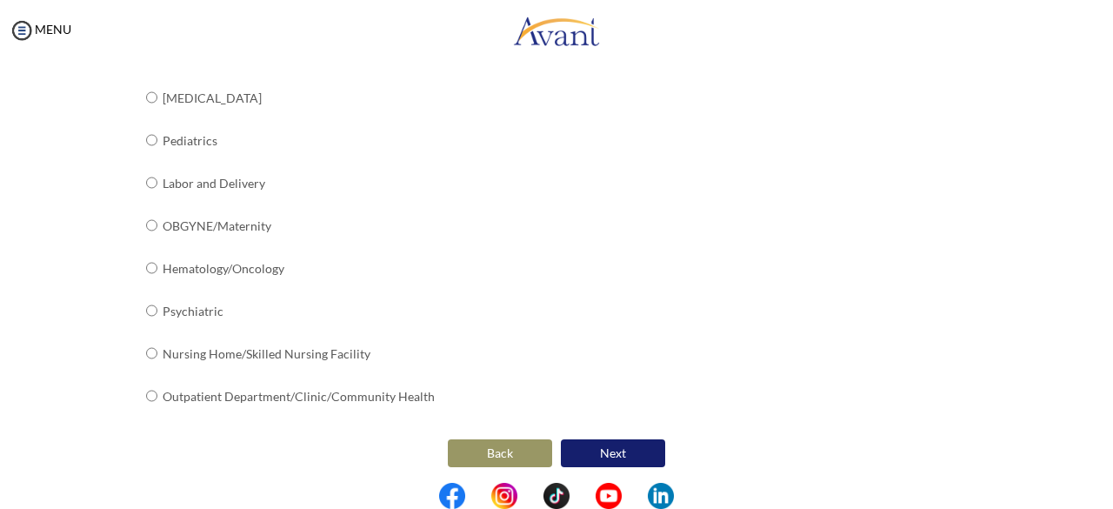
click at [617, 448] on button "Next" at bounding box center [613, 453] width 104 height 28
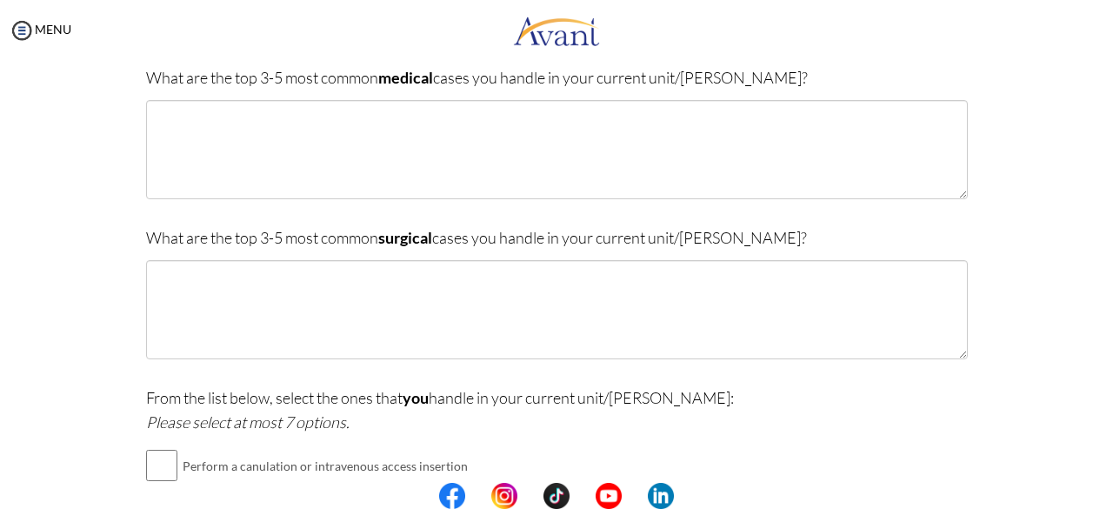
scroll to position [161, 0]
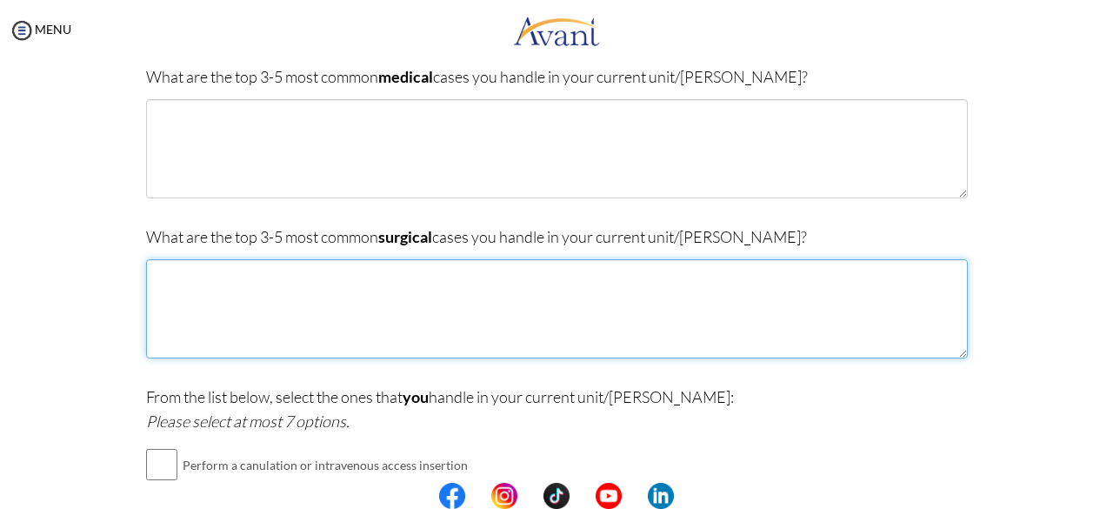
click at [192, 316] on textarea at bounding box center [557, 308] width 822 height 99
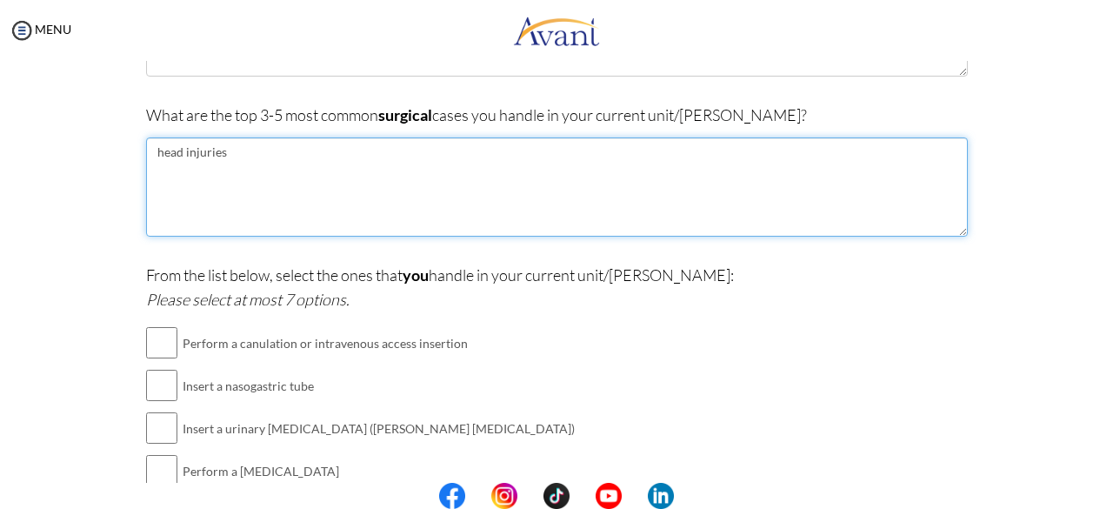
scroll to position [289, 0]
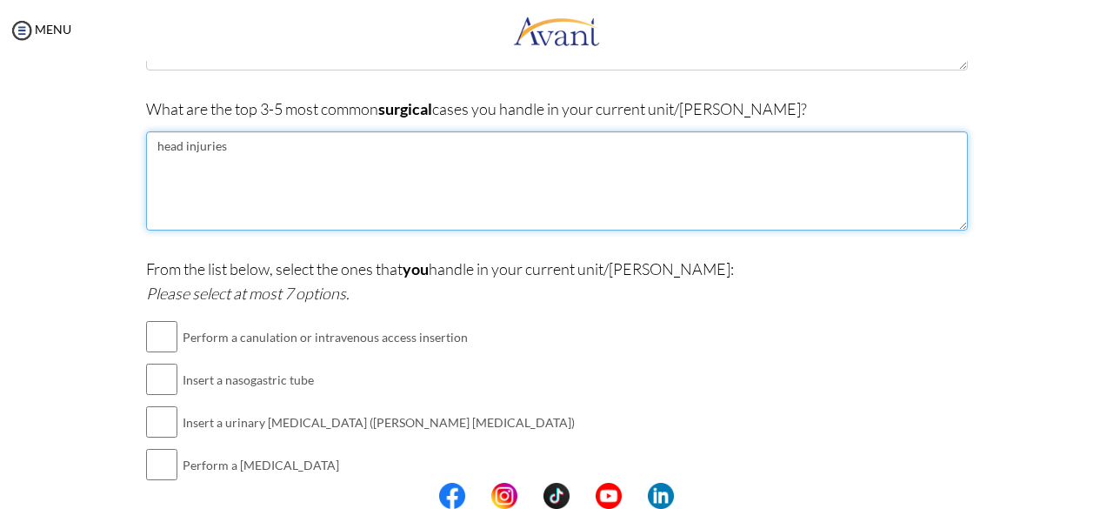
type textarea "head injuries"
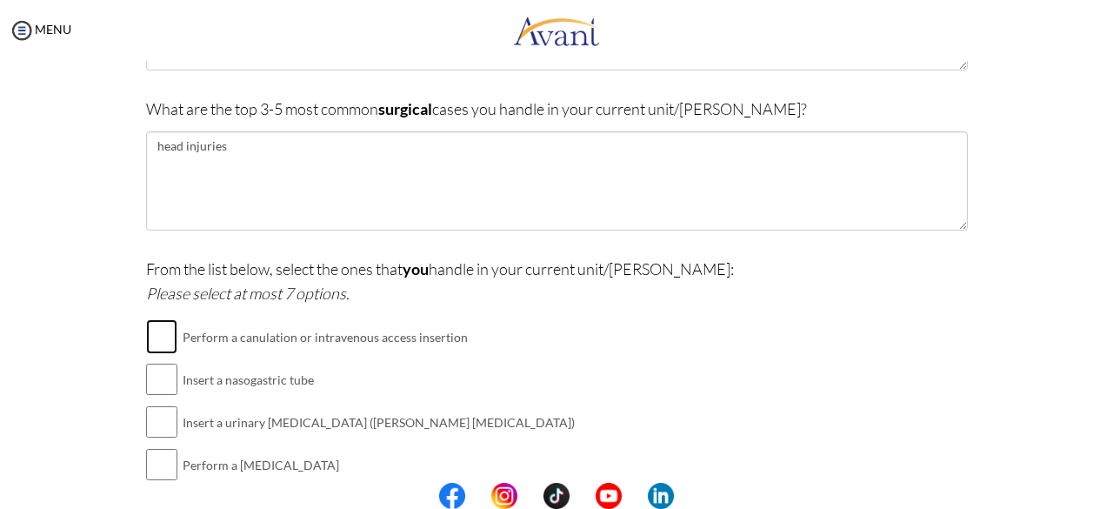
click at [163, 336] on input "checkbox" at bounding box center [161, 336] width 31 height 35
checkbox input "true"
click at [153, 376] on input "checkbox" at bounding box center [161, 379] width 31 height 35
checkbox input "true"
click at [154, 415] on input "checkbox" at bounding box center [161, 421] width 31 height 35
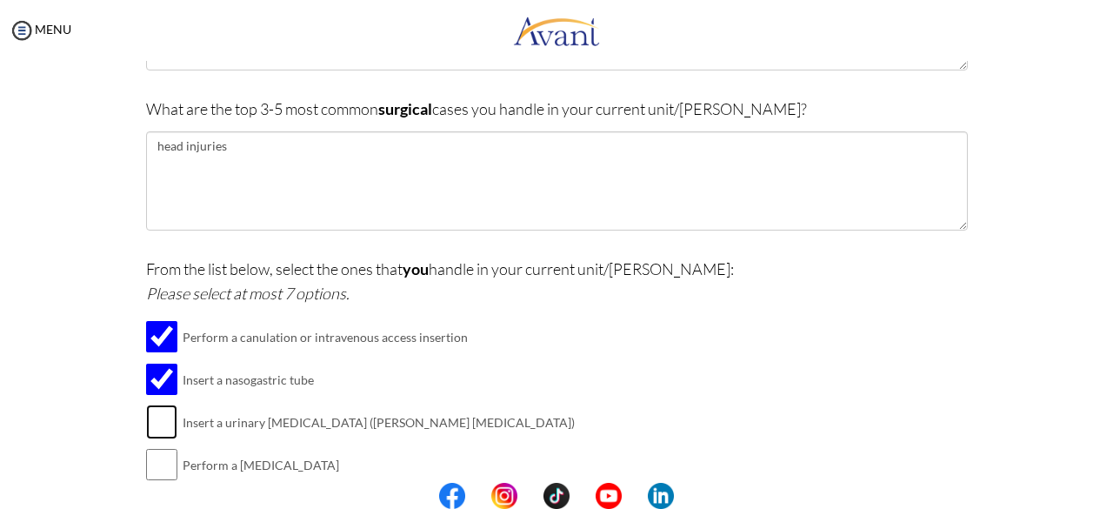
checkbox input "true"
click at [160, 464] on input "checkbox" at bounding box center [161, 464] width 31 height 35
checkbox input "true"
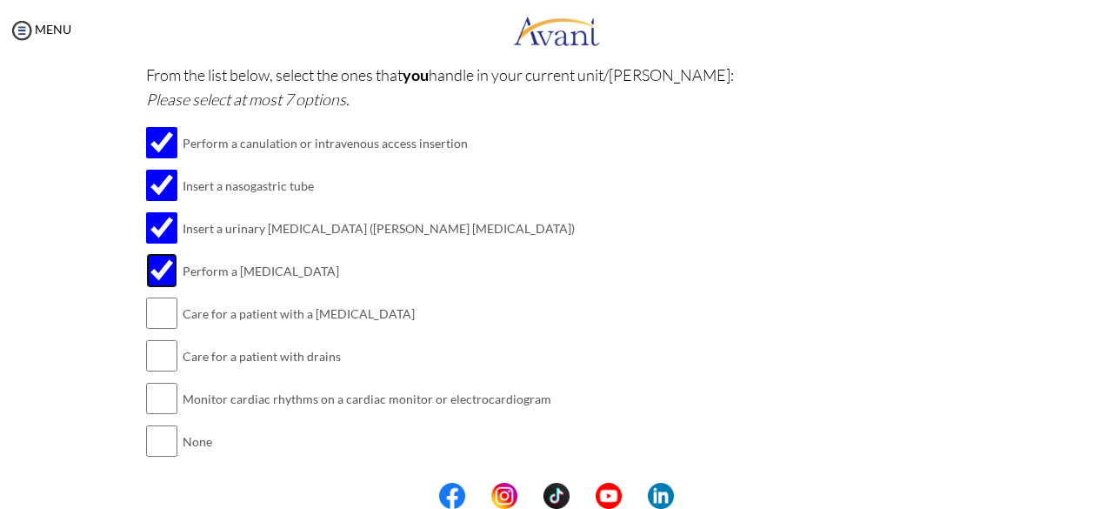
scroll to position [485, 0]
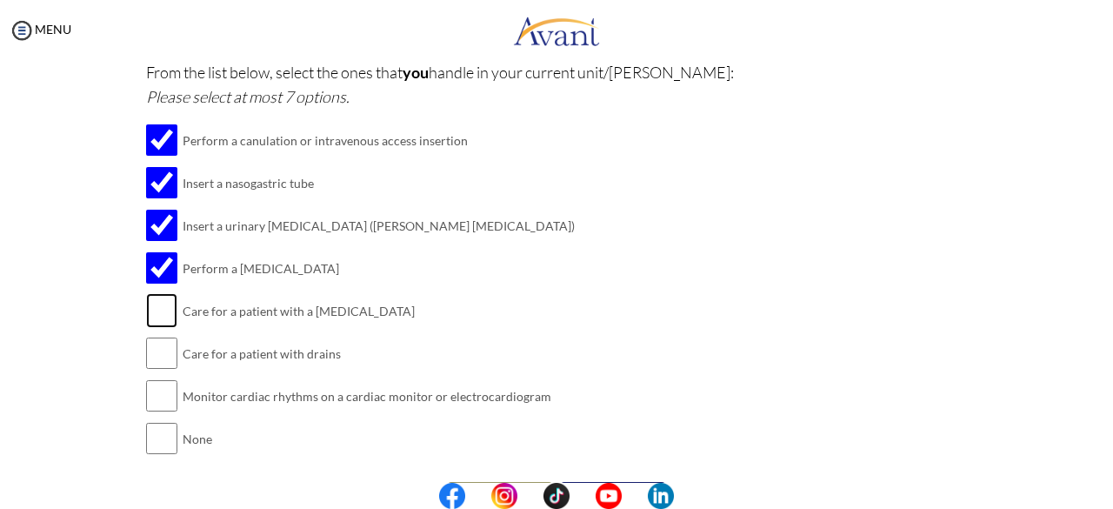
click at [153, 314] on input "checkbox" at bounding box center [161, 310] width 31 height 35
checkbox input "true"
click at [157, 343] on input "checkbox" at bounding box center [161, 353] width 31 height 35
checkbox input "true"
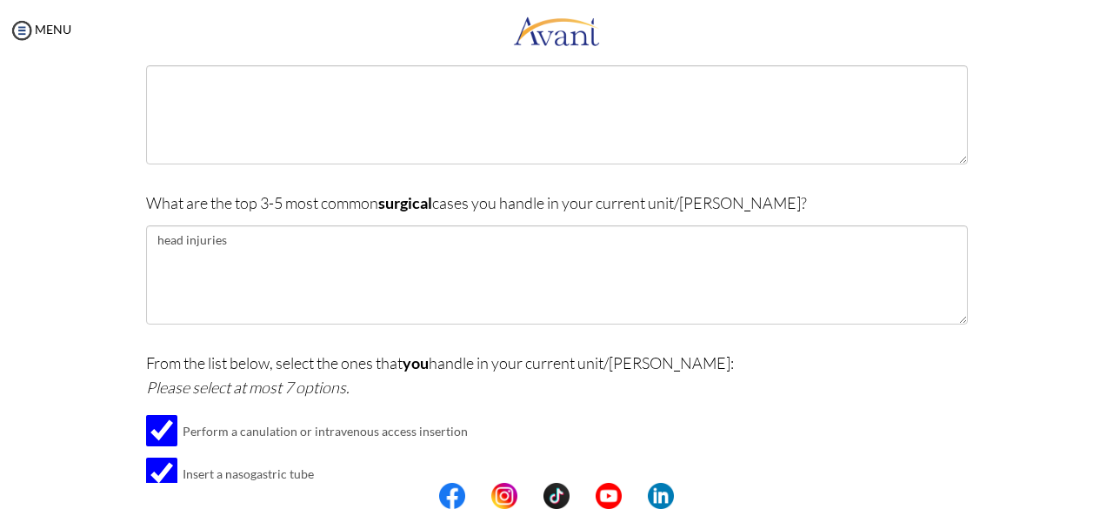
scroll to position [191, 0]
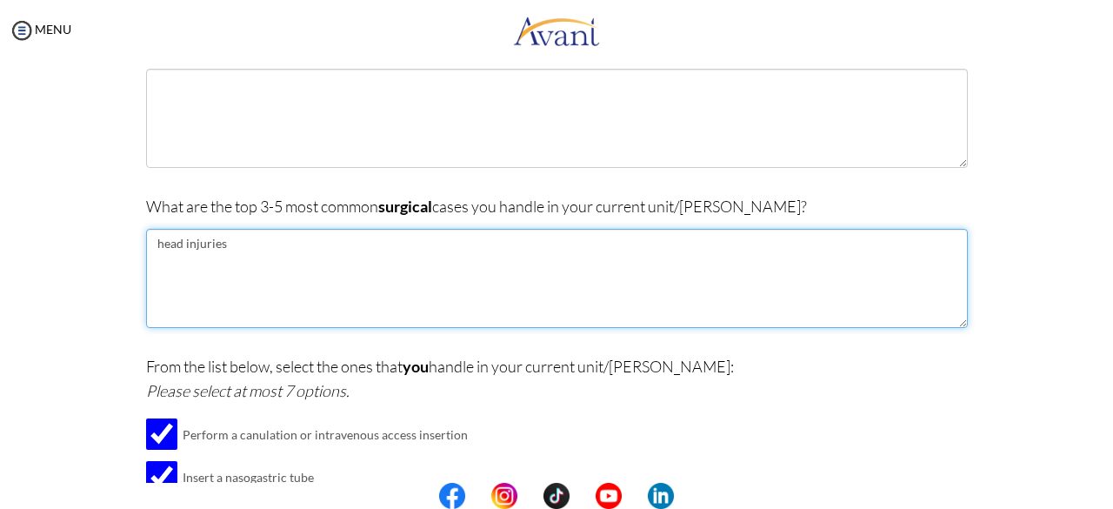
click at [238, 246] on textarea "head injuries" at bounding box center [557, 278] width 822 height 99
click at [219, 238] on textarea "head injuries suprapubic catheters burns" at bounding box center [557, 278] width 822 height 99
click at [155, 262] on textarea "Road traffic accidents and assault injuries suprapubic catheters burns" at bounding box center [557, 278] width 822 height 99
click at [155, 277] on textarea "Road traffic accidents and assault injuries Suprapubic catheters burns" at bounding box center [557, 278] width 822 height 99
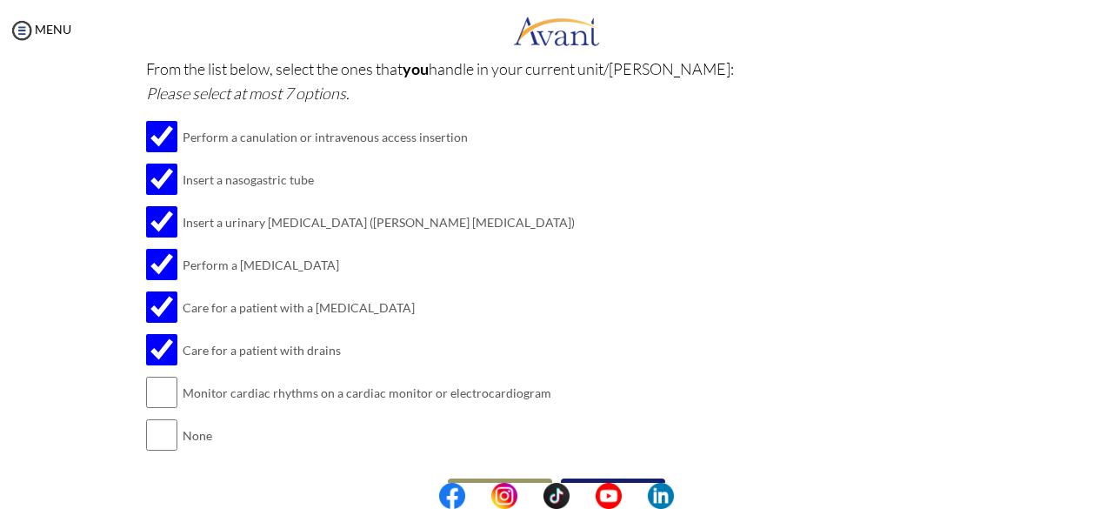
scroll to position [530, 0]
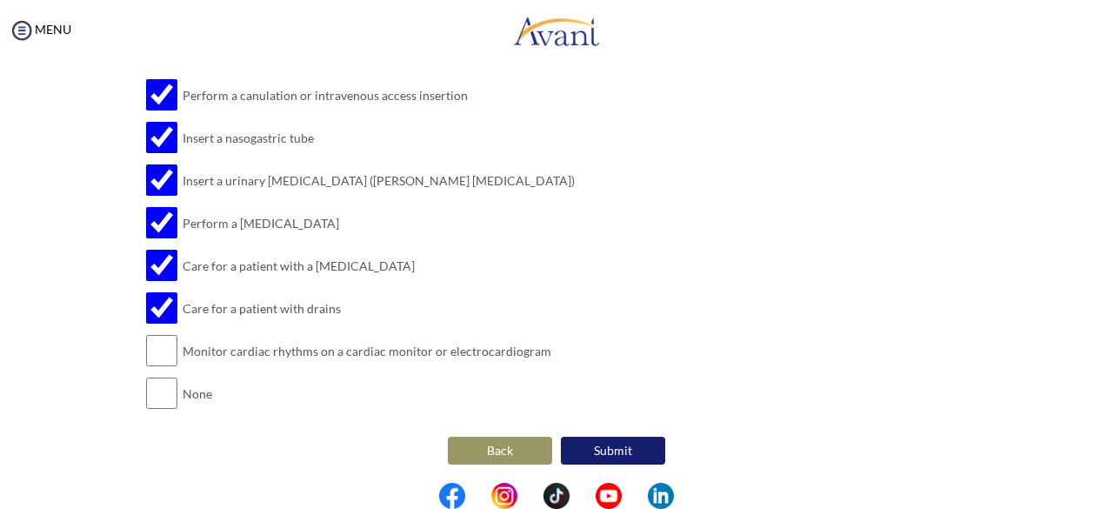
type textarea "Road traffic accidents and assault injuries Suprapubic catheters Burns"
click at [606, 439] on button "Submit" at bounding box center [613, 450] width 104 height 28
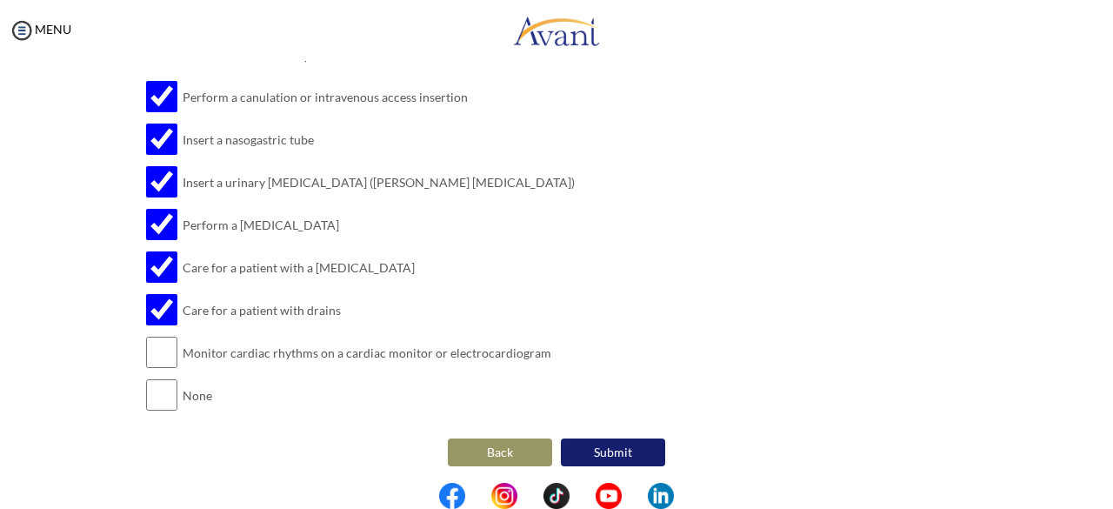
scroll to position [156, 0]
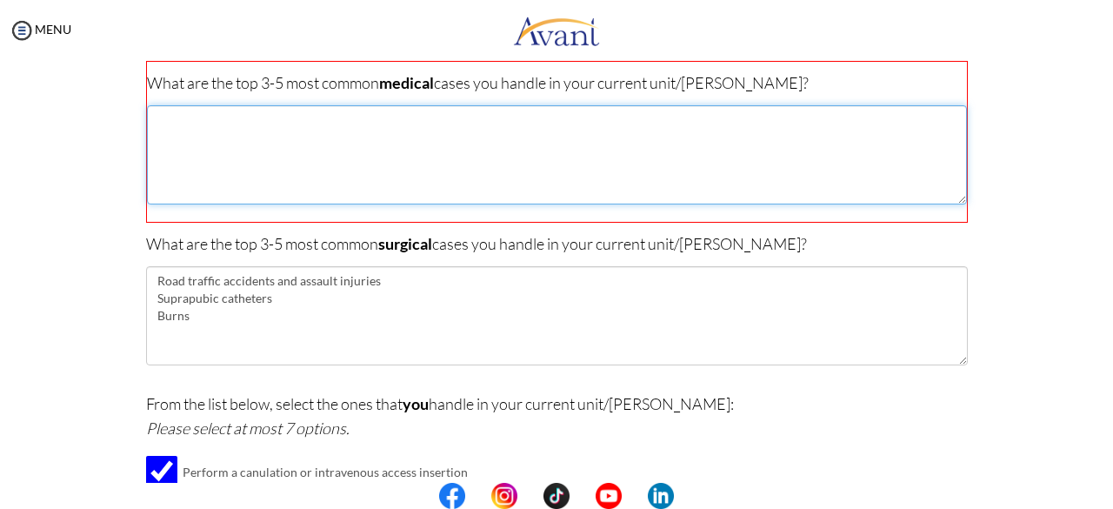
click at [157, 130] on textarea at bounding box center [557, 154] width 820 height 99
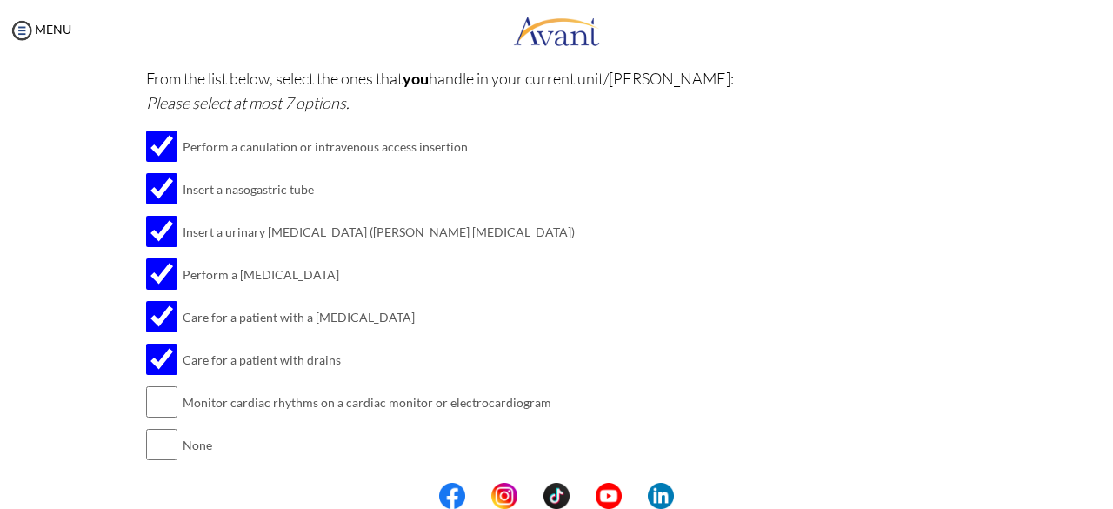
scroll to position [531, 0]
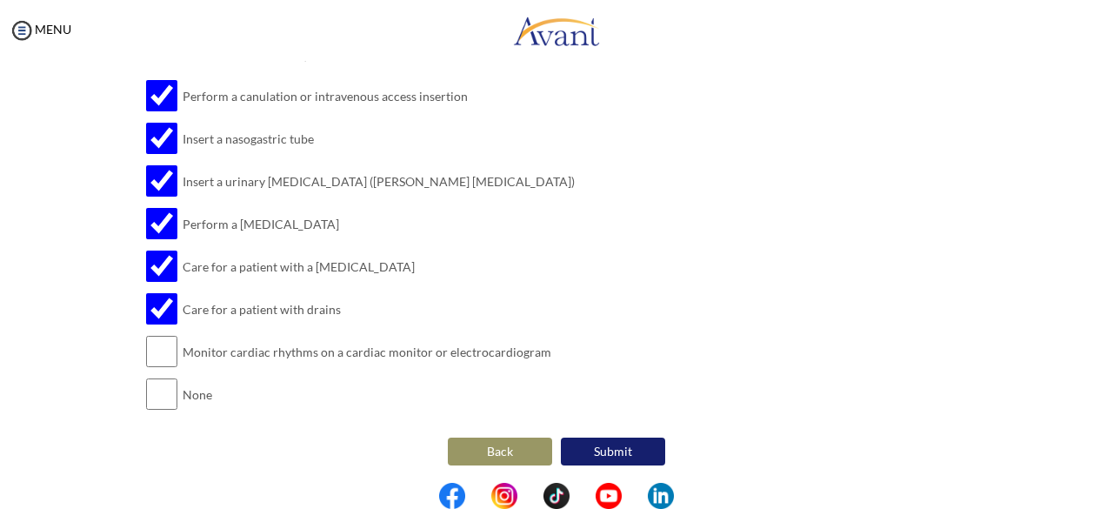
type textarea "[MEDICAL_DATA] [MEDICAL_DATA] Acute and chronic renal diseases"
click at [611, 440] on button "Submit" at bounding box center [613, 451] width 104 height 28
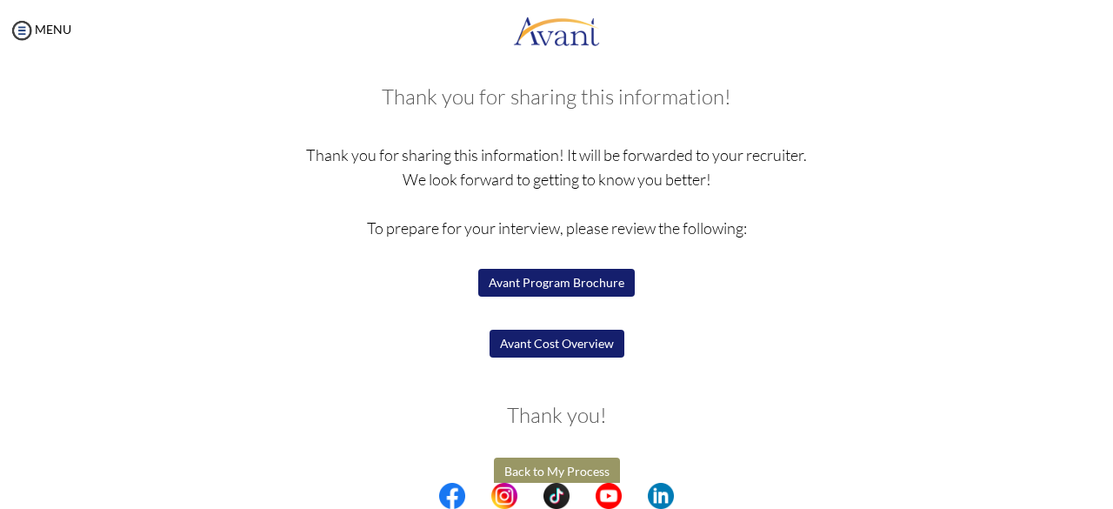
scroll to position [106, 0]
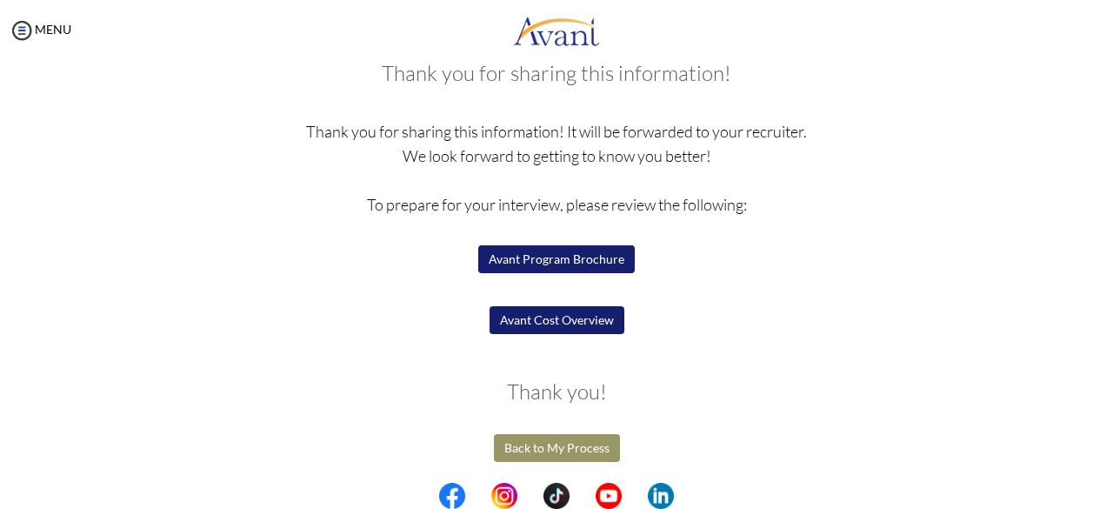
click at [543, 255] on button "Avant Program Brochure" at bounding box center [556, 259] width 157 height 28
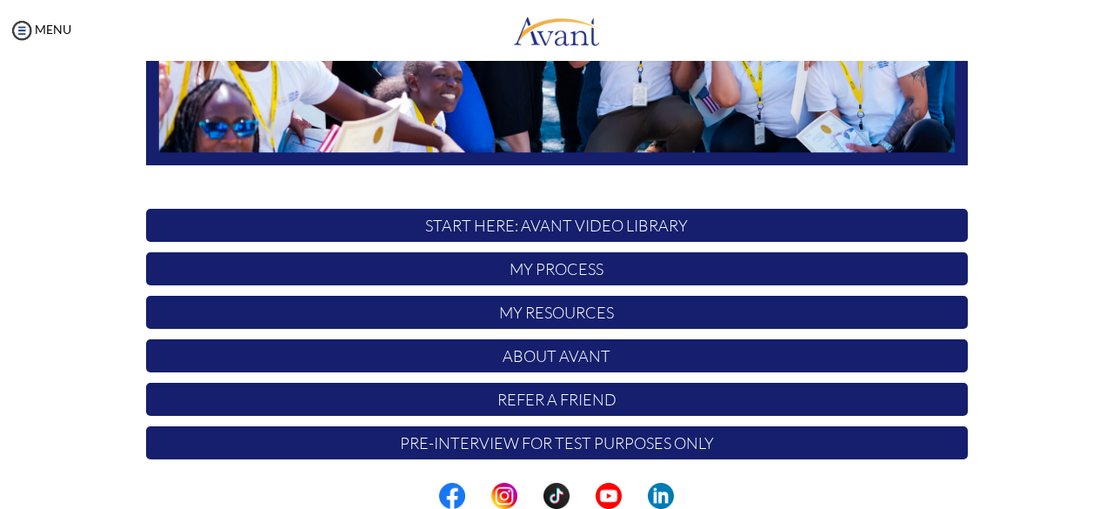
scroll to position [457, 0]
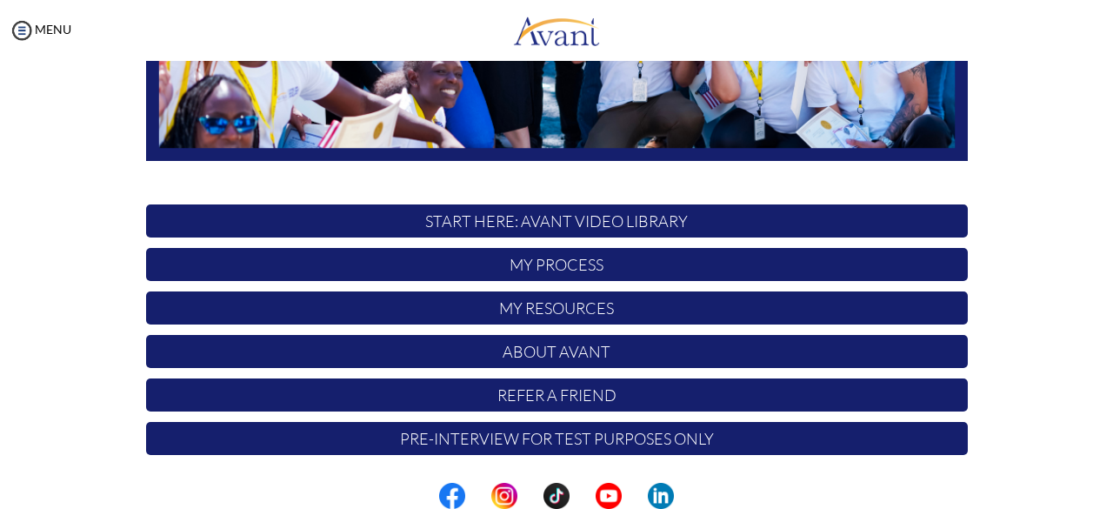
click at [575, 314] on p "My Resources" at bounding box center [557, 307] width 822 height 33
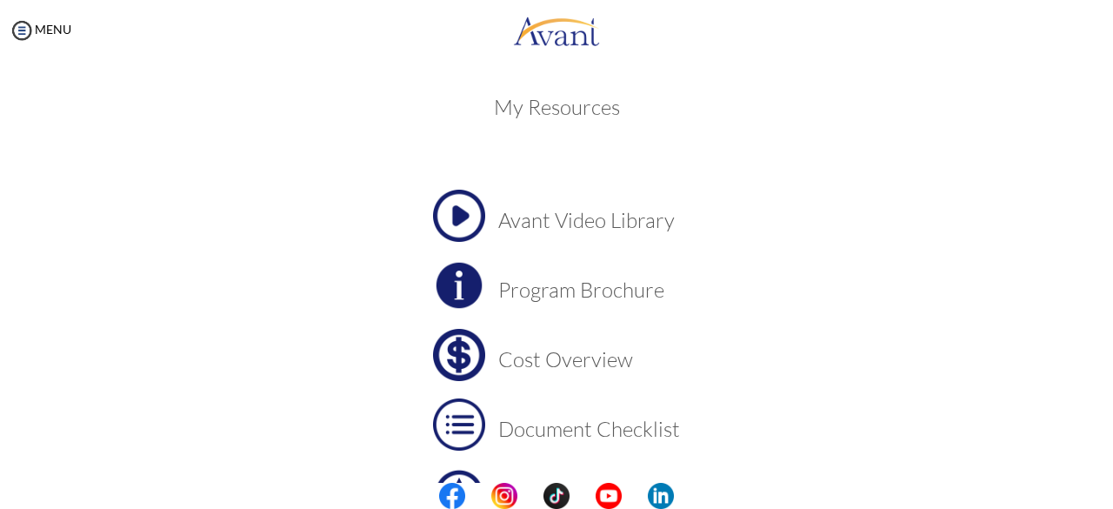
click at [520, 359] on h3 "Cost Overview" at bounding box center [589, 359] width 182 height 23
click at [537, 296] on h3 "Program Brochure" at bounding box center [589, 289] width 182 height 23
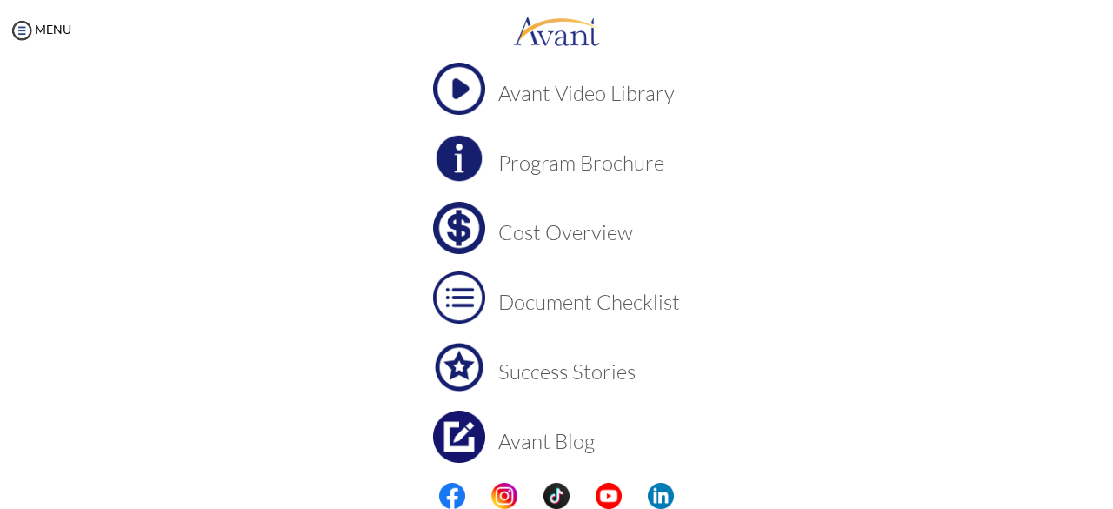
scroll to position [132, 0]
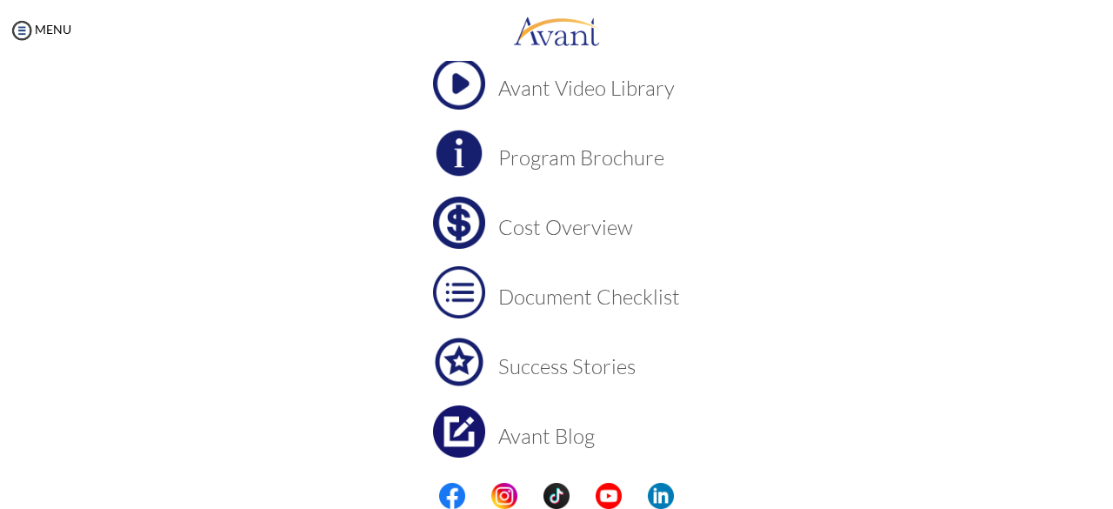
click at [518, 233] on h3 "Cost Overview" at bounding box center [589, 227] width 182 height 23
click at [539, 302] on h3 "Document Checklist" at bounding box center [589, 296] width 182 height 23
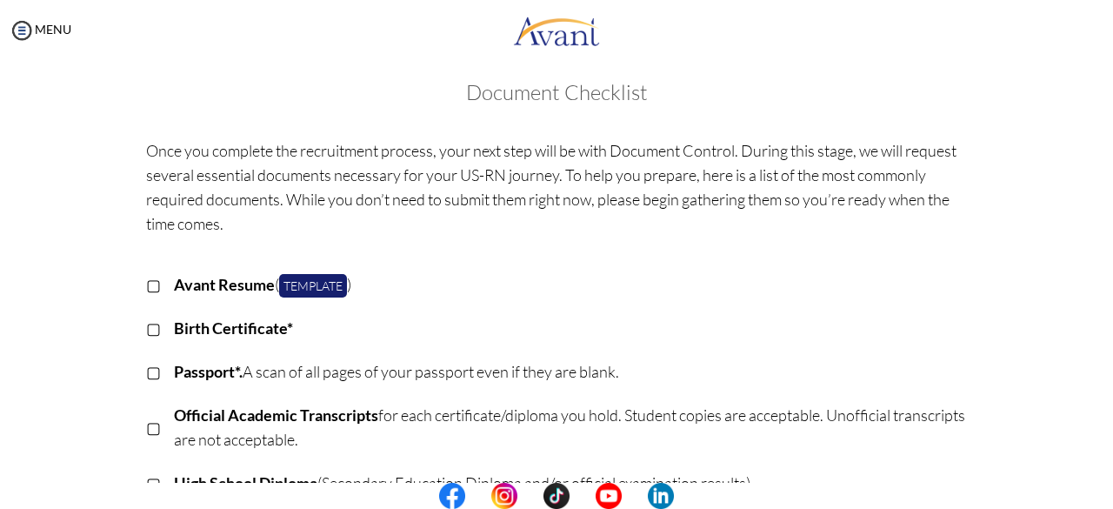
scroll to position [0, 0]
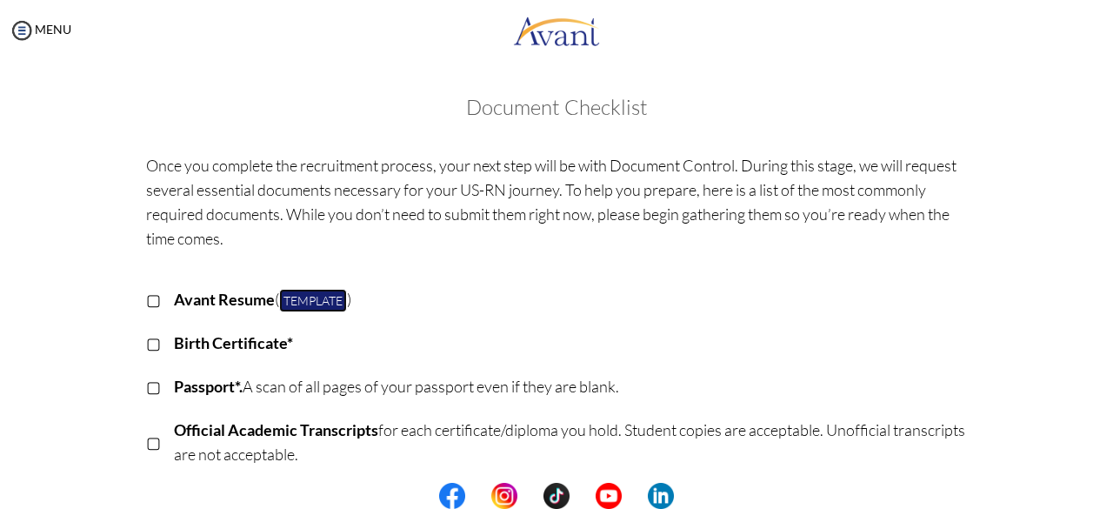
click at [316, 302] on link "Template" at bounding box center [313, 300] width 68 height 23
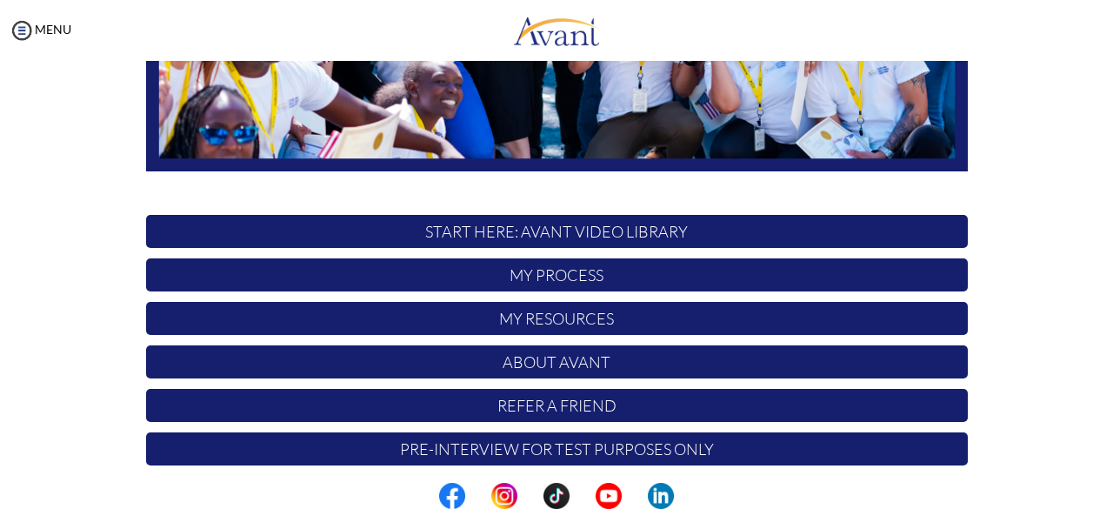
scroll to position [457, 0]
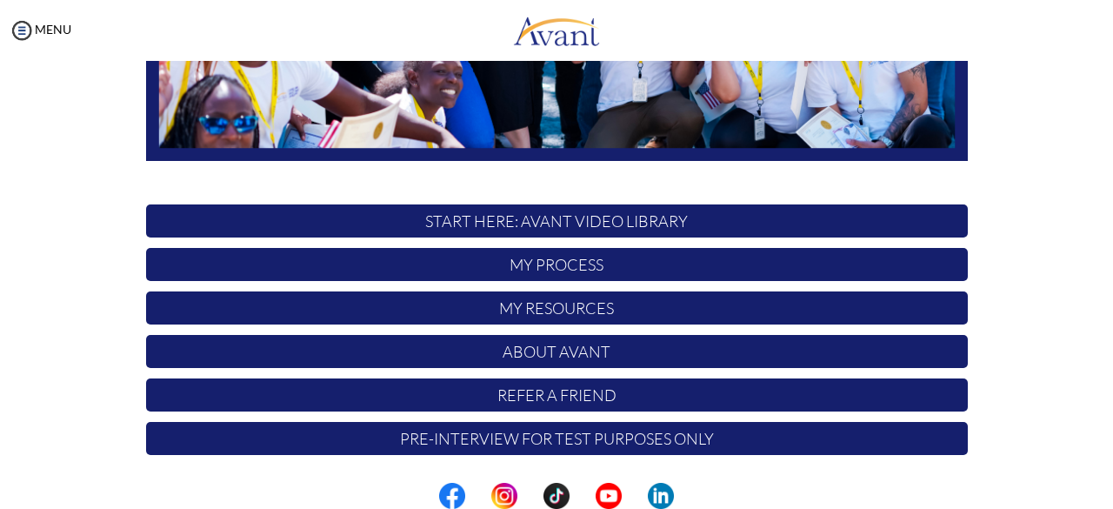
click at [659, 436] on p "Pre-Interview for test purposes only" at bounding box center [557, 438] width 822 height 33
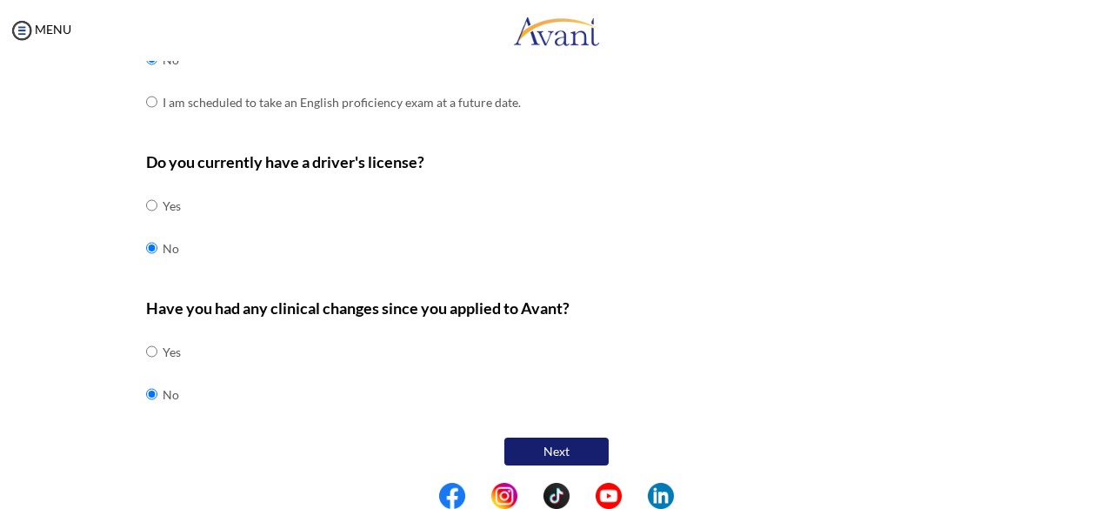
scroll to position [595, 0]
